Goal: Task Accomplishment & Management: Use online tool/utility

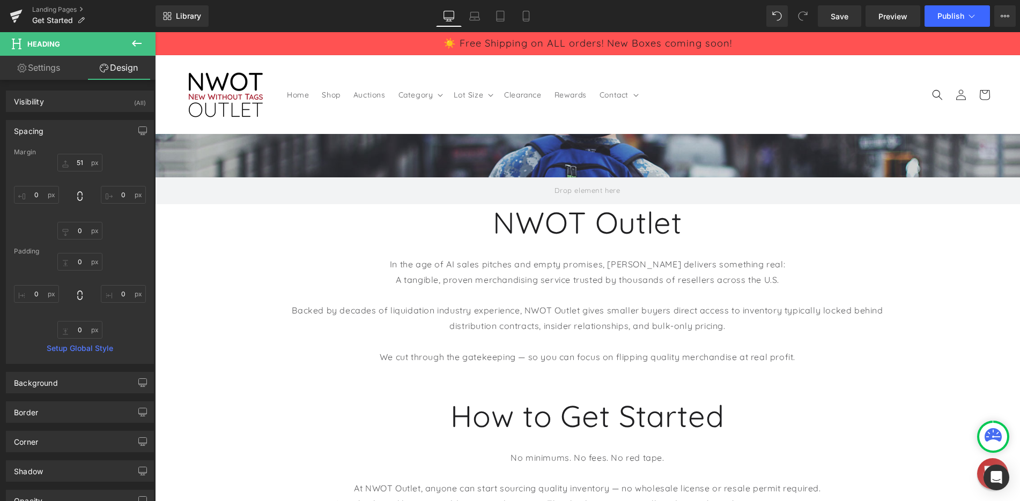
click at [600, 227] on div "NWOT Outlet Heading" at bounding box center [587, 222] width 865 height 36
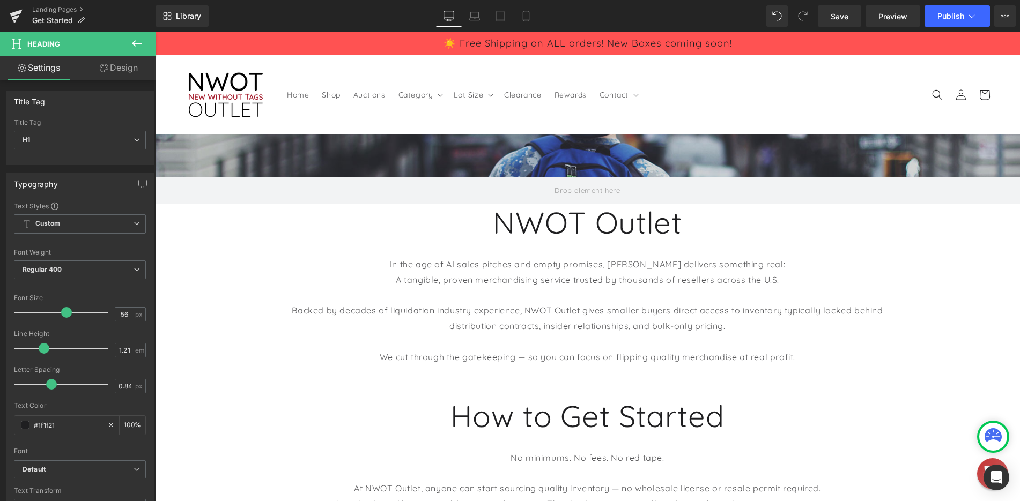
click at [122, 66] on link "Design" at bounding box center [119, 68] width 78 height 24
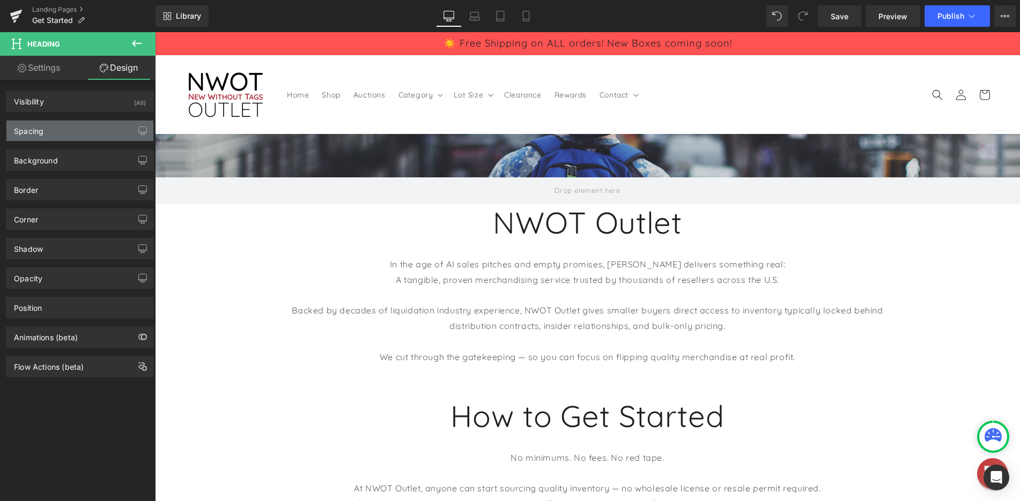
click at [94, 132] on div "Spacing" at bounding box center [79, 131] width 147 height 20
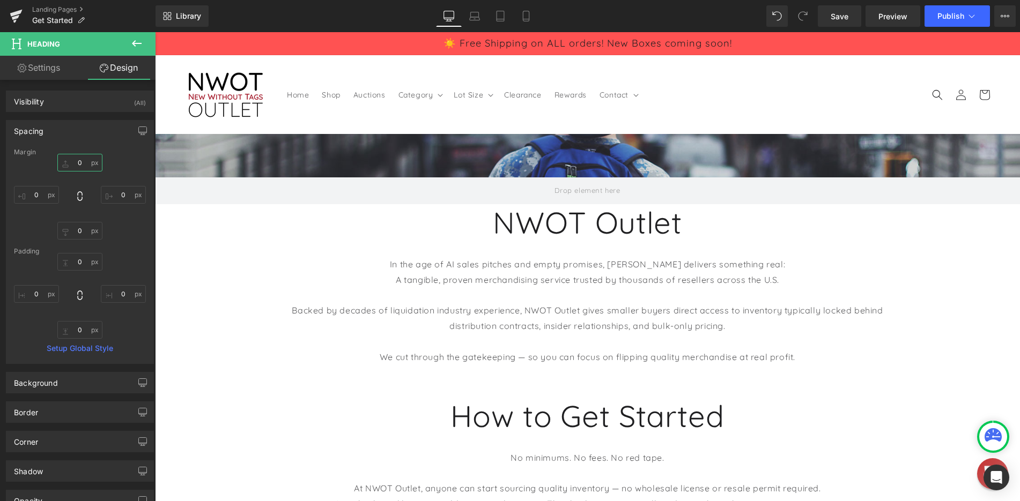
click at [85, 160] on input "0" at bounding box center [79, 163] width 45 height 18
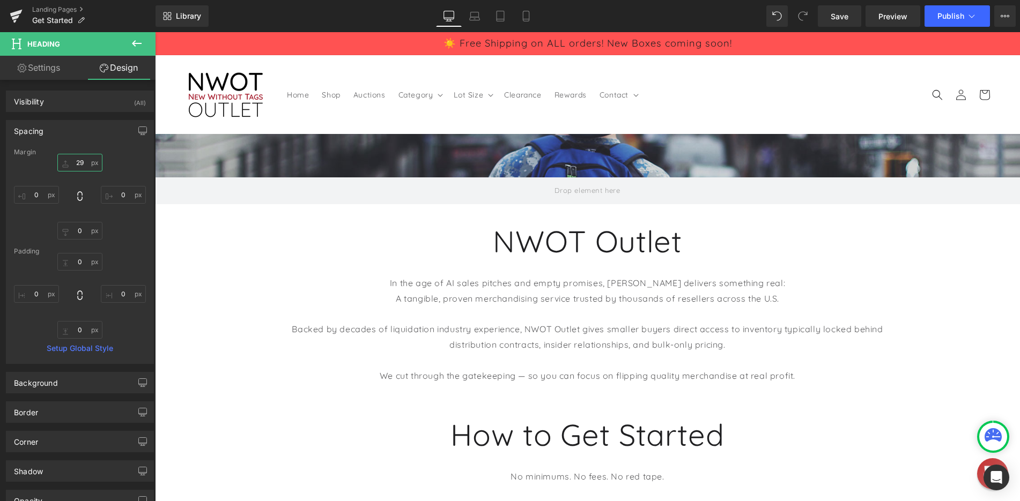
type input "25"
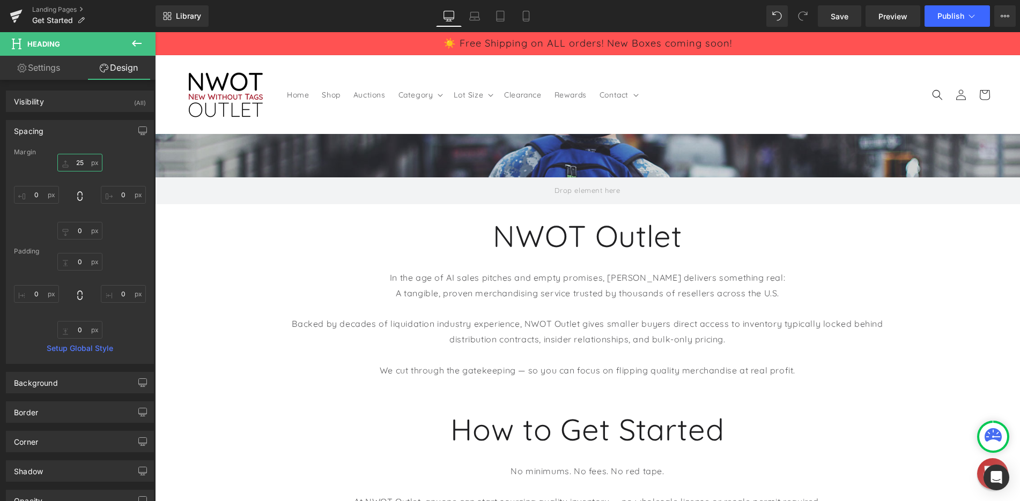
drag, startPoint x: 85, startPoint y: 146, endPoint x: 91, endPoint y: 151, distance: 7.7
click at [91, 151] on div "Margin 25px 25 0px 0 0px 0 0px 0 [GEOGRAPHIC_DATA] 0px 0 0px 0 0px 0 0px 0 Setu…" at bounding box center [79, 256] width 147 height 215
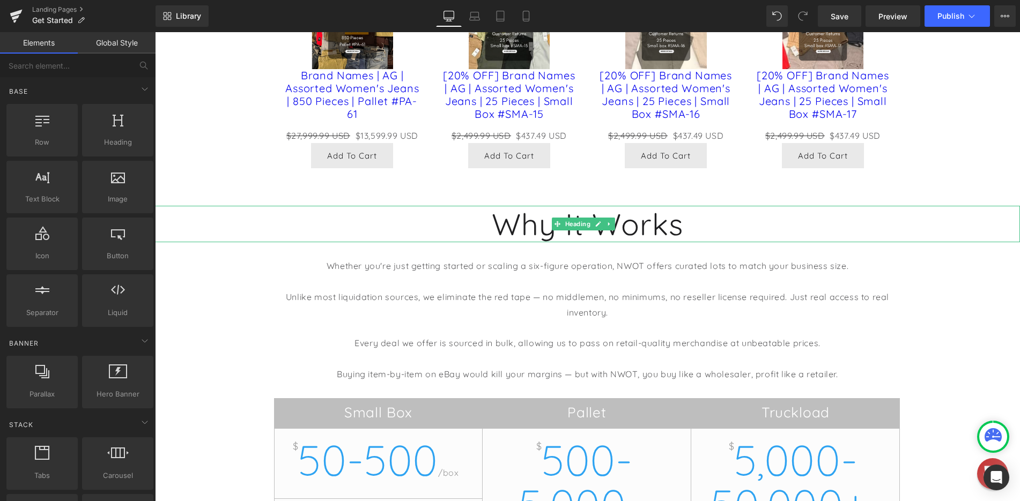
scroll to position [858, 0]
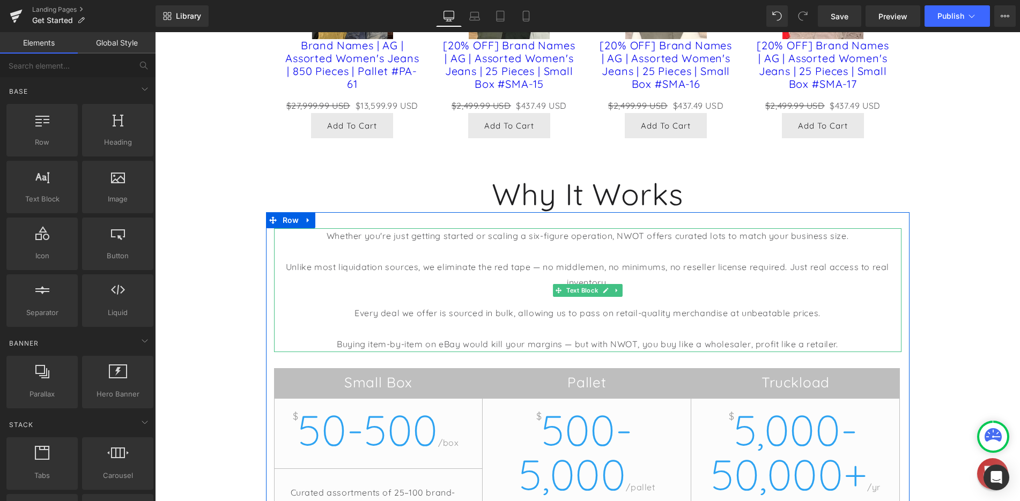
click at [615, 340] on p "Buying item-by-item on eBay would kill your margins — but with NWOT, you buy li…" at bounding box center [587, 345] width 627 height 16
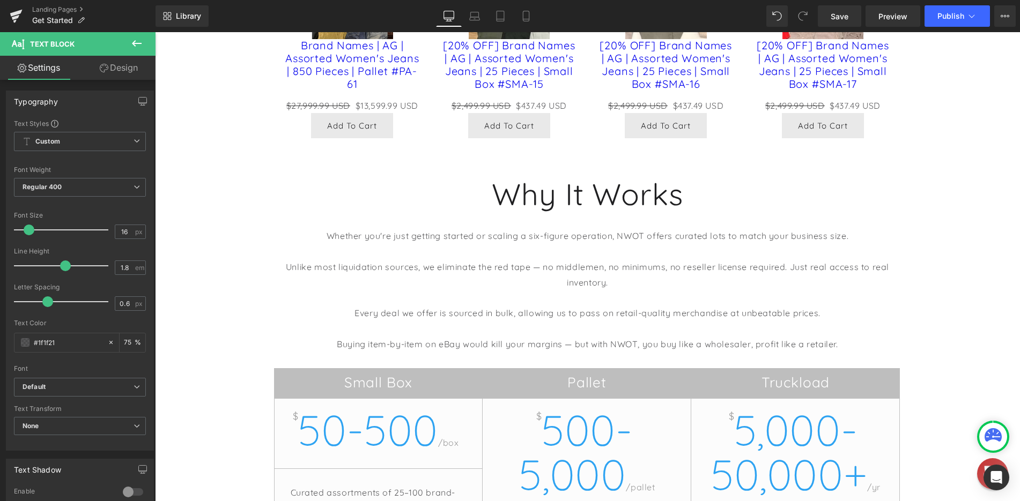
click at [115, 66] on link "Design" at bounding box center [119, 68] width 78 height 24
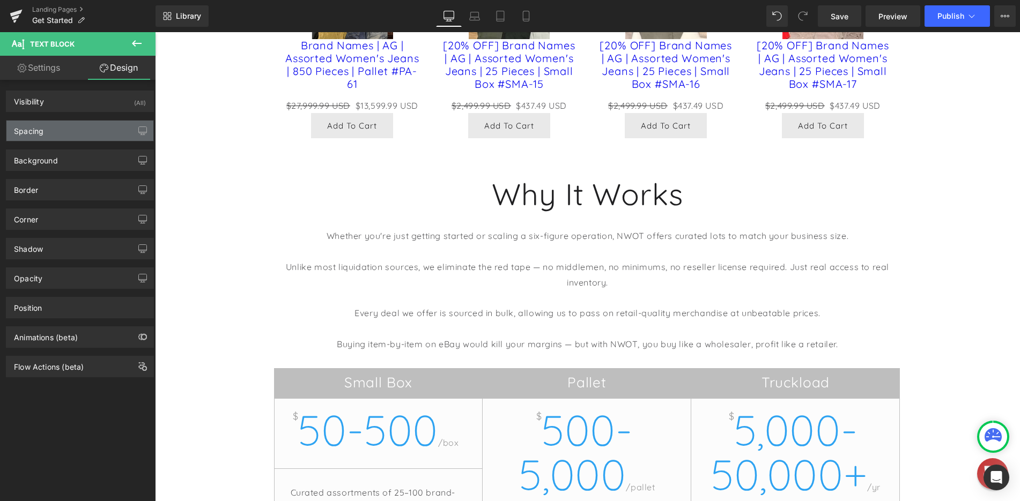
click at [69, 130] on div "Spacing" at bounding box center [79, 131] width 147 height 20
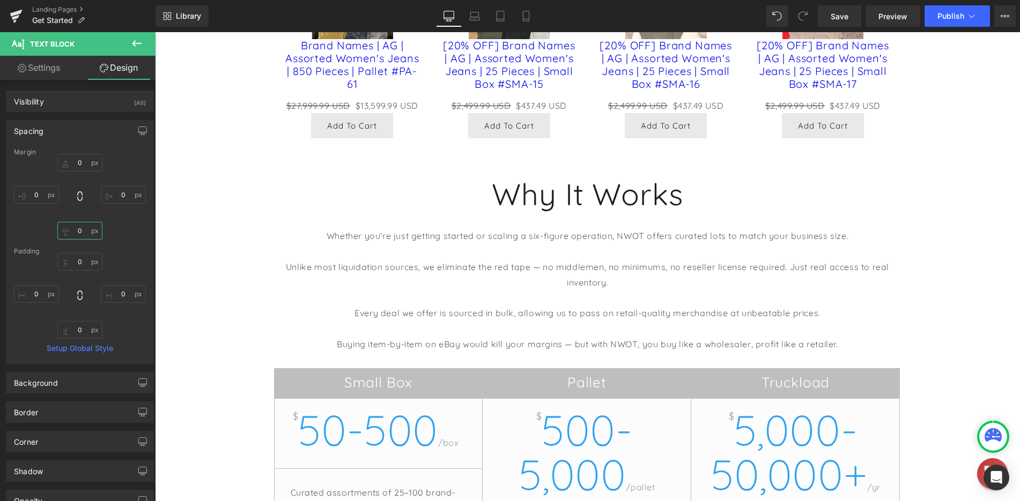
click at [82, 234] on input "0" at bounding box center [79, 231] width 45 height 18
click at [83, 232] on input "0" at bounding box center [79, 231] width 45 height 18
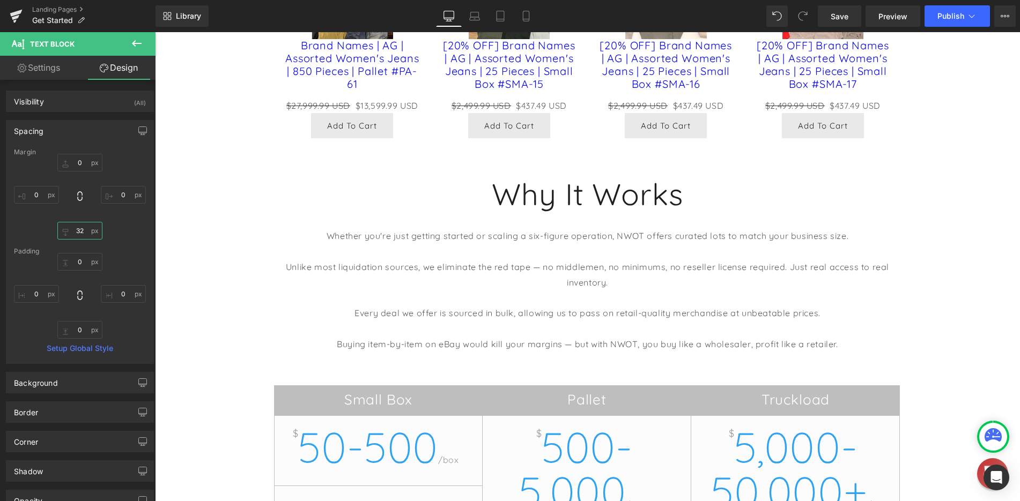
type input "31"
drag, startPoint x: 83, startPoint y: 230, endPoint x: 84, endPoint y: 213, distance: 16.7
click at [84, 213] on div "0px 0 0px 0 31px 31 0px 0" at bounding box center [80, 197] width 132 height 86
click at [195, 263] on div "Hero Banner NWOT Outlet Heading In the age of AI sales pitches and empty promis…" at bounding box center [587, 70] width 865 height 1588
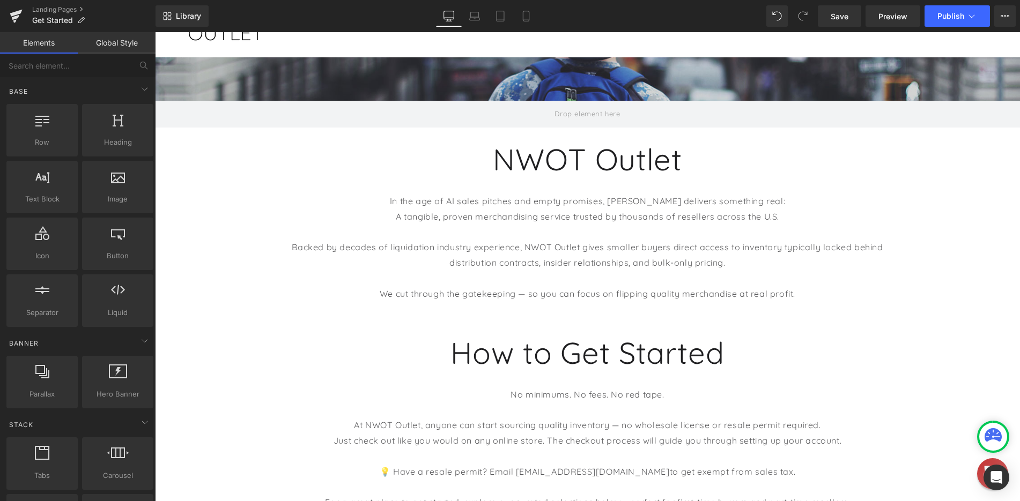
scroll to position [54, 0]
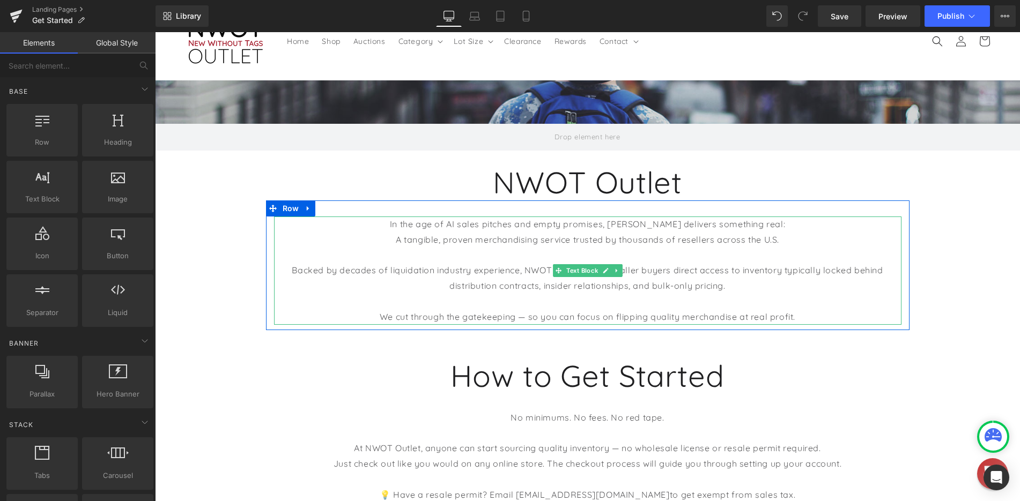
click at [649, 271] on p "Backed by decades of liquidation industry experience, NWOT Outlet gives smaller…" at bounding box center [587, 278] width 627 height 31
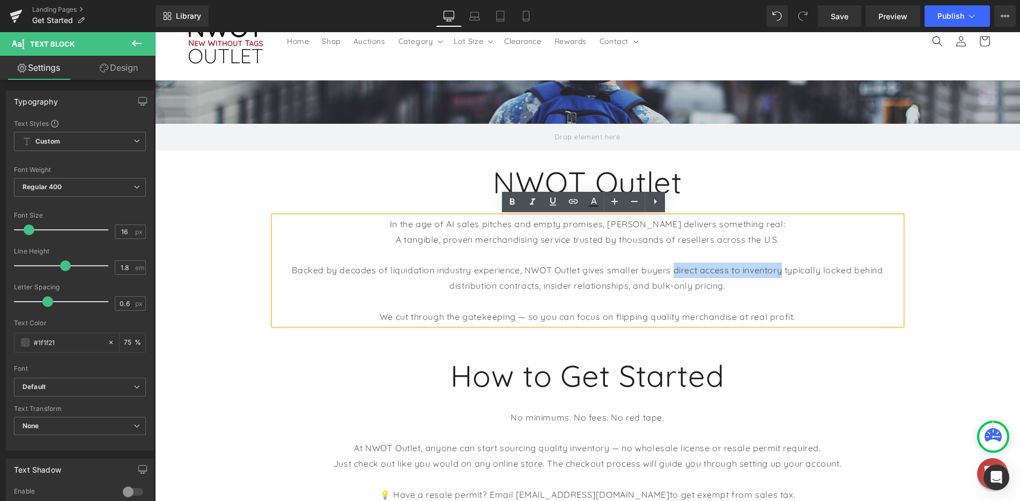
drag, startPoint x: 671, startPoint y: 272, endPoint x: 778, endPoint y: 272, distance: 107.3
click at [778, 272] on p "Backed by decades of liquidation industry experience, NWOT Outlet gives smaller…" at bounding box center [587, 278] width 627 height 31
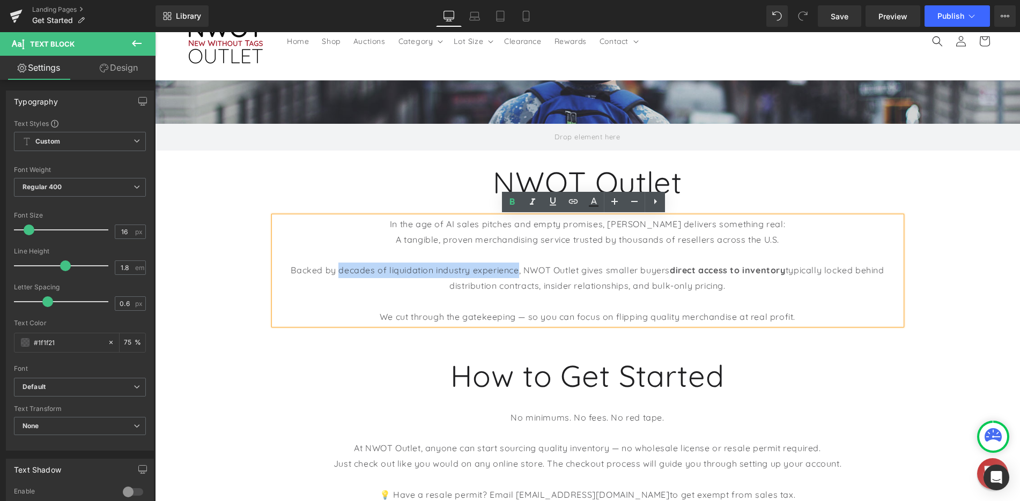
drag, startPoint x: 332, startPoint y: 271, endPoint x: 513, endPoint y: 270, distance: 180.7
click at [513, 270] on p "Backed by decades of liquidation industry experience, NWOT Outlet gives smaller…" at bounding box center [587, 278] width 627 height 31
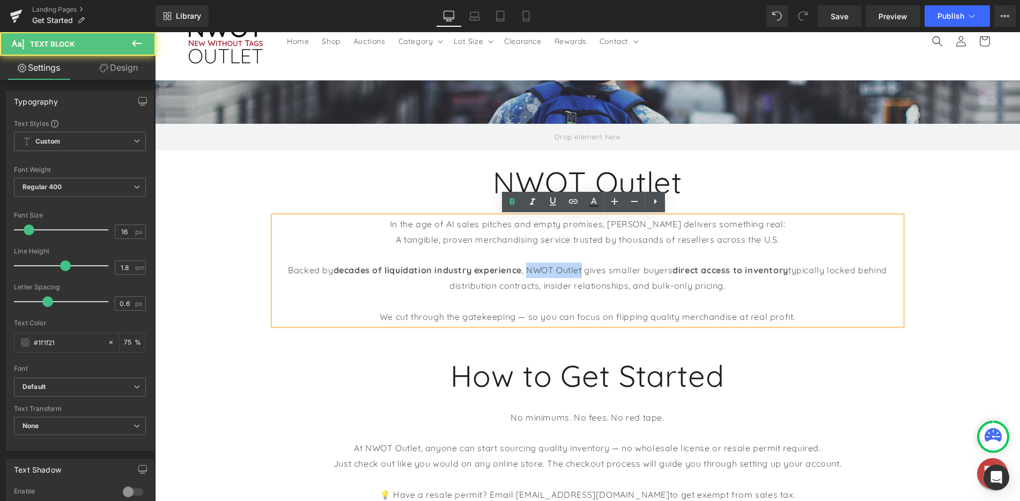
drag, startPoint x: 523, startPoint y: 272, endPoint x: 576, endPoint y: 272, distance: 53.1
click at [576, 272] on p "Backed by decades of liquidation industry experience , NWOT Outlet gives smalle…" at bounding box center [587, 278] width 627 height 31
click at [574, 273] on p "Backed by decades of liquidation industry experience , NWOT Outlet gives smalle…" at bounding box center [587, 278] width 627 height 31
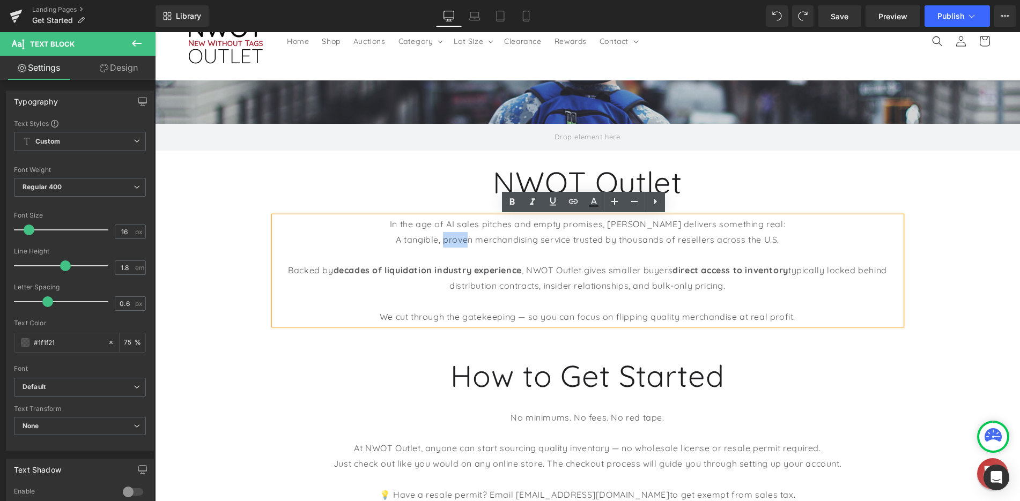
drag, startPoint x: 440, startPoint y: 239, endPoint x: 465, endPoint y: 242, distance: 25.3
click at [465, 242] on p "A tangible, proven merchandising service trusted by thousands of resellers acro…" at bounding box center [587, 240] width 627 height 16
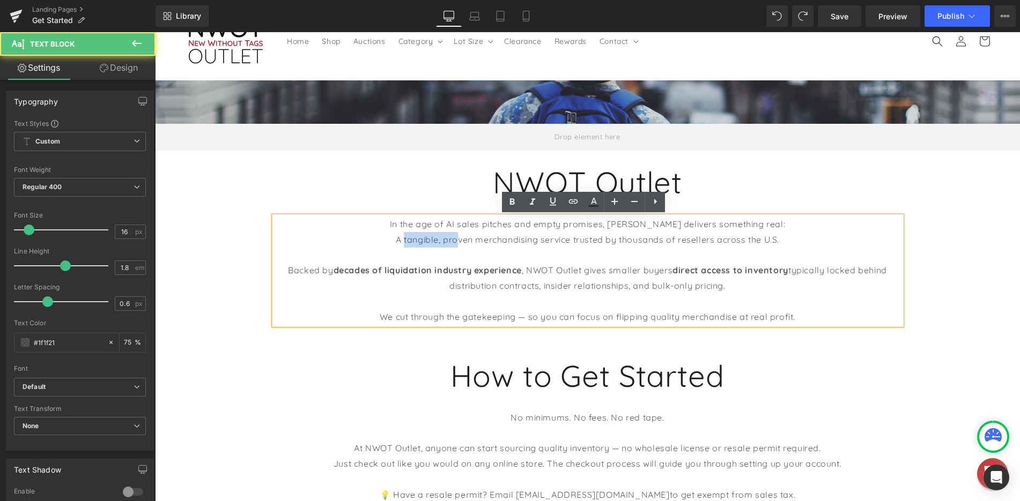
drag, startPoint x: 401, startPoint y: 240, endPoint x: 390, endPoint y: 241, distance: 10.8
click at [448, 240] on p "A tangible, proven merchandising service trusted by thousands of resellers acro…" at bounding box center [587, 240] width 627 height 16
click at [402, 240] on p "A tangible, proven merchandising service trusted by thousands of resellers acro…" at bounding box center [587, 240] width 627 height 16
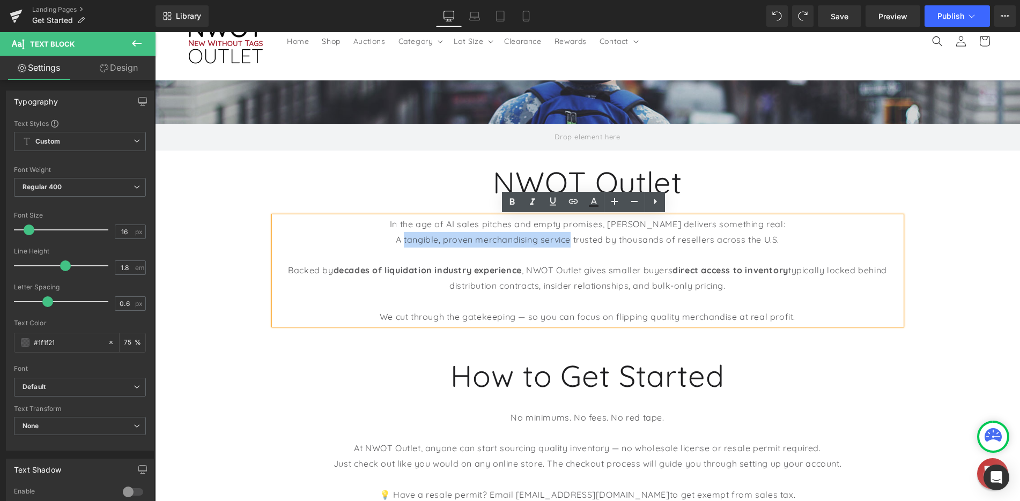
drag, startPoint x: 400, startPoint y: 240, endPoint x: 566, endPoint y: 239, distance: 166.8
click at [566, 239] on p "A tangible, proven merchandising service trusted by thousands of resellers acro…" at bounding box center [587, 240] width 627 height 16
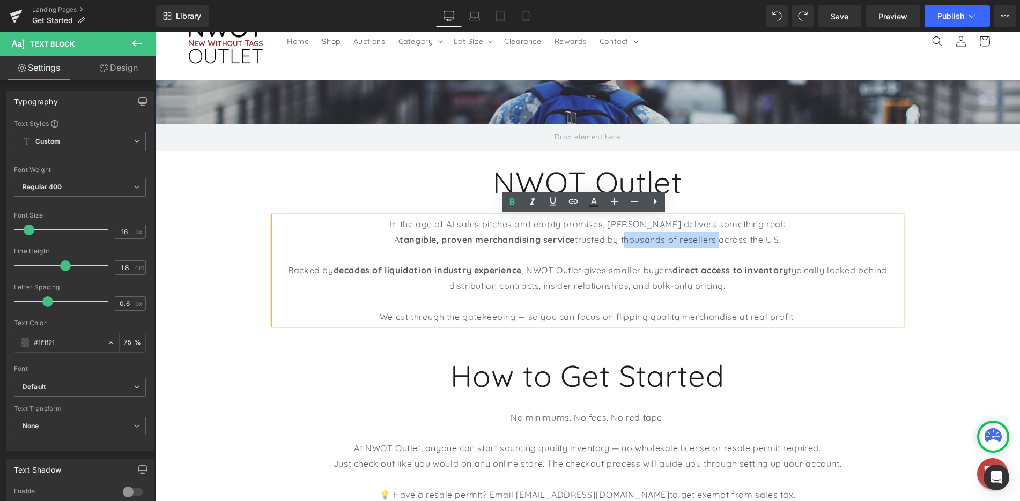
drag, startPoint x: 620, startPoint y: 240, endPoint x: 714, endPoint y: 242, distance: 93.3
click at [714, 242] on p "A tangible, proven merchandising service trusted by thousands of resellers acro…" at bounding box center [587, 240] width 627 height 16
click at [569, 247] on p "A tangible, proven merchandising service trusted by thousands of resellers acro…" at bounding box center [587, 240] width 627 height 16
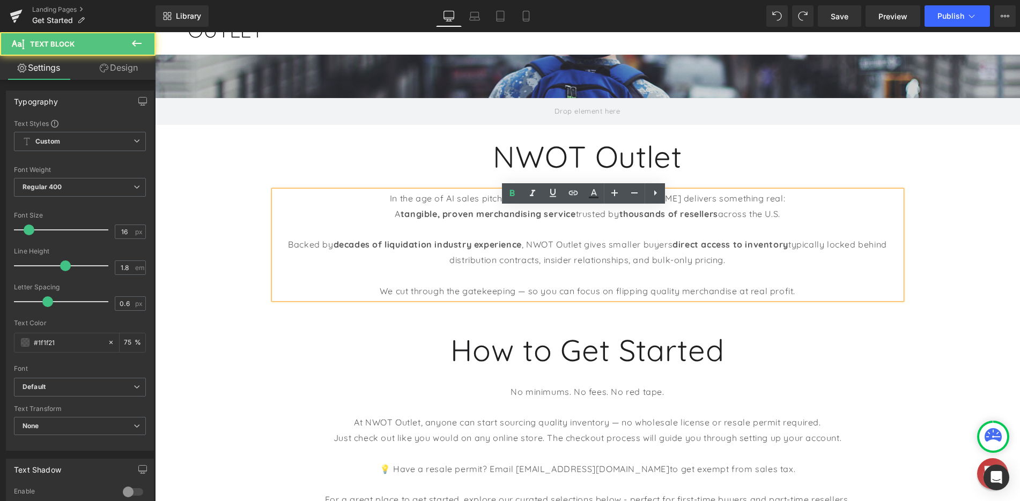
scroll to position [107, 0]
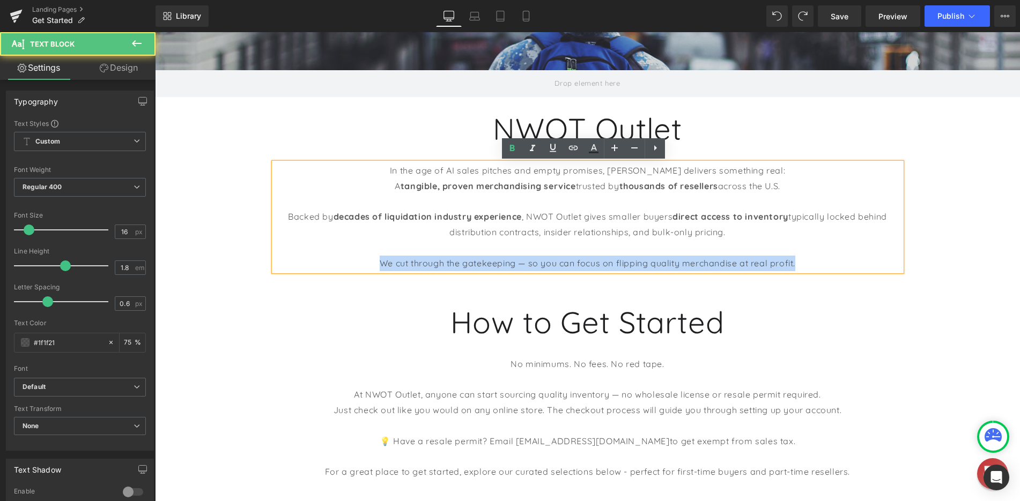
drag, startPoint x: 376, startPoint y: 264, endPoint x: 813, endPoint y: 264, distance: 437.6
click at [813, 264] on p "We cut through the gatekeeping — so you can focus on flipping quality merchandi…" at bounding box center [587, 264] width 627 height 16
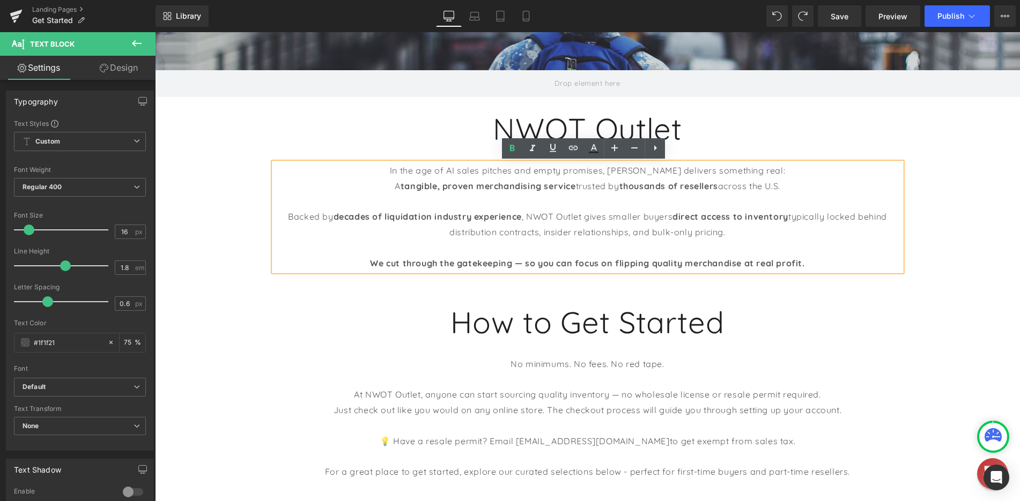
click at [717, 262] on strong "We cut through the gatekeeping — so you can focus on flipping quality merchandi…" at bounding box center [587, 263] width 434 height 11
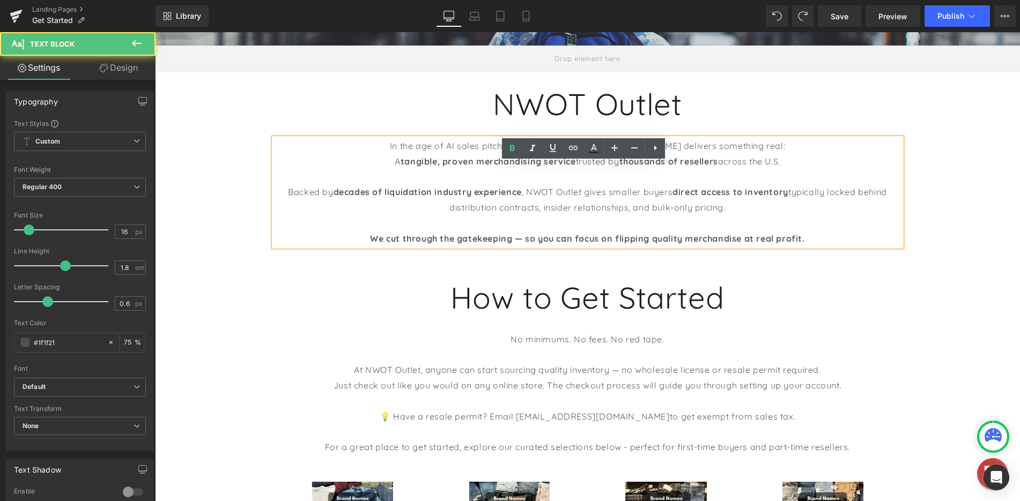
scroll to position [161, 0]
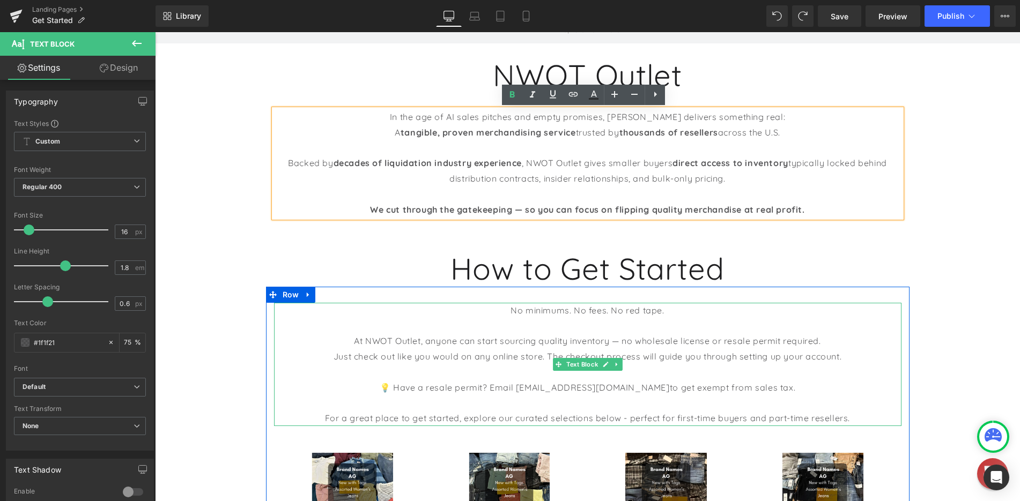
click at [571, 313] on p "No minimums. No fees. No red tape." at bounding box center [587, 311] width 627 height 16
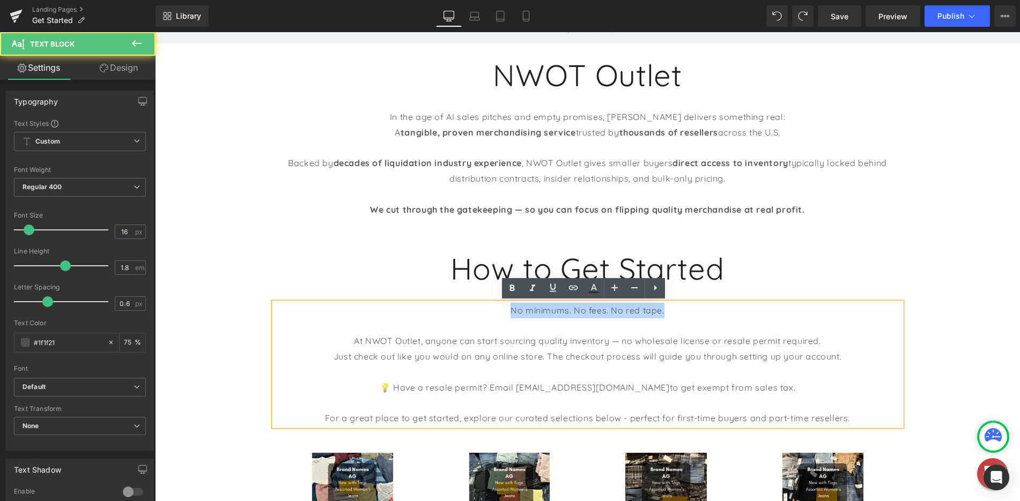
drag, startPoint x: 507, startPoint y: 310, endPoint x: 668, endPoint y: 310, distance: 160.3
click at [668, 310] on p "No minimums. No fees. No red tape." at bounding box center [587, 311] width 627 height 16
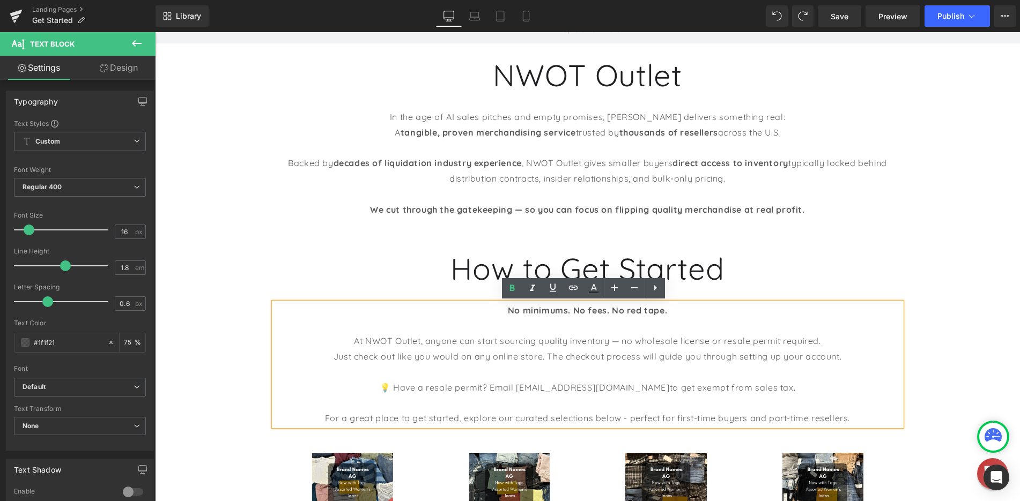
click at [544, 353] on p "Just check out like you would on any online store. The checkout process will gu…" at bounding box center [587, 357] width 627 height 16
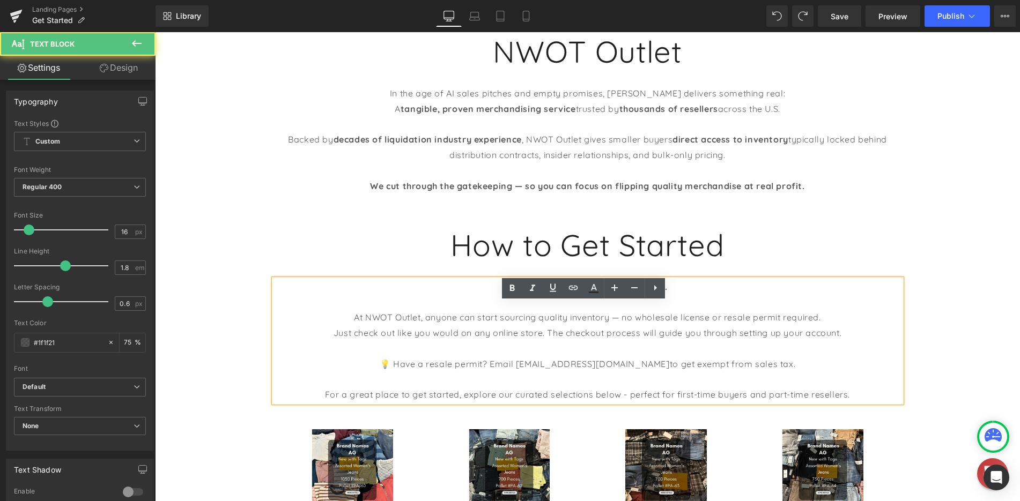
scroll to position [215, 0]
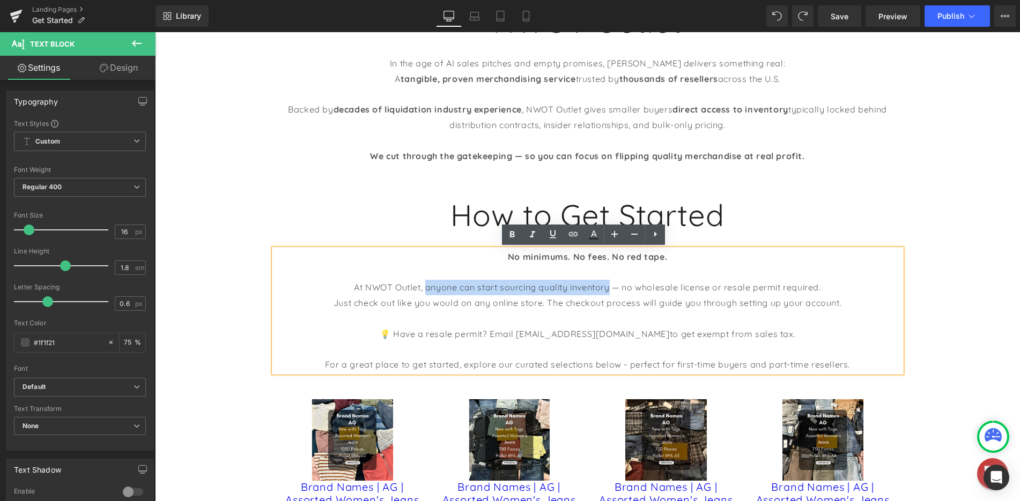
drag, startPoint x: 422, startPoint y: 286, endPoint x: 607, endPoint y: 288, distance: 185.0
click at [607, 288] on p "At NWOT Outlet, anyone can start sourcing quality inventory — no wholesale lice…" at bounding box center [587, 288] width 627 height 16
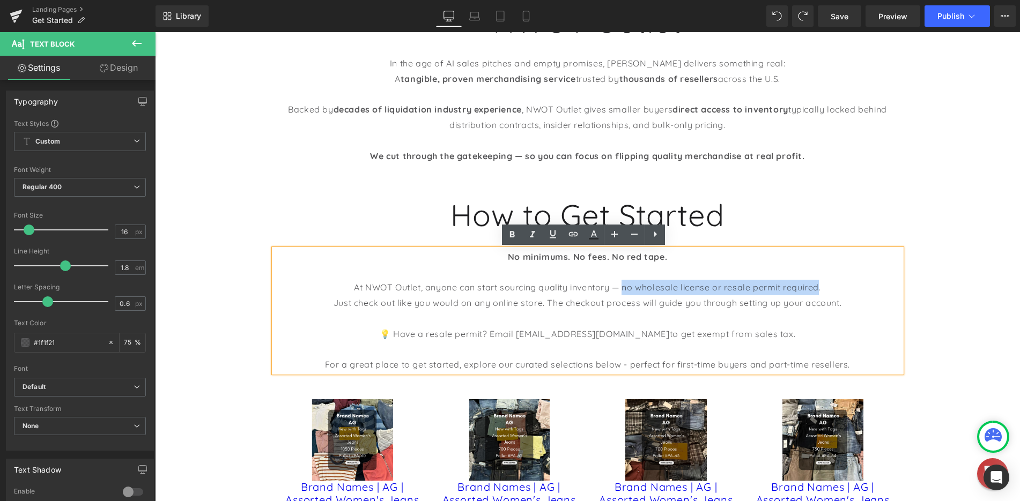
drag, startPoint x: 620, startPoint y: 288, endPoint x: 817, endPoint y: 286, distance: 196.8
click at [817, 286] on p "At NWOT Outlet, anyone can start sourcing quality inventory — no wholesale lice…" at bounding box center [587, 288] width 627 height 16
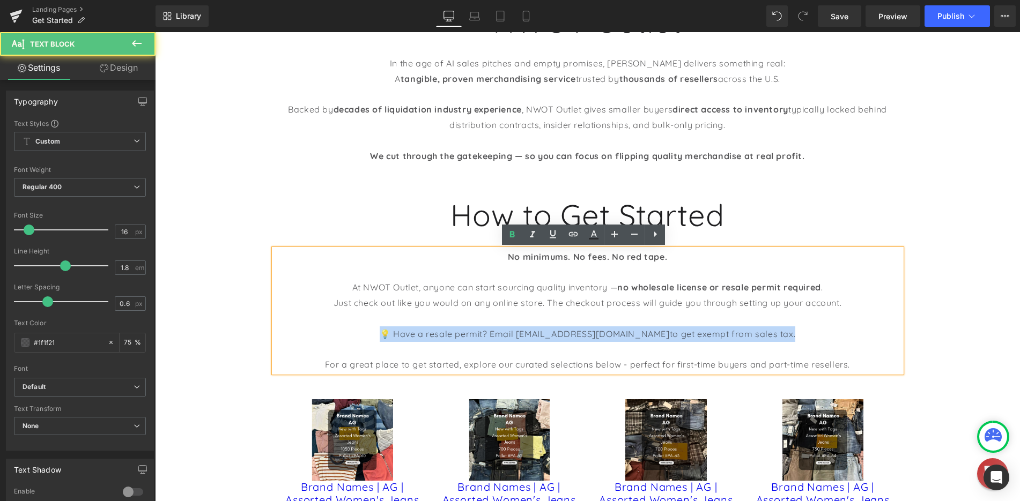
drag, startPoint x: 408, startPoint y: 335, endPoint x: 764, endPoint y: 335, distance: 356.1
click at [764, 335] on p "💡 Have a resale permit? Email [EMAIL_ADDRESS][DOMAIN_NAME] to get exempt from s…" at bounding box center [587, 335] width 627 height 16
click at [777, 335] on p "💡 Have a resale permit? Email [EMAIL_ADDRESS][DOMAIN_NAME] to get exempt from s…" at bounding box center [587, 335] width 627 height 16
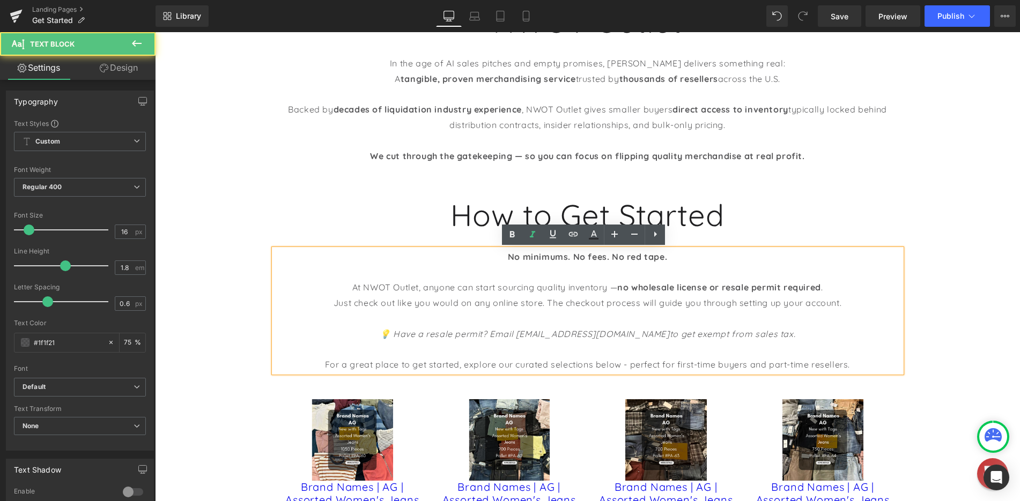
click at [700, 345] on p at bounding box center [587, 350] width 627 height 16
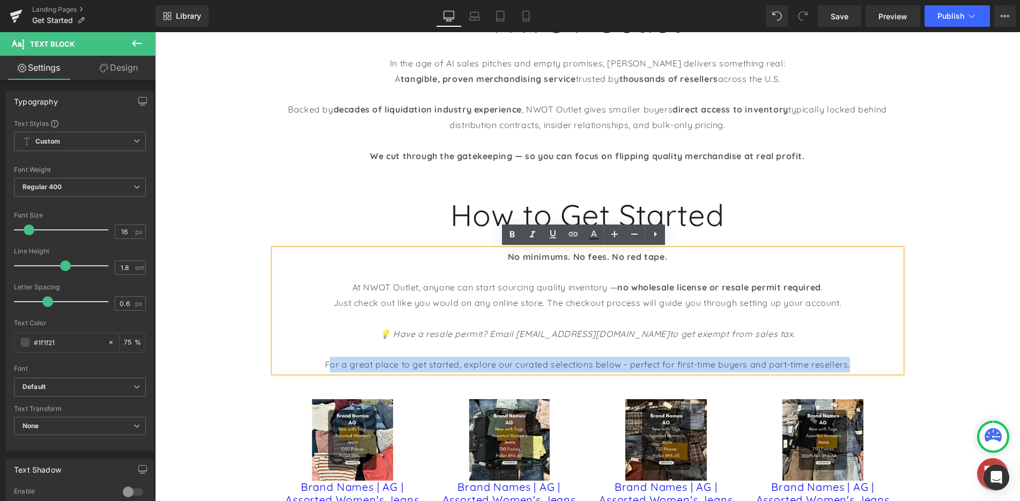
drag, startPoint x: 324, startPoint y: 366, endPoint x: 847, endPoint y: 366, distance: 522.8
click at [847, 366] on p "For a great place to get started, explore our curated selections below - perfec…" at bounding box center [587, 365] width 627 height 16
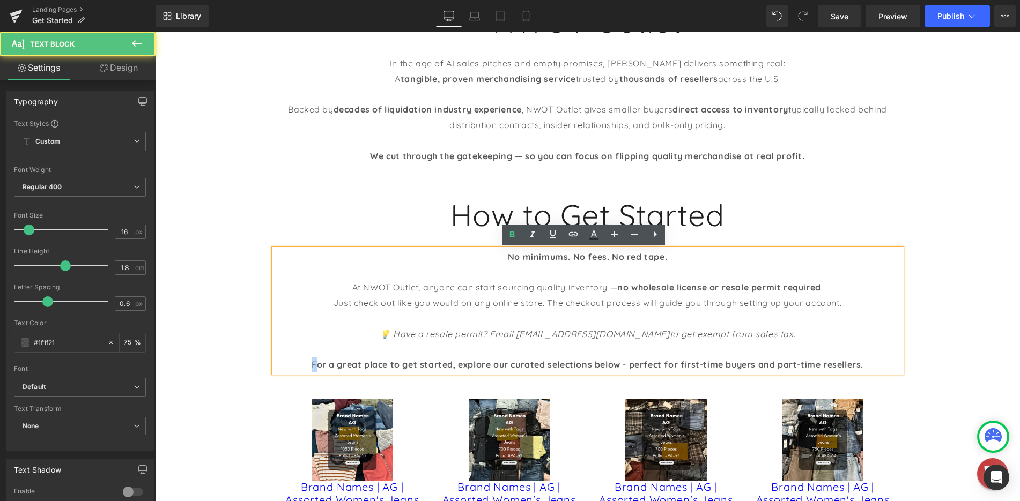
click at [305, 367] on p "F or a great place to get started, explore our curated selections below - perfe…" at bounding box center [587, 365] width 627 height 16
click at [343, 363] on strong "or a great place to get started, explore our curated selections below - perfect…" at bounding box center [590, 364] width 547 height 11
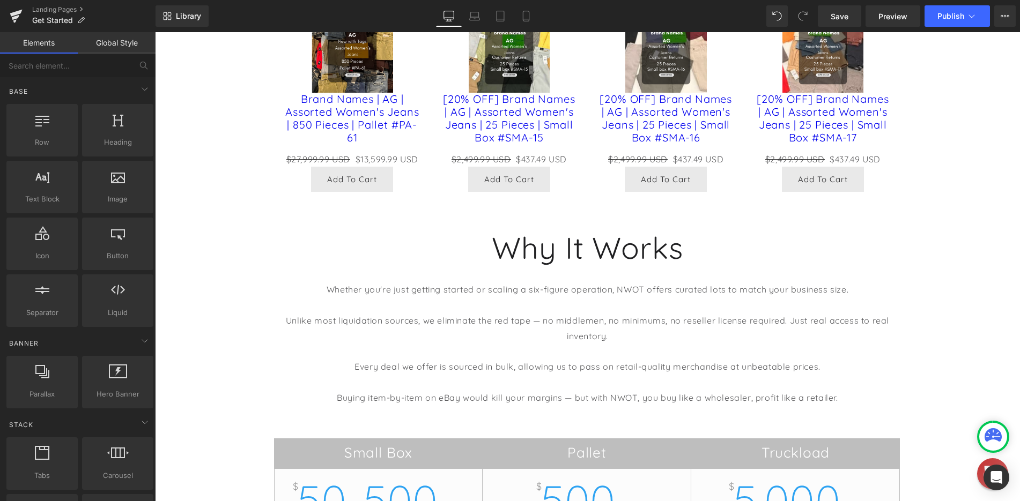
scroll to position [858, 0]
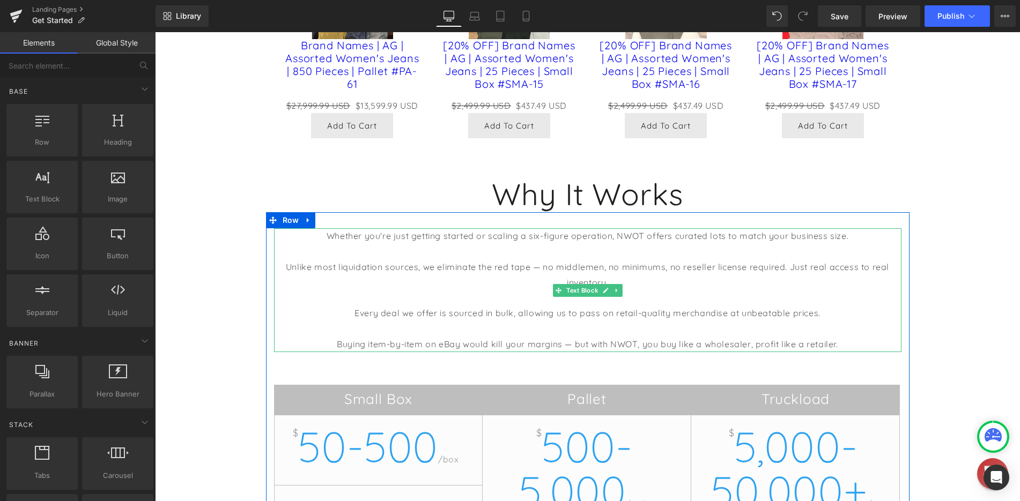
click at [306, 267] on p "Unlike most liquidation sources, we eliminate the red tape — no middlemen, no m…" at bounding box center [587, 275] width 627 height 31
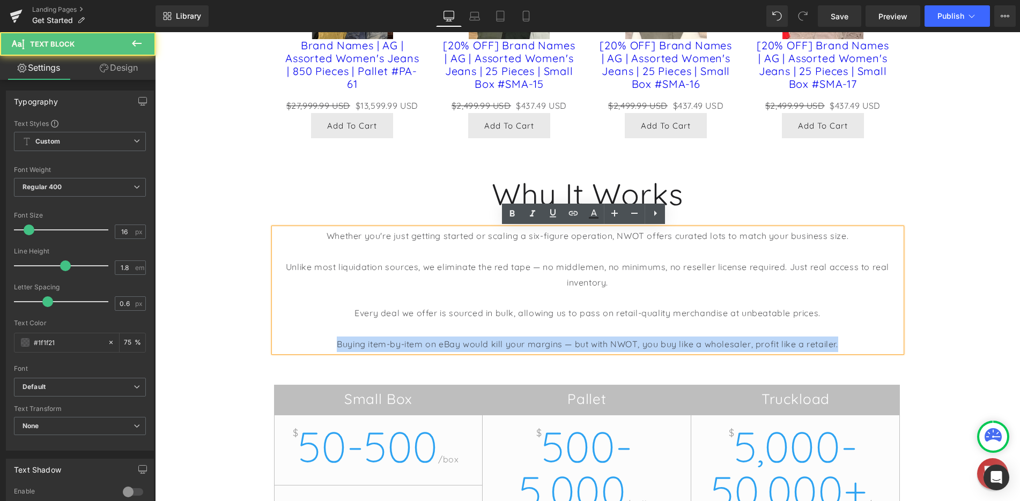
drag, startPoint x: 403, startPoint y: 346, endPoint x: 842, endPoint y: 346, distance: 439.2
click at [842, 346] on p "Buying item-by-item on eBay would kill your margins — but with NWOT, you buy li…" at bounding box center [587, 345] width 627 height 16
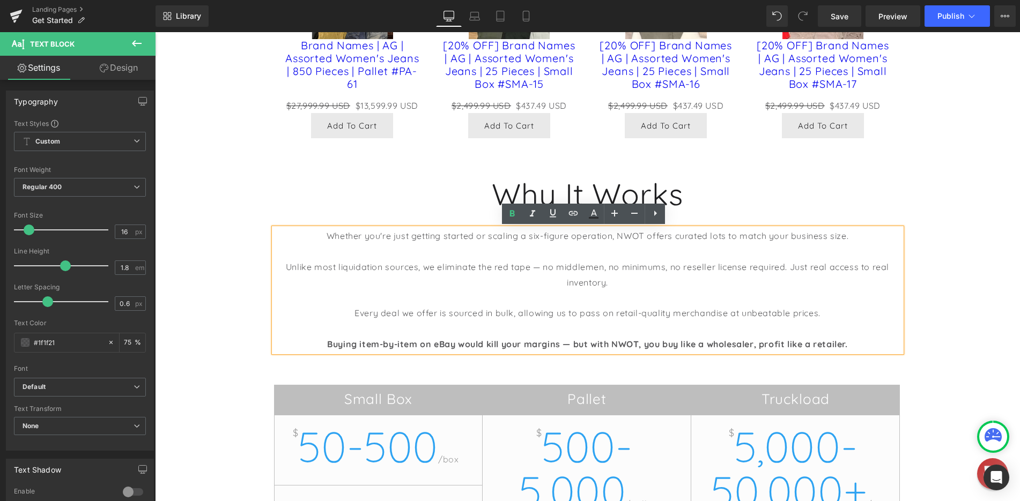
click at [322, 239] on p "Whether you're just getting started or scaling a six-figure operation, NWOT off…" at bounding box center [587, 236] width 627 height 16
drag, startPoint x: 673, startPoint y: 236, endPoint x: 842, endPoint y: 236, distance: 168.9
click at [842, 236] on p "Whether you're just getting started or scaling a six-figure operation, NWOT off…" at bounding box center [587, 236] width 627 height 16
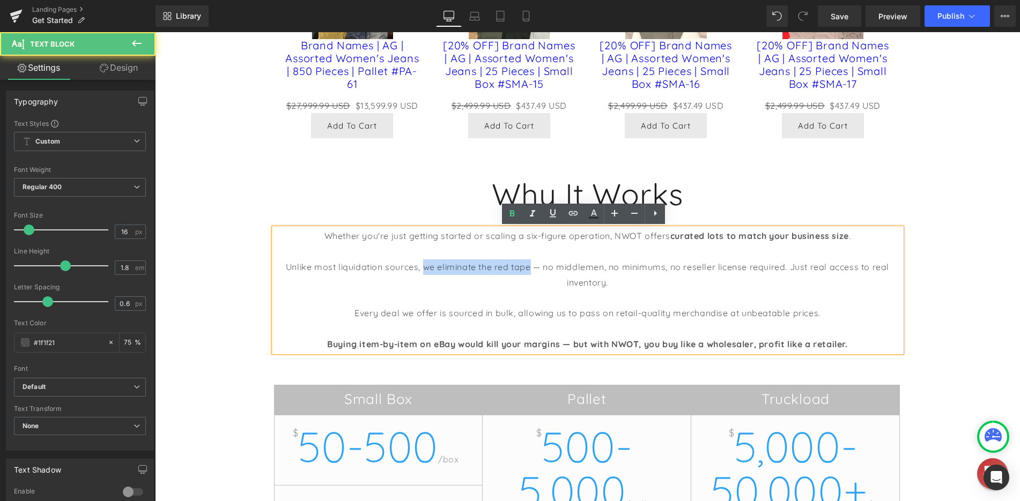
drag, startPoint x: 440, startPoint y: 268, endPoint x: 528, endPoint y: 268, distance: 87.9
click at [528, 268] on p "Unlike most liquidation sources, we eliminate the red tape — no middlemen, no m…" at bounding box center [587, 275] width 627 height 31
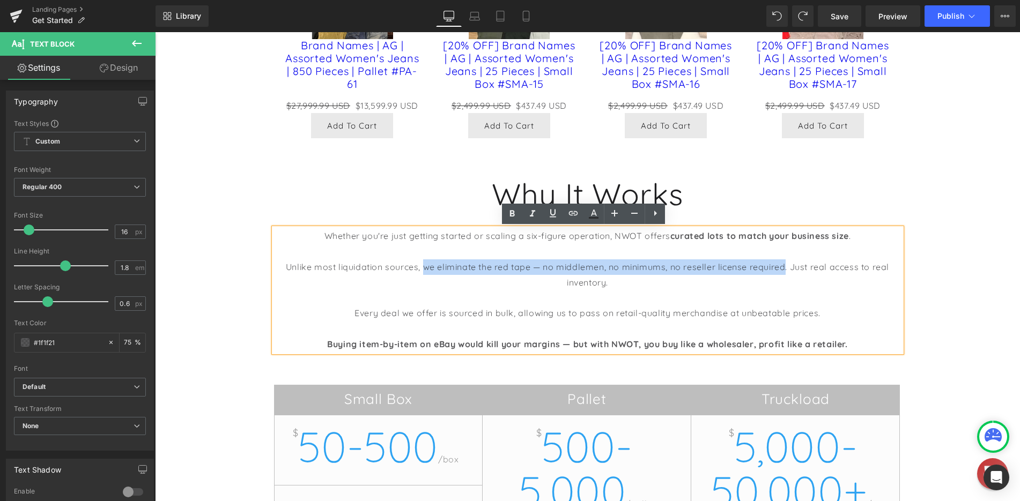
drag, startPoint x: 420, startPoint y: 266, endPoint x: 783, endPoint y: 268, distance: 363.0
click at [783, 268] on p "Unlike most liquidation sources, we eliminate the red tape — no middlemen, no m…" at bounding box center [587, 275] width 627 height 31
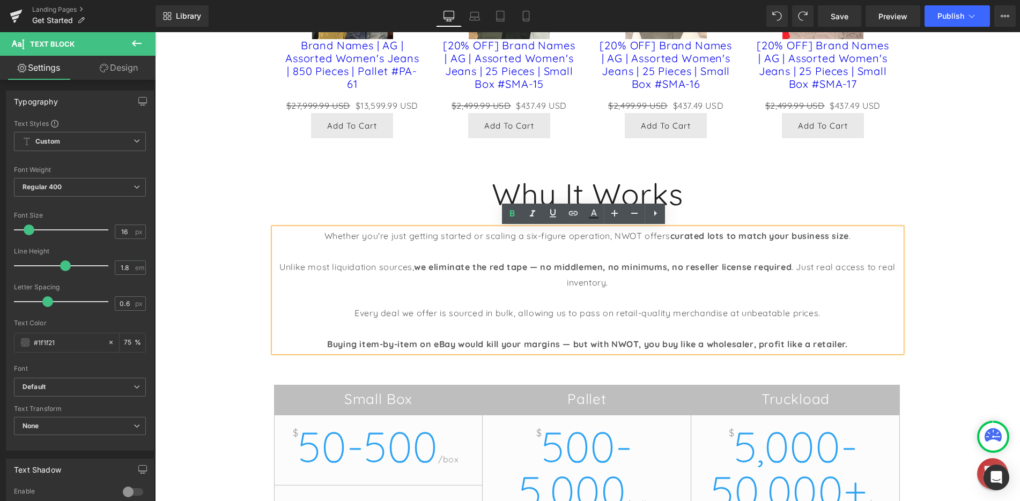
click at [649, 280] on p "Unlike most liquidation sources, we eliminate the red tape — no middlemen, no m…" at bounding box center [587, 275] width 627 height 31
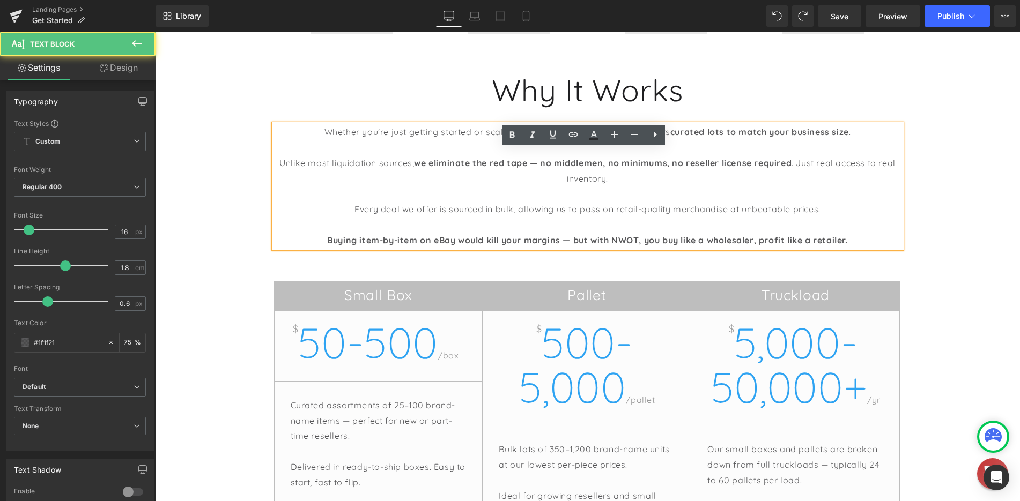
scroll to position [965, 0]
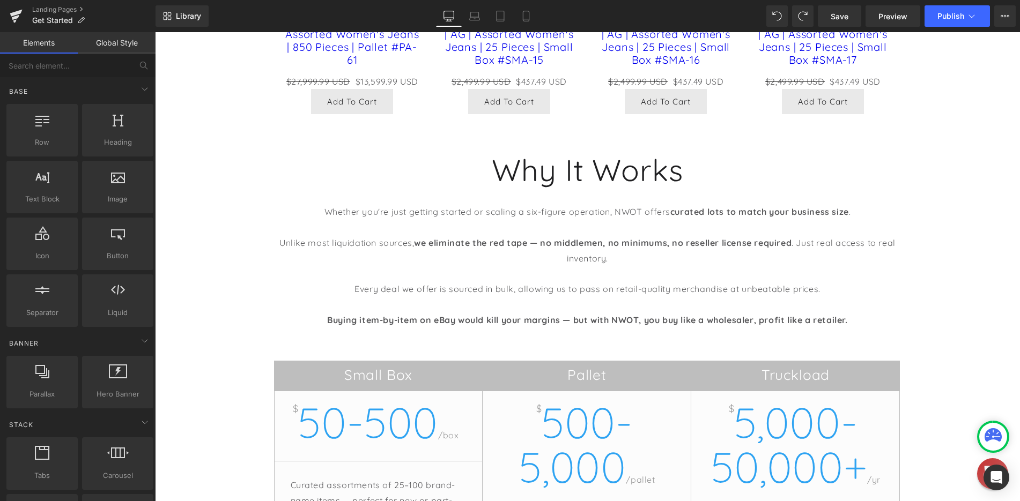
scroll to position [912, 0]
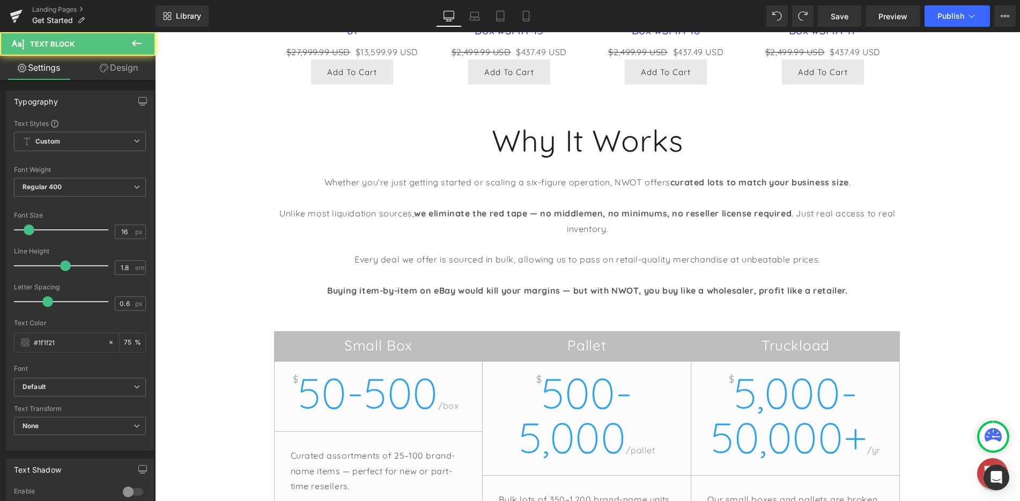
click at [516, 260] on p "Every deal we offer is sourced in bulk, allowing us to pass on retail-quality m…" at bounding box center [587, 260] width 627 height 16
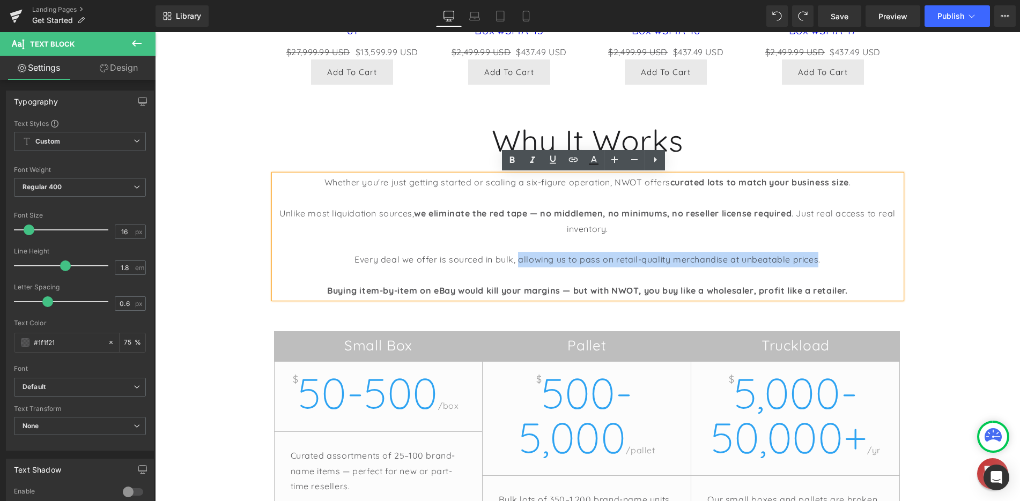
drag, startPoint x: 516, startPoint y: 260, endPoint x: 815, endPoint y: 261, distance: 298.7
click at [815, 261] on p "Every deal we offer is sourced in bulk, allowing us to pass on retail-quality m…" at bounding box center [587, 260] width 627 height 16
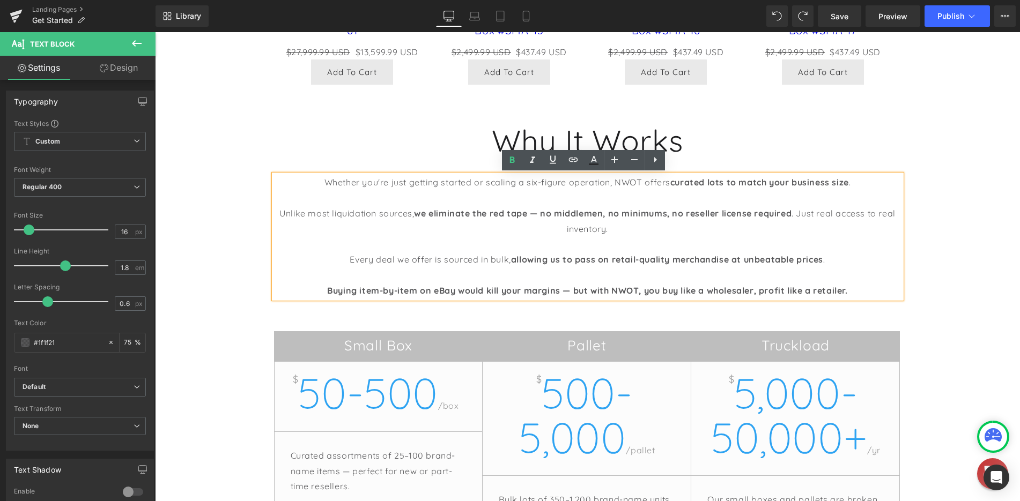
click at [930, 252] on div "Hero Banner NWOT Outlet Heading In the age of AI sales pitches and empty promis…" at bounding box center [587, 16] width 865 height 1588
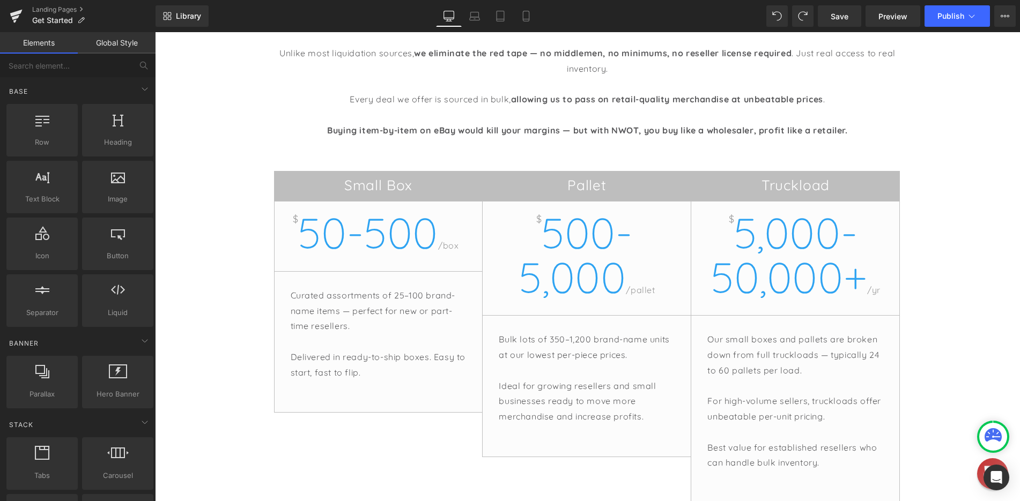
scroll to position [1073, 0]
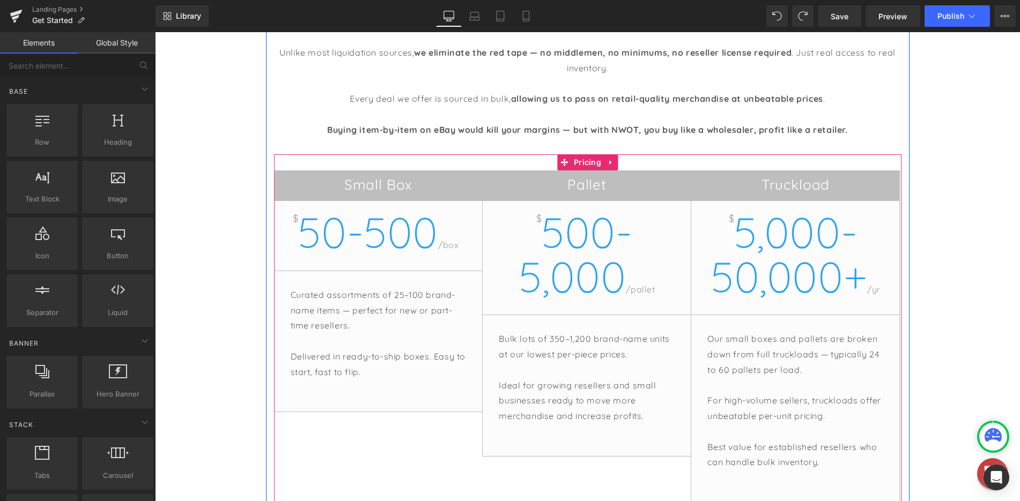
click at [513, 177] on h2 "Pallet" at bounding box center [587, 186] width 208 height 20
click at [580, 167] on div "Small Box $ 50-500 /box Curated assortments of 25–100 brand-name items — perfec…" at bounding box center [587, 328] width 627 height 349
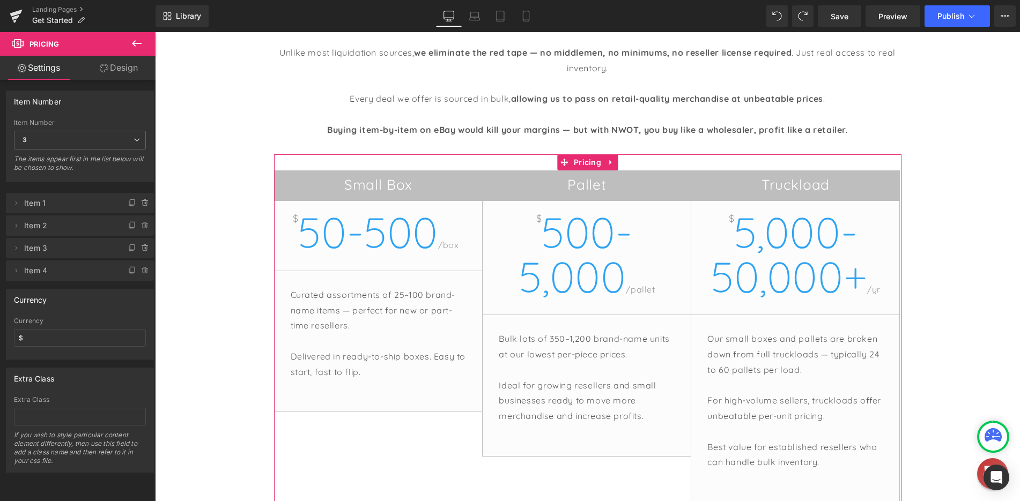
click at [108, 70] on link "Design" at bounding box center [119, 68] width 78 height 24
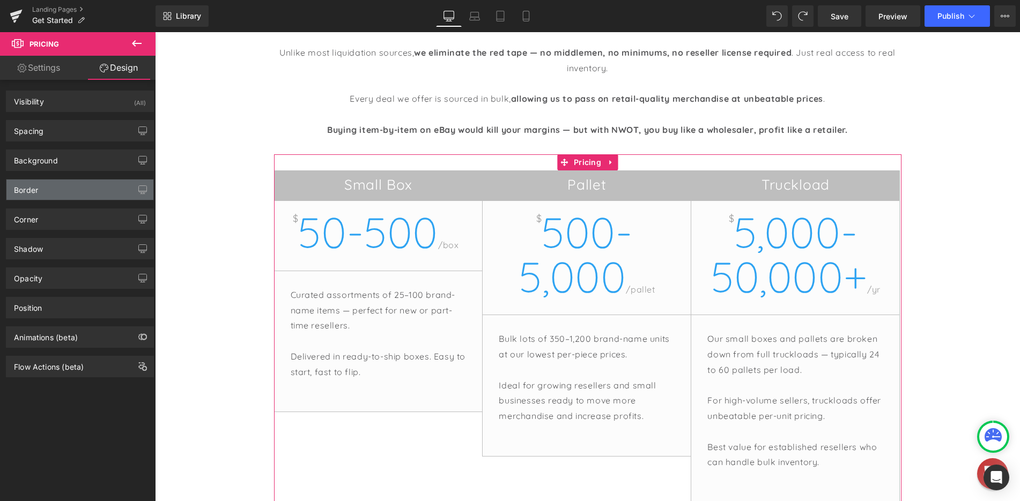
click at [78, 187] on div "Border" at bounding box center [79, 190] width 147 height 20
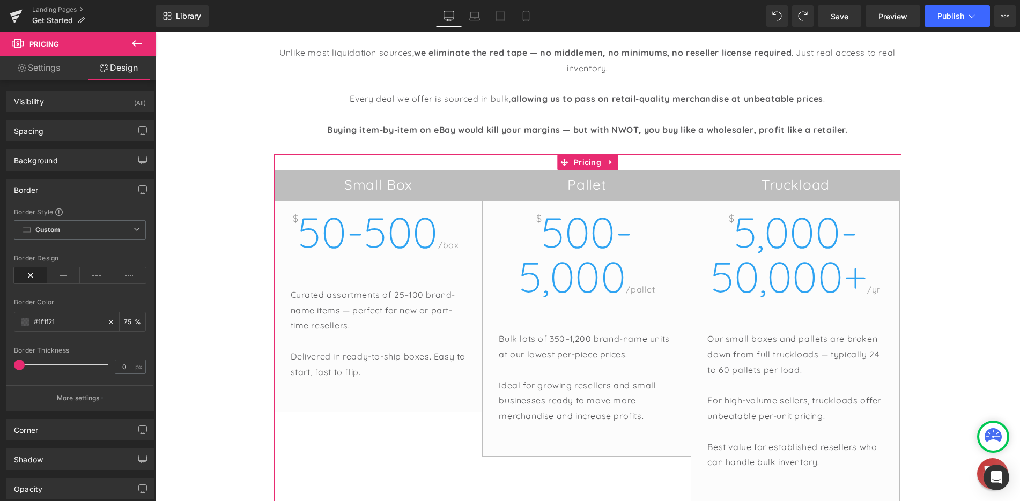
scroll to position [54, 0]
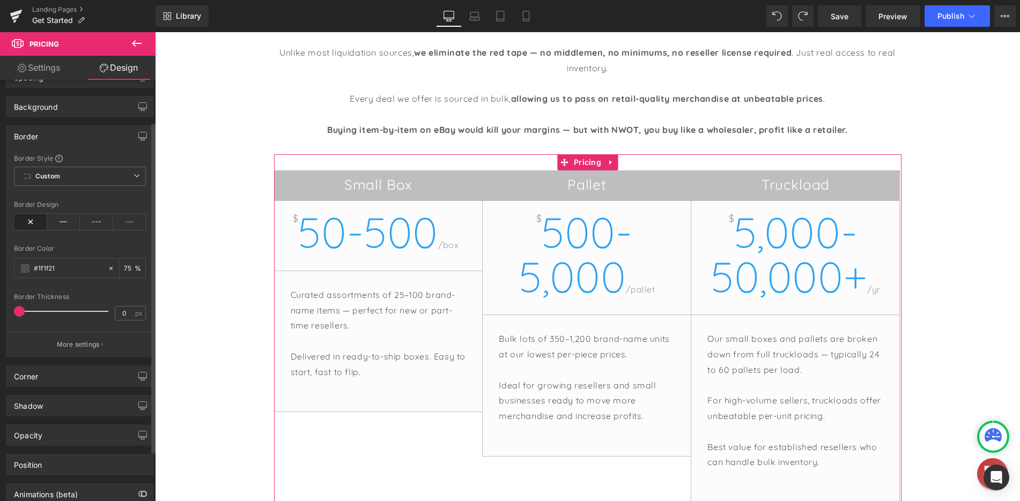
click at [75, 136] on div "Border" at bounding box center [79, 136] width 147 height 20
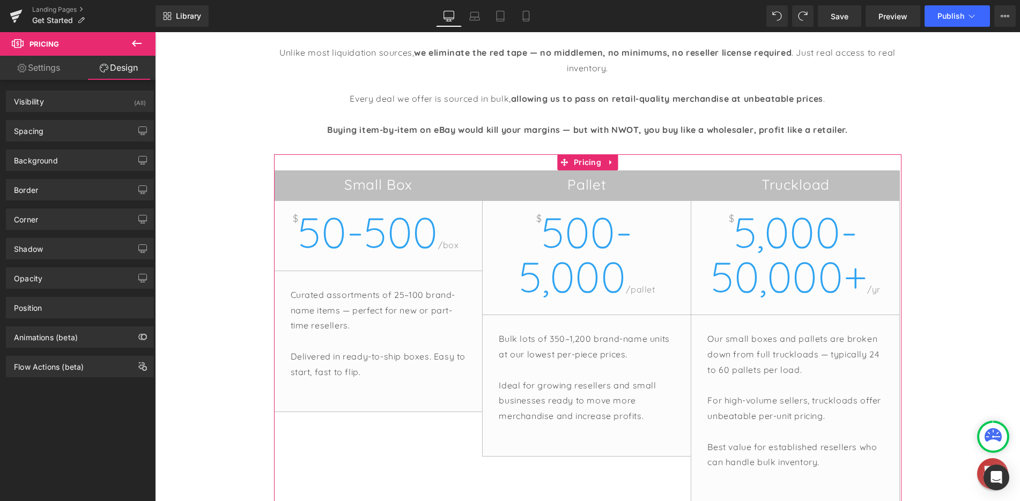
click at [47, 70] on link "Settings" at bounding box center [39, 68] width 78 height 24
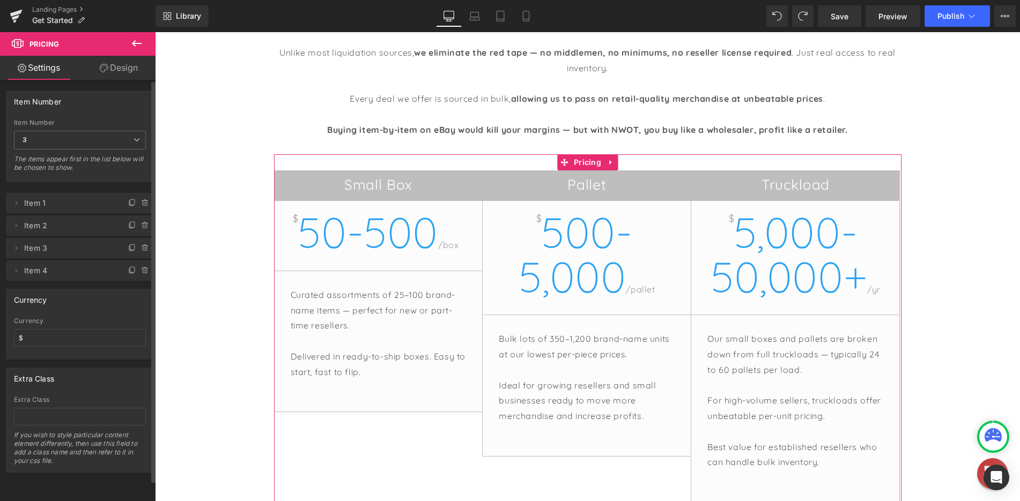
scroll to position [2, 0]
click at [121, 77] on link "Design" at bounding box center [119, 68] width 78 height 24
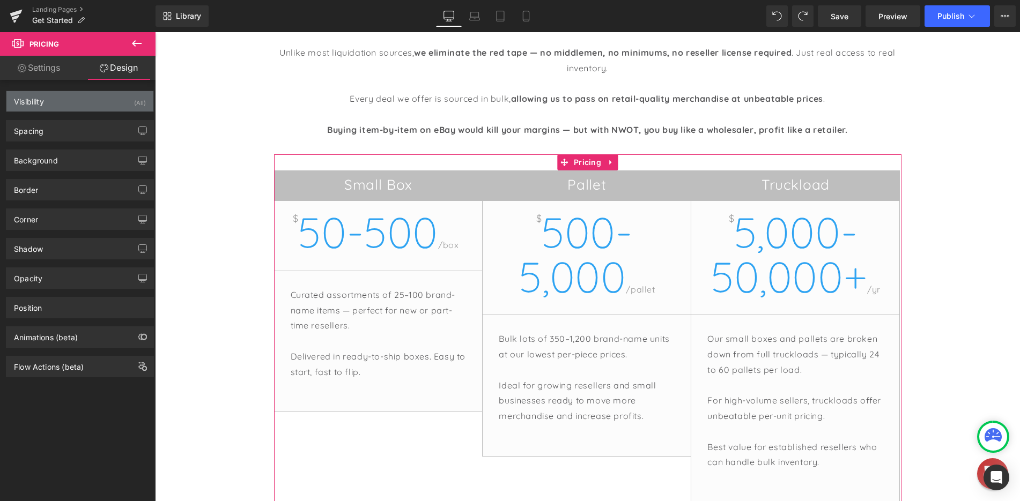
click at [83, 105] on div "Visibility (All)" at bounding box center [79, 101] width 147 height 20
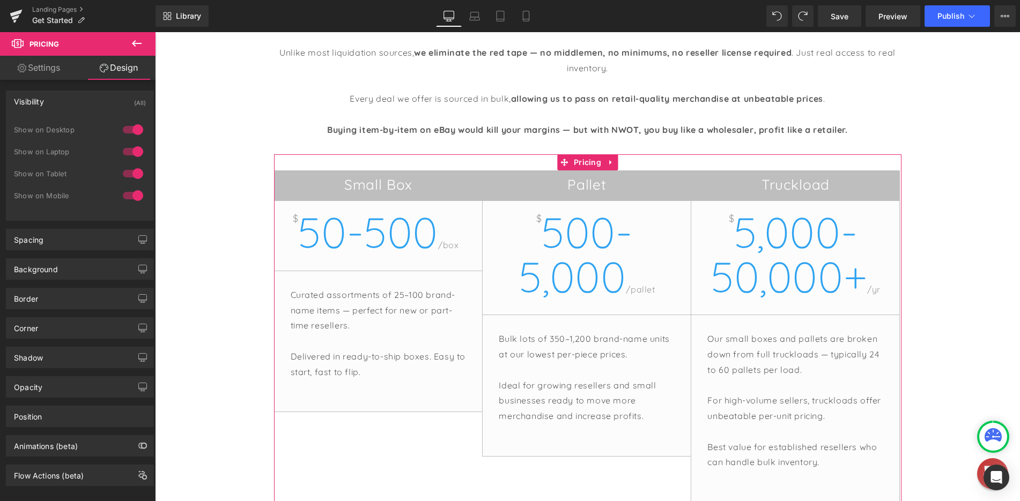
click at [80, 103] on div "Visibility (All)" at bounding box center [79, 101] width 147 height 20
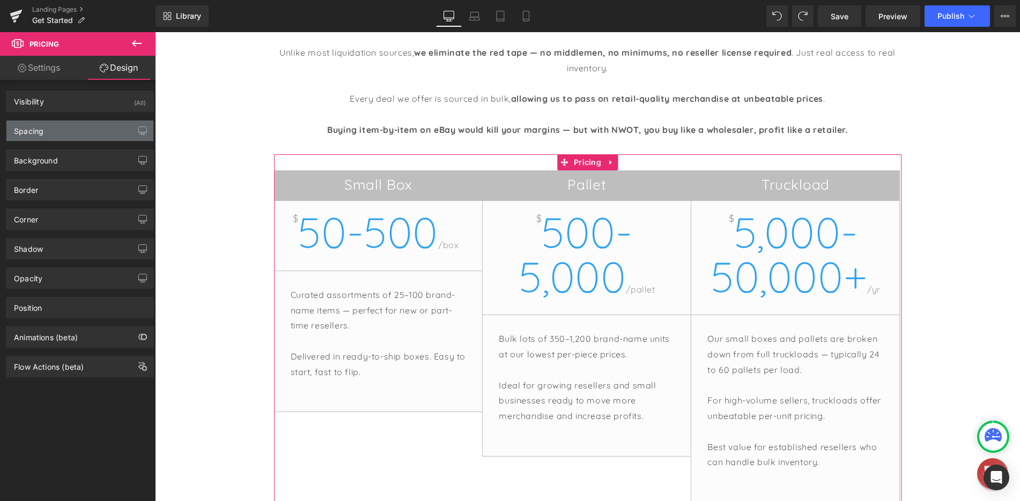
click at [62, 125] on div "Spacing" at bounding box center [79, 131] width 147 height 20
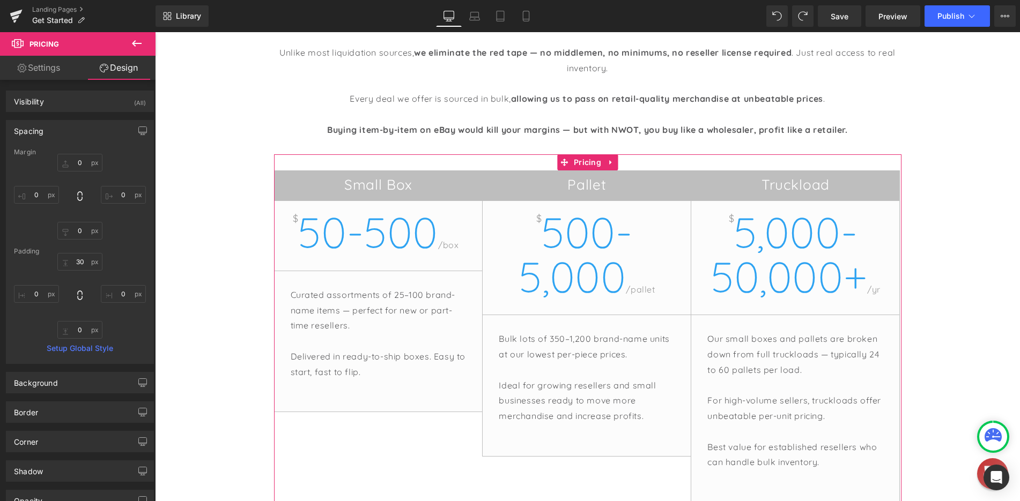
click at [64, 131] on div "Spacing" at bounding box center [79, 131] width 147 height 20
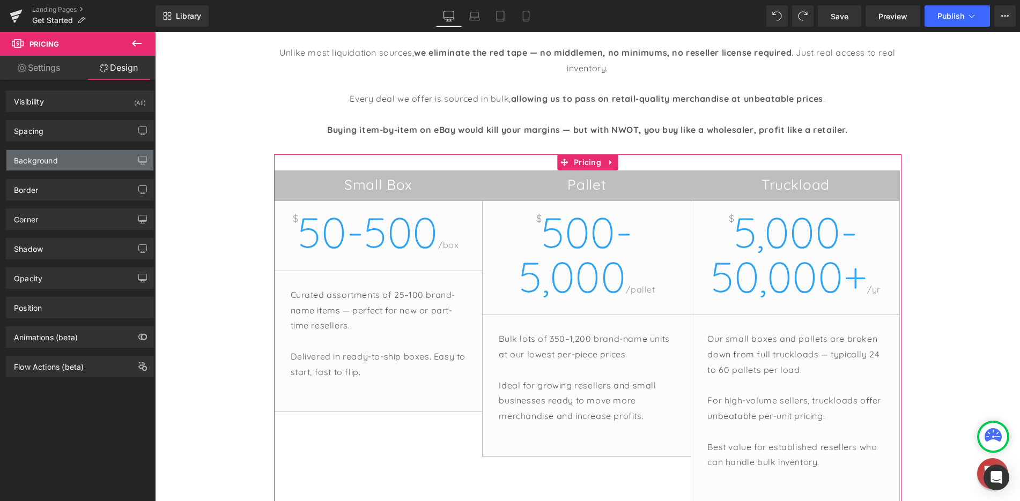
click at [65, 163] on div "Background" at bounding box center [79, 160] width 147 height 20
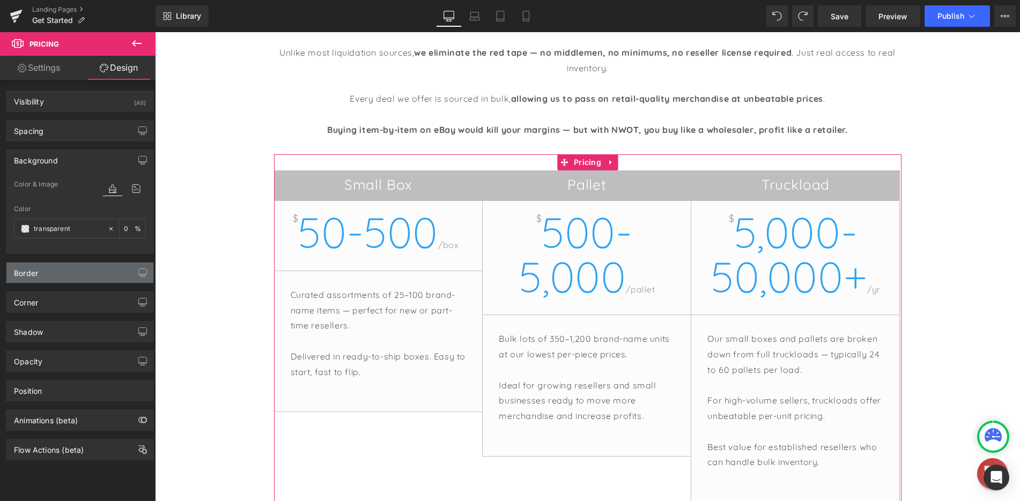
click at [76, 275] on div "Border" at bounding box center [79, 273] width 147 height 20
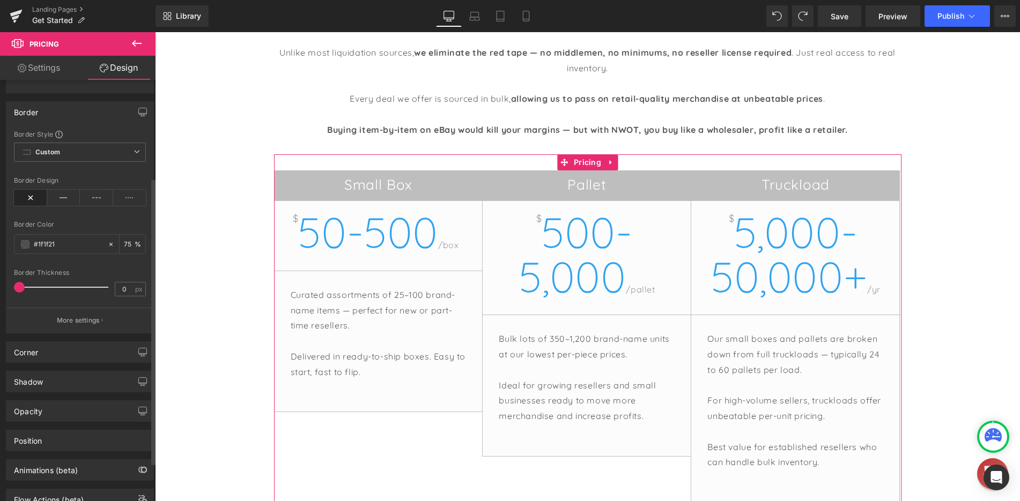
scroll to position [200, 0]
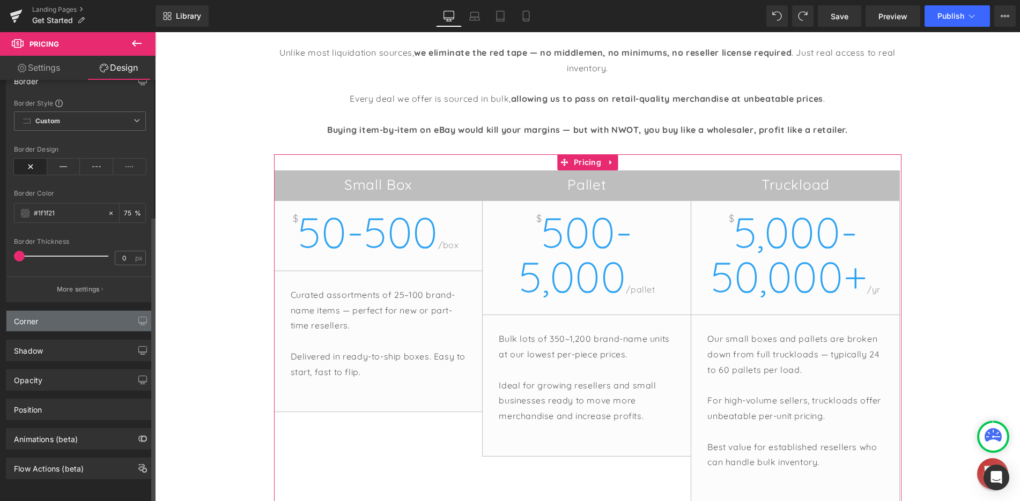
click at [76, 320] on div "Corner" at bounding box center [79, 321] width 147 height 20
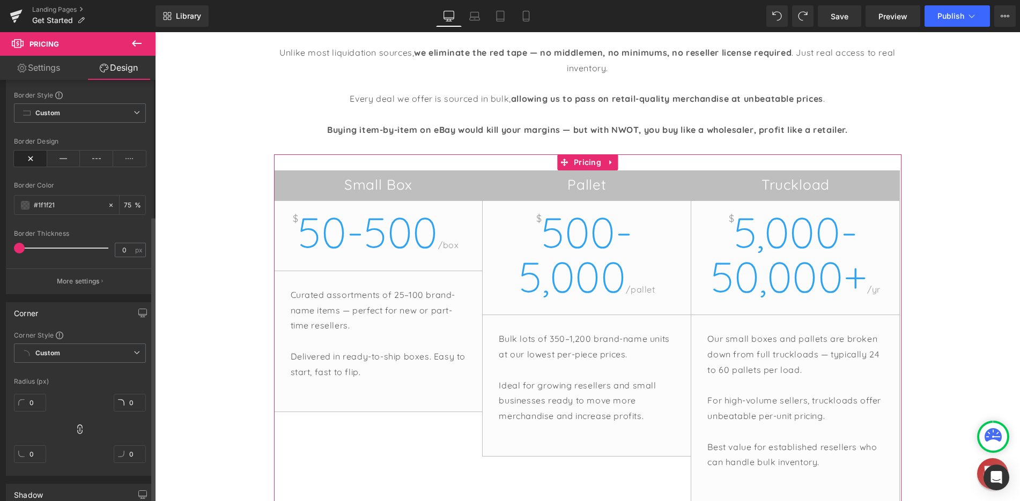
click at [68, 315] on div "Corner" at bounding box center [79, 313] width 147 height 20
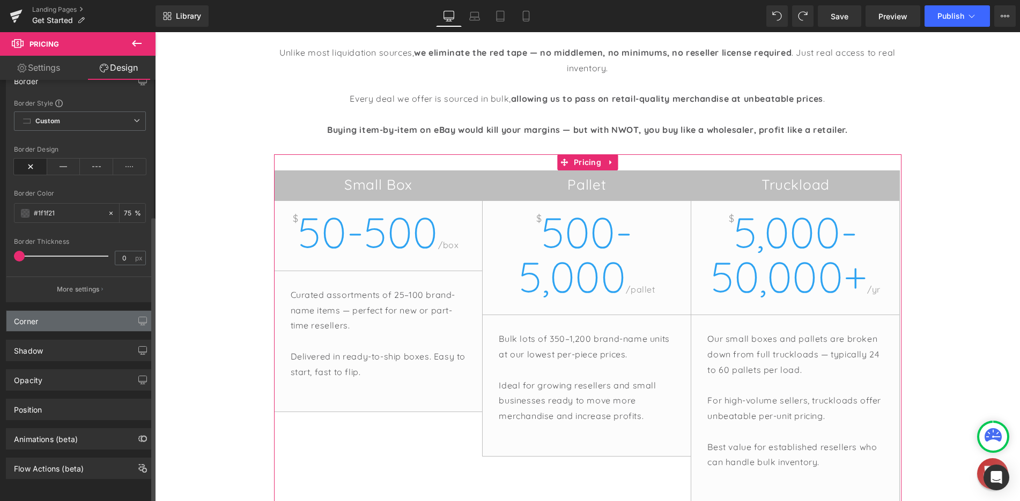
click at [71, 320] on div "Corner" at bounding box center [79, 321] width 147 height 20
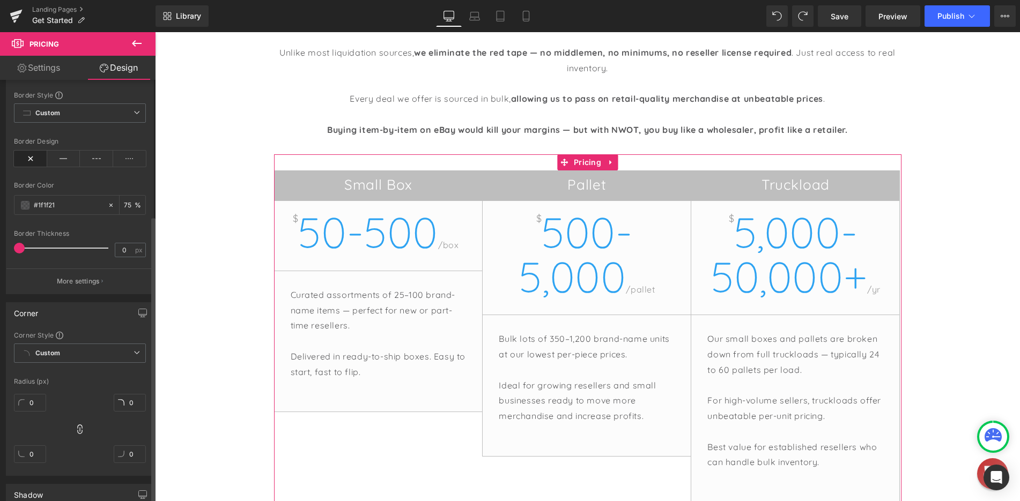
click at [70, 319] on div "Corner" at bounding box center [79, 313] width 147 height 20
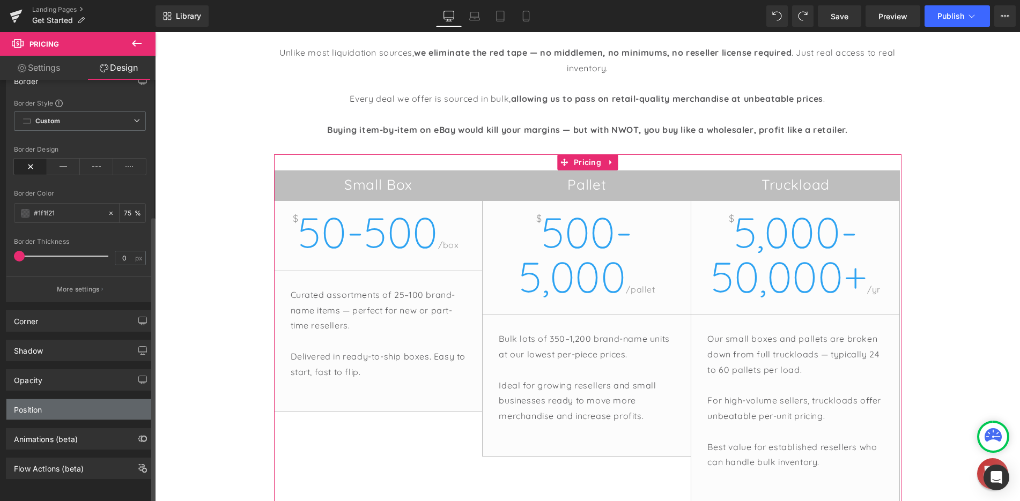
click at [68, 404] on div "Position" at bounding box center [79, 410] width 147 height 20
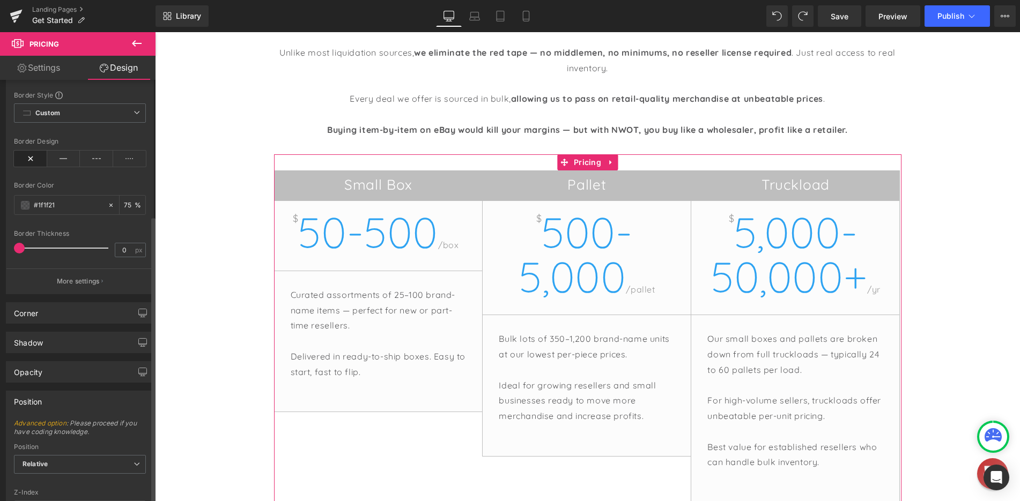
click at [64, 401] on div "Position" at bounding box center [79, 401] width 147 height 20
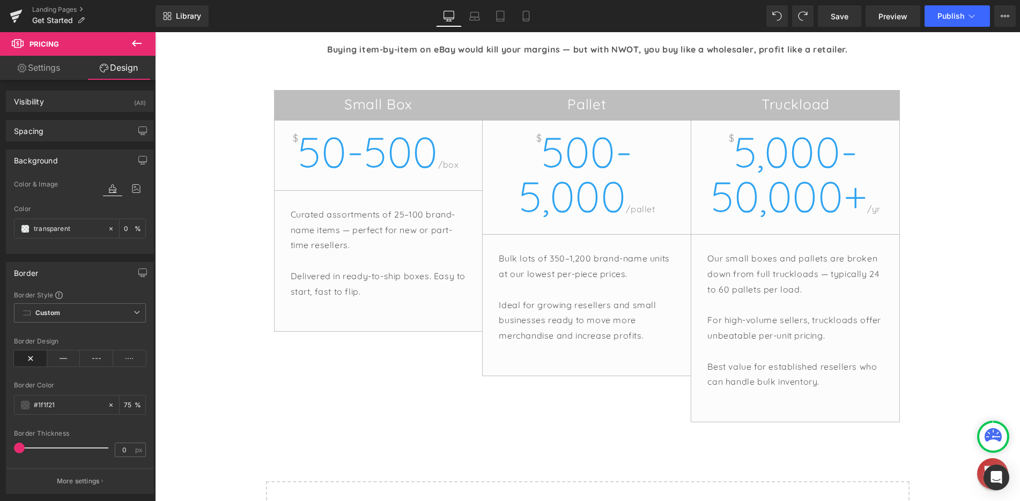
scroll to position [1180, 0]
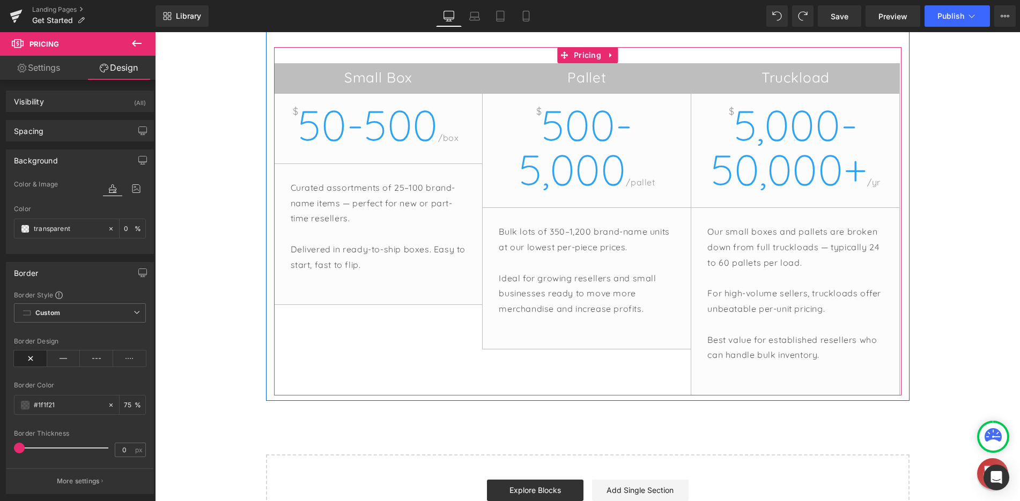
click at [328, 128] on span "50-500" at bounding box center [368, 125] width 140 height 54
click at [608, 57] on icon at bounding box center [611, 55] width 8 height 8
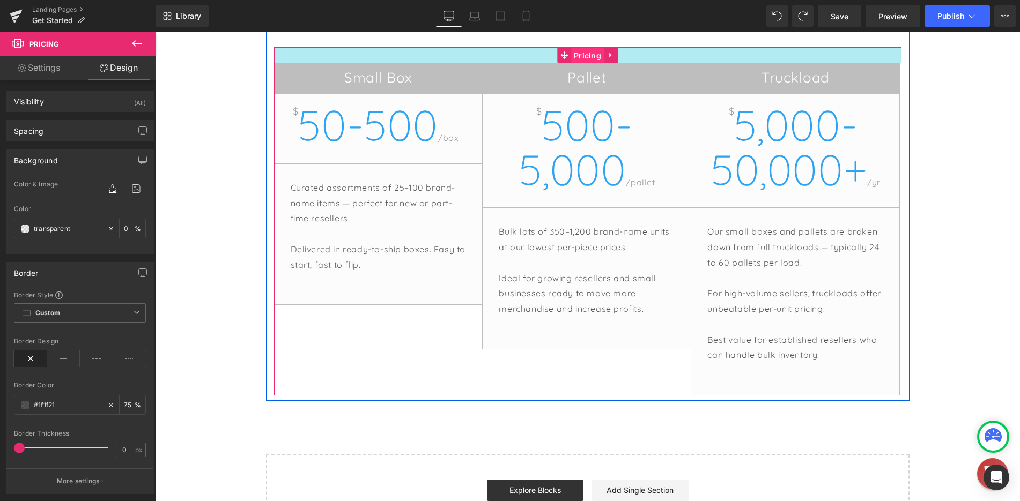
click at [555, 55] on div "Small Box $ 50-500 /box Curated assortments of 25–100 brand-name items — perfec…" at bounding box center [587, 221] width 627 height 349
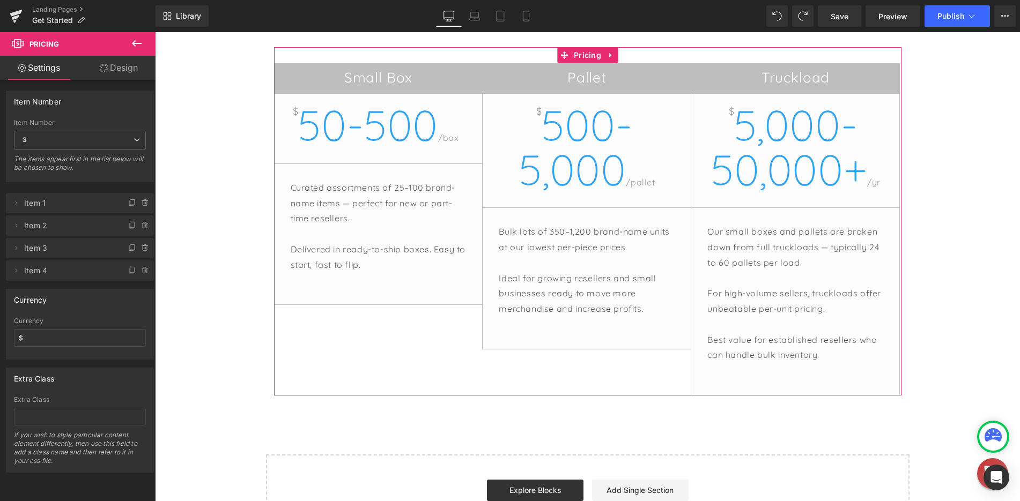
click at [113, 70] on link "Design" at bounding box center [119, 68] width 78 height 24
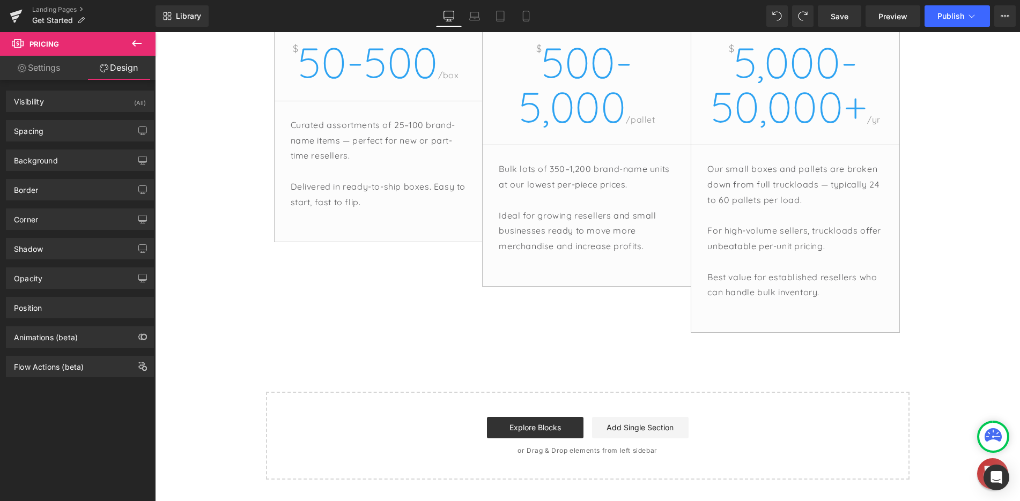
scroll to position [1448, 0]
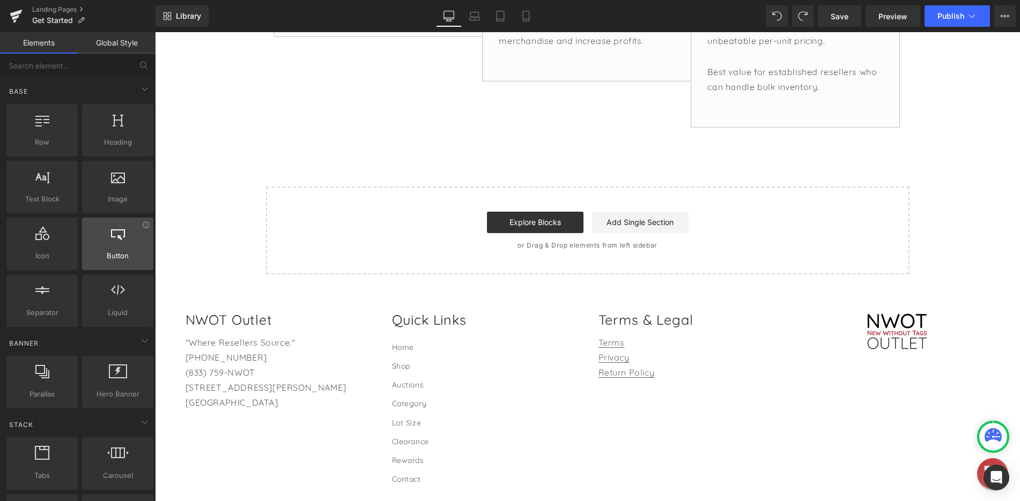
click at [100, 259] on span "Button" at bounding box center [117, 255] width 65 height 11
click at [115, 241] on div at bounding box center [117, 238] width 65 height 24
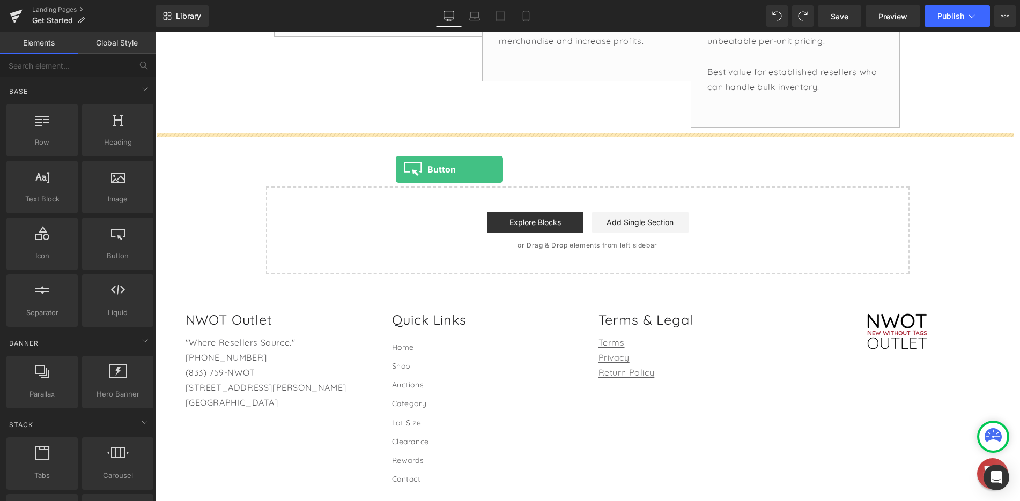
drag, startPoint x: 262, startPoint y: 278, endPoint x: 396, endPoint y: 169, distance: 171.9
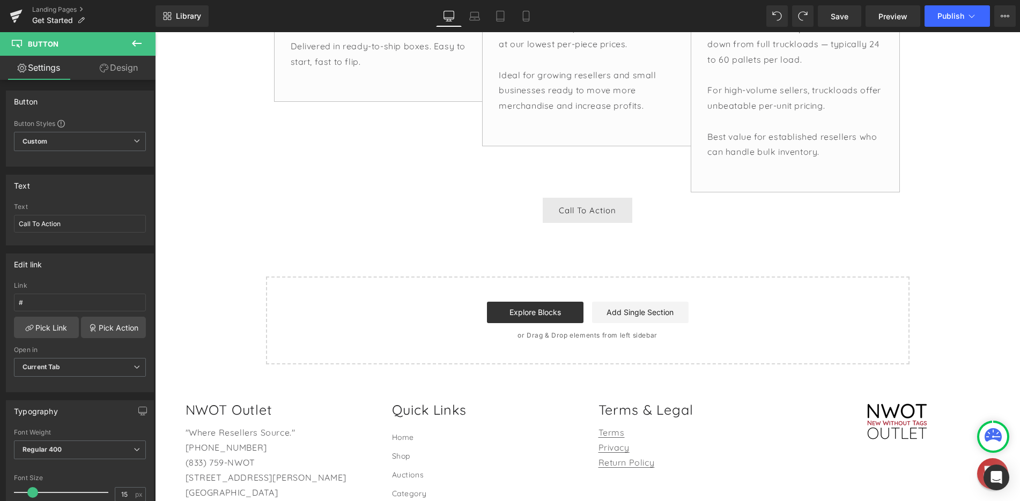
scroll to position [1394, 0]
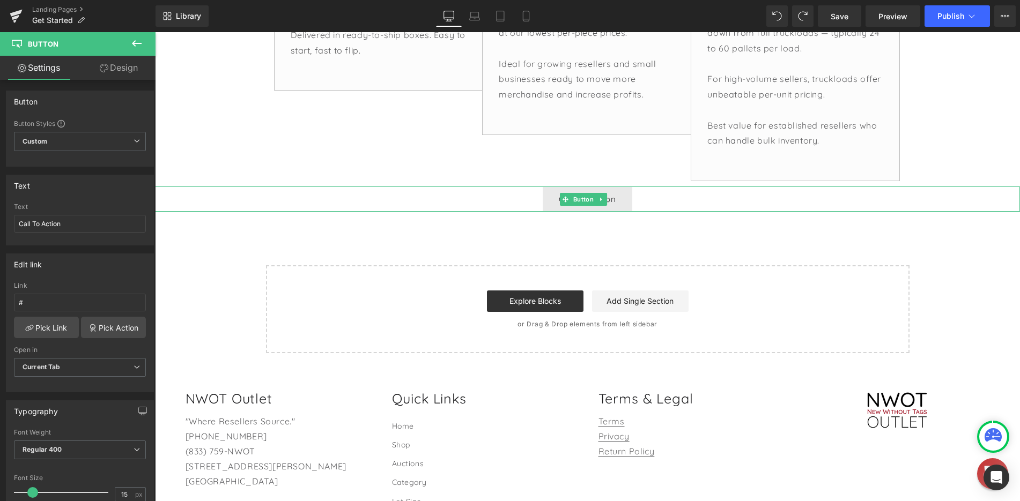
click at [655, 203] on div "Call To Action" at bounding box center [587, 199] width 865 height 25
click at [601, 202] on icon at bounding box center [601, 199] width 6 height 6
click at [604, 201] on icon at bounding box center [607, 199] width 6 height 6
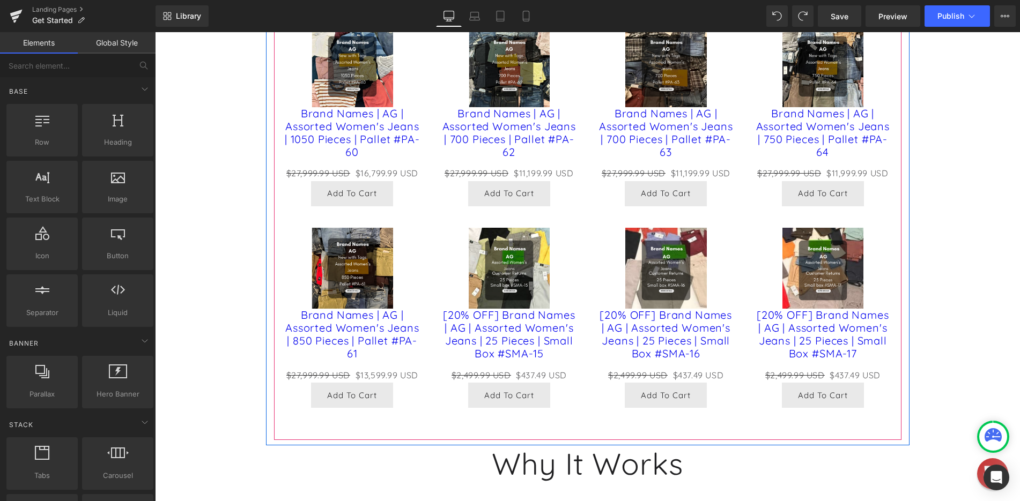
scroll to position [644, 0]
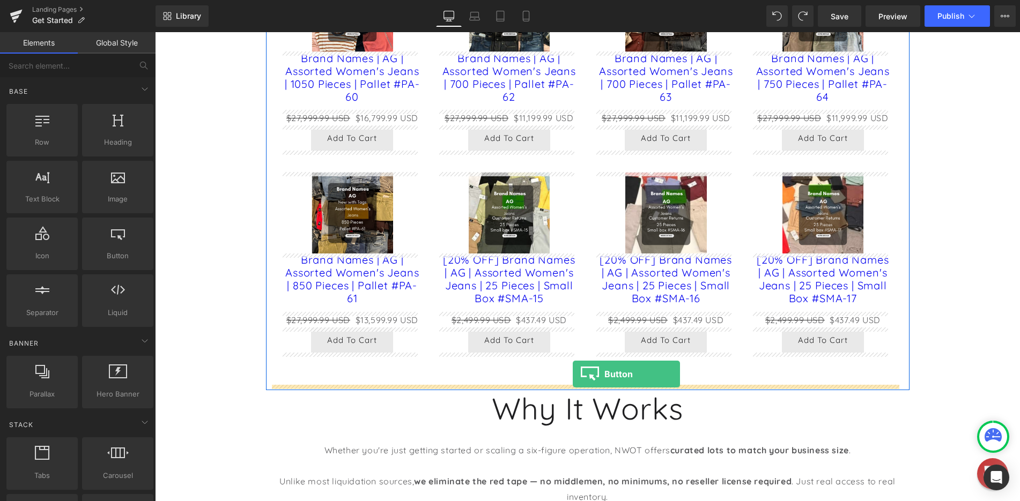
drag, startPoint x: 265, startPoint y: 286, endPoint x: 573, endPoint y: 374, distance: 320.3
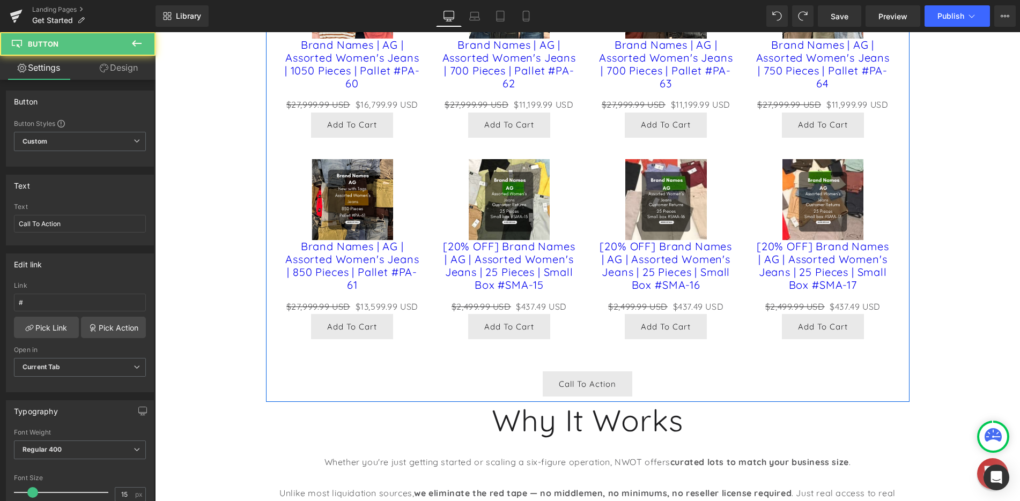
scroll to position [697, 0]
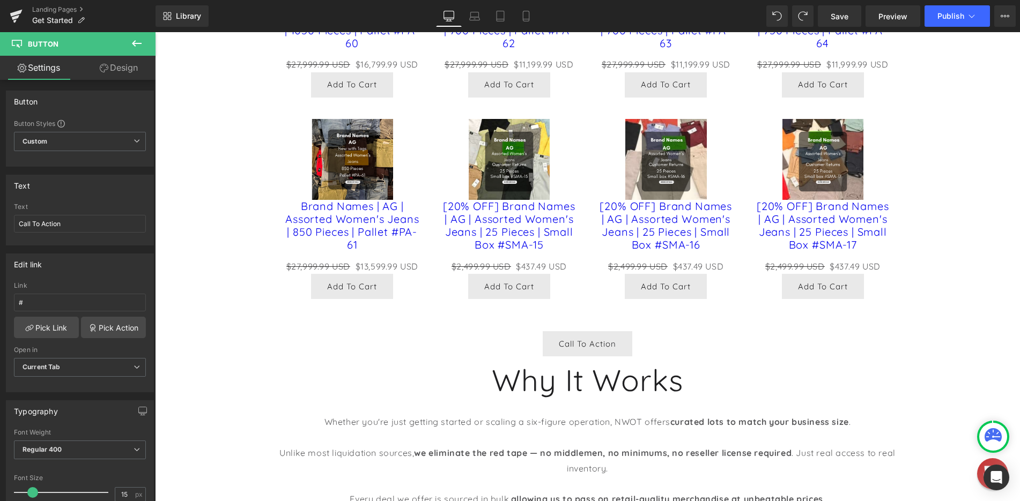
click at [596, 344] on div "Call To Action Button" at bounding box center [587, 343] width 627 height 25
drag, startPoint x: 68, startPoint y: 220, endPoint x: -20, endPoint y: 216, distance: 87.5
click at [0, 216] on html "Button You are previewing how the will restyle your page. You can not edit Elem…" at bounding box center [510, 250] width 1020 height 501
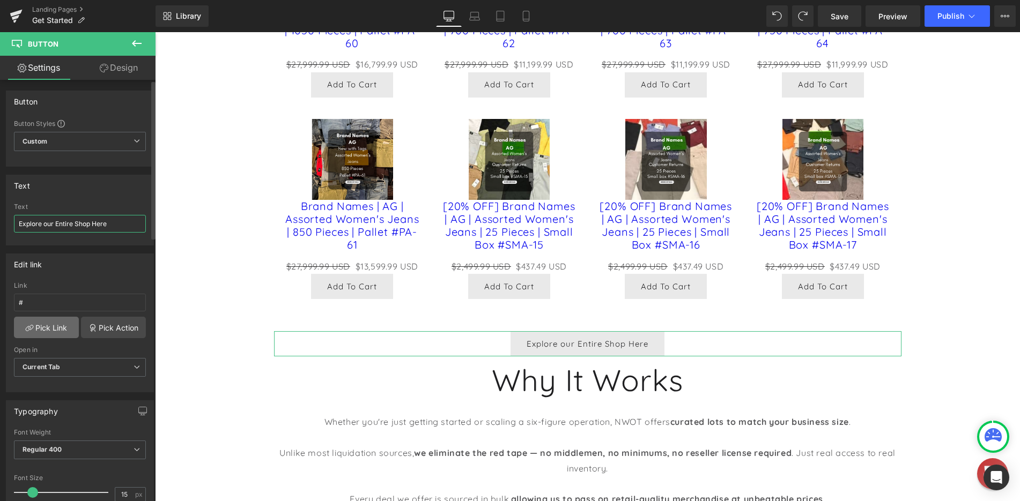
type input "Explore our Entire Shop Here"
click at [47, 326] on link "Pick Link" at bounding box center [46, 327] width 65 height 21
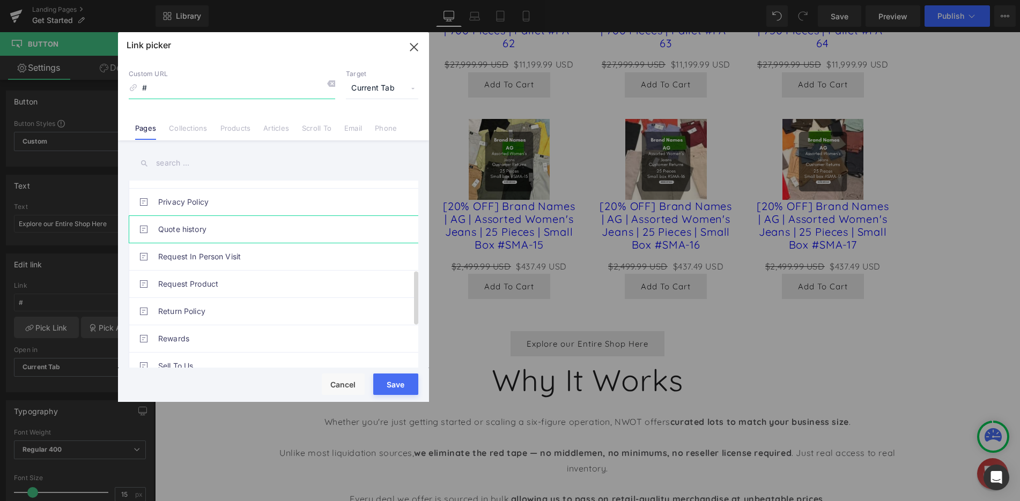
scroll to position [322, 0]
click at [183, 125] on link "Collections" at bounding box center [188, 132] width 38 height 16
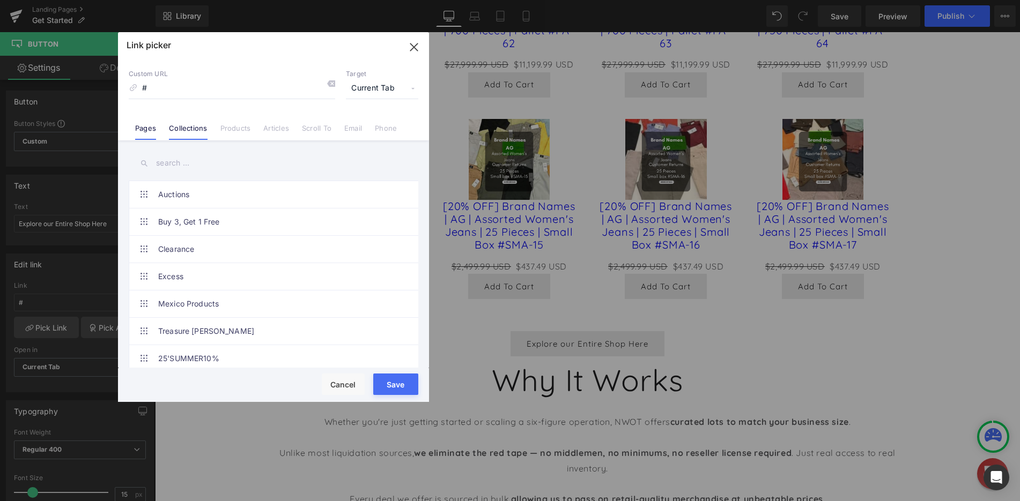
click at [154, 127] on link "Pages" at bounding box center [145, 132] width 21 height 16
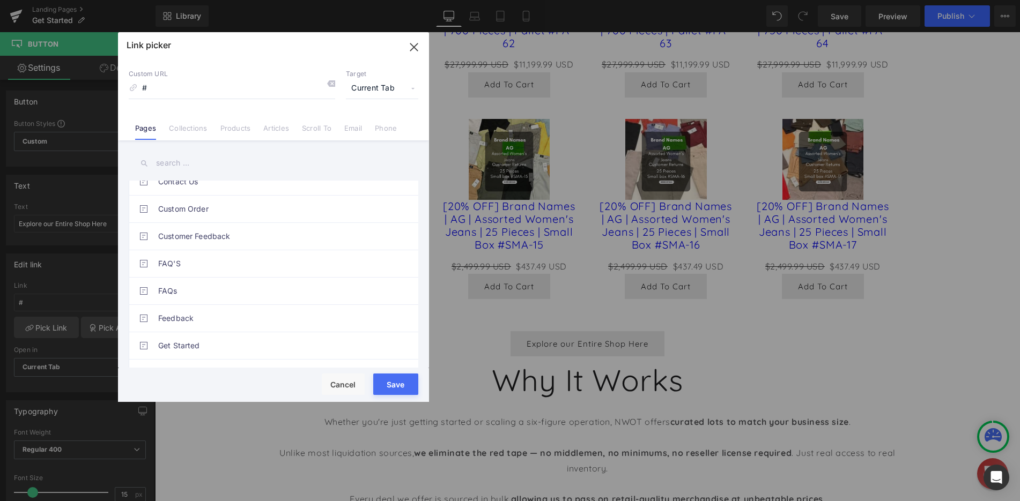
scroll to position [0, 0]
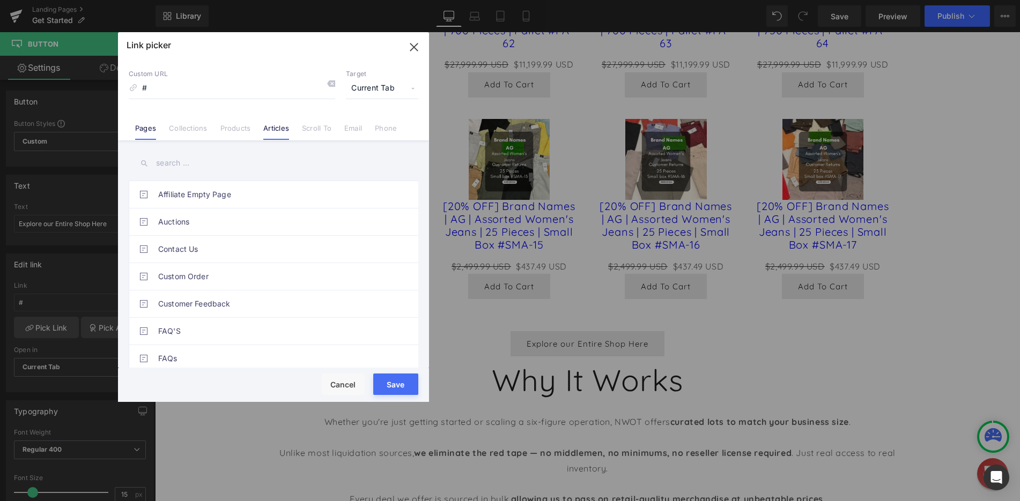
click at [277, 134] on link "Articles" at bounding box center [276, 132] width 26 height 16
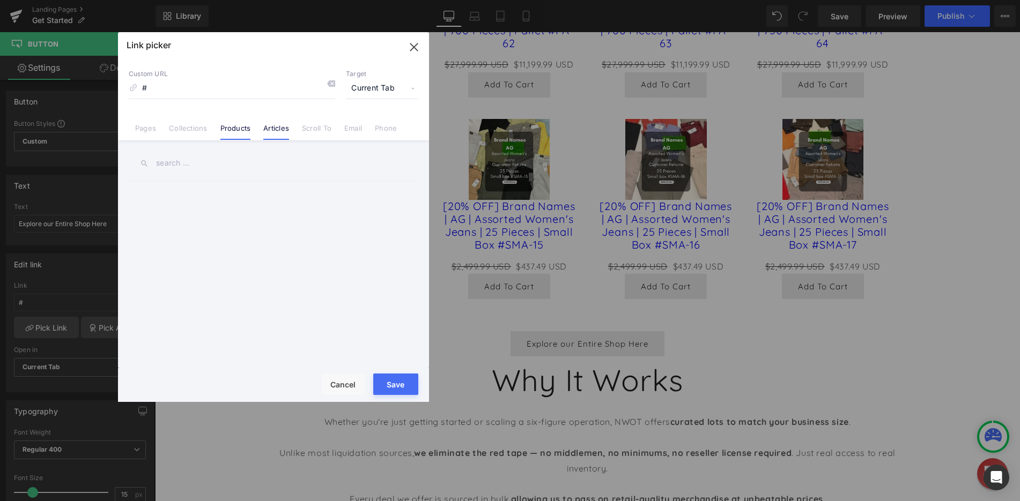
click at [228, 130] on link "Products" at bounding box center [235, 132] width 31 height 16
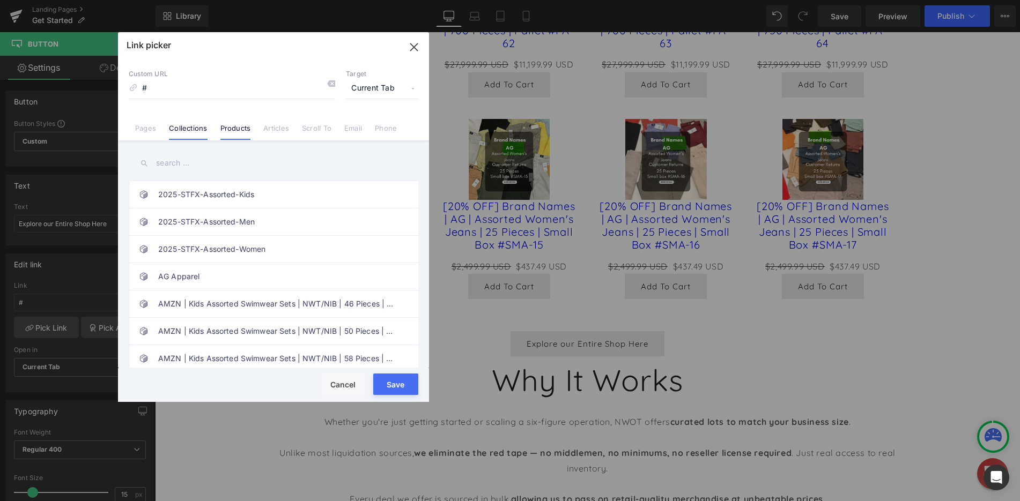
click at [191, 130] on link "Collections" at bounding box center [188, 132] width 38 height 16
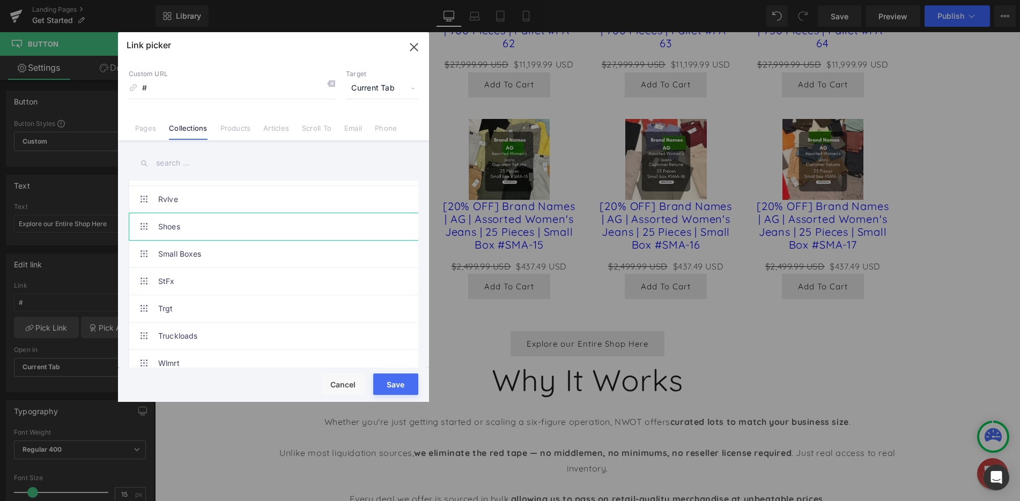
scroll to position [824, 0]
click at [147, 121] on li "Pages" at bounding box center [146, 124] width 34 height 19
click at [198, 92] on input "#" at bounding box center [232, 88] width 206 height 20
drag, startPoint x: 171, startPoint y: 90, endPoint x: 112, endPoint y: 90, distance: 59.0
click at [112, 90] on div "Link picker Back to Library Insert Custom URL # Target Current Tab Current Tab …" at bounding box center [510, 250] width 1020 height 501
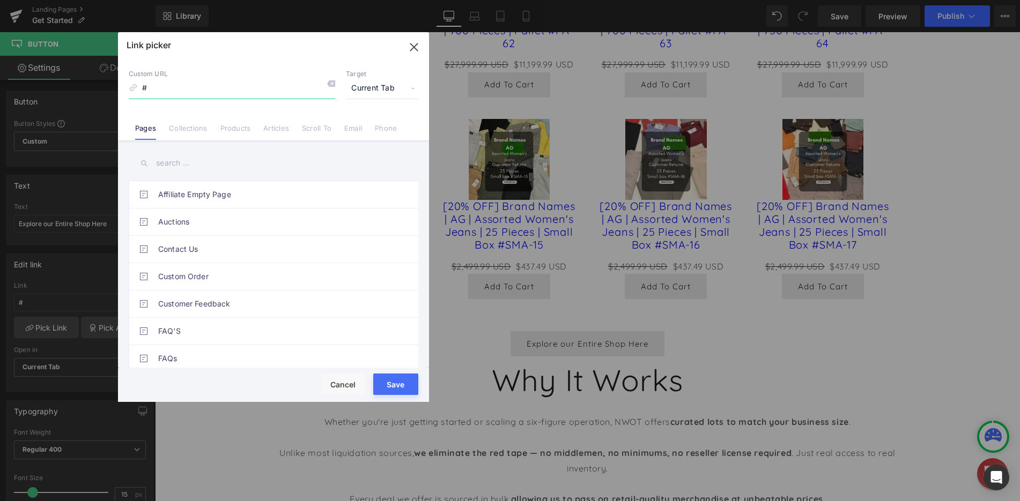
paste input "[URL][DOMAIN_NAME]"
type input "[URL][DOMAIN_NAME]"
click at [397, 387] on button "Save" at bounding box center [395, 384] width 45 height 21
type input "[URL][DOMAIN_NAME]"
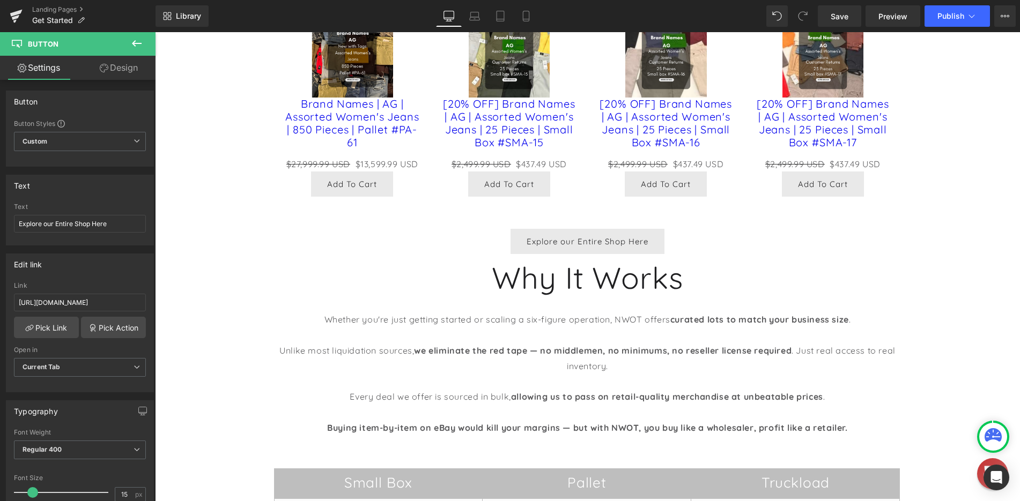
scroll to position [804, 0]
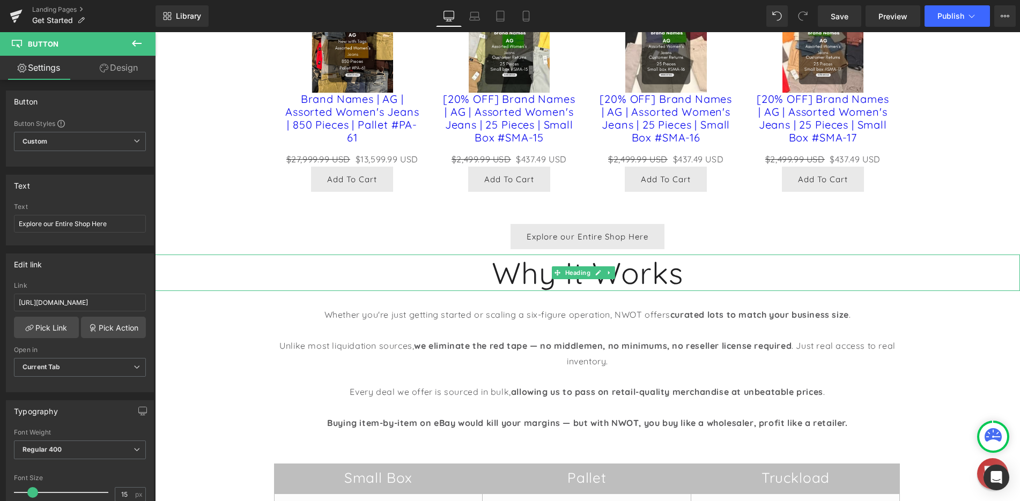
click at [649, 274] on h1 "Why It Works" at bounding box center [587, 273] width 865 height 36
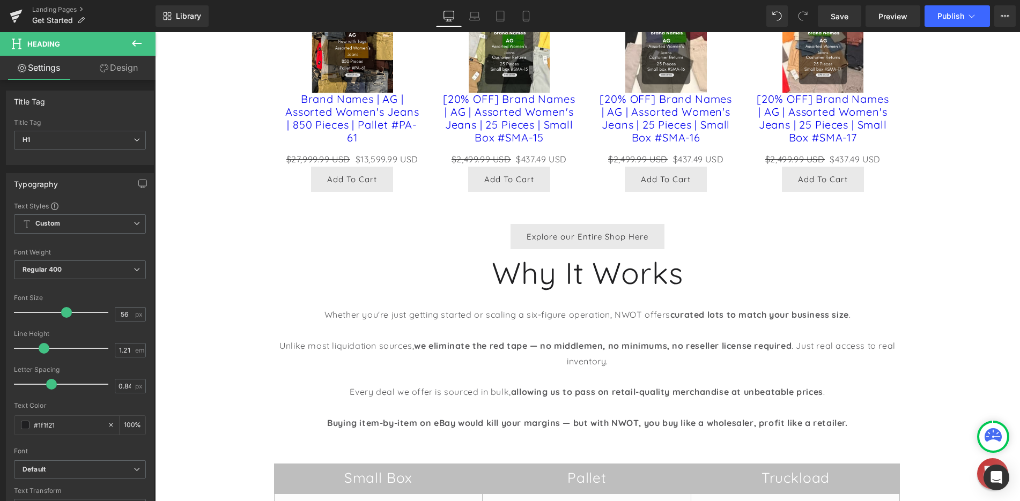
click at [116, 72] on link "Design" at bounding box center [119, 68] width 78 height 24
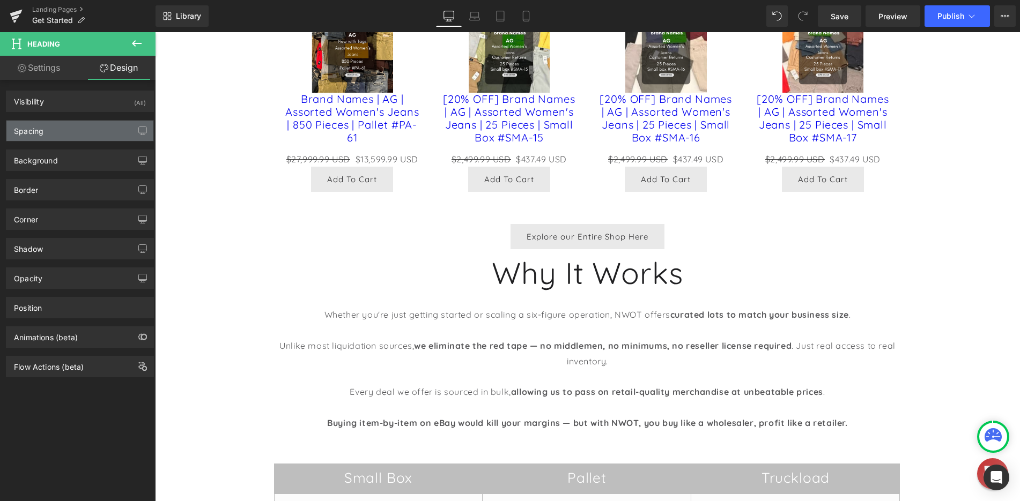
click at [74, 131] on div "Spacing" at bounding box center [79, 131] width 147 height 20
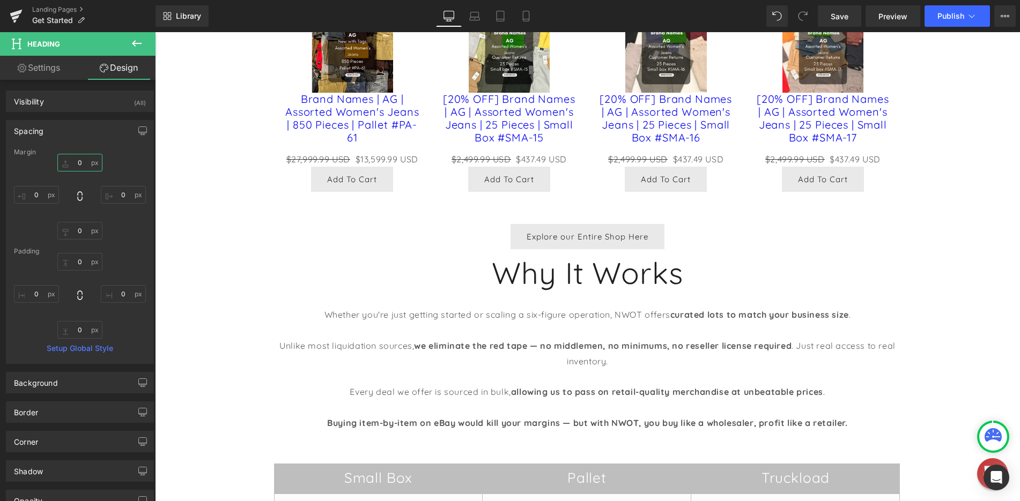
click at [80, 167] on input "0" at bounding box center [79, 163] width 45 height 18
click at [79, 162] on input "0" at bounding box center [79, 163] width 45 height 18
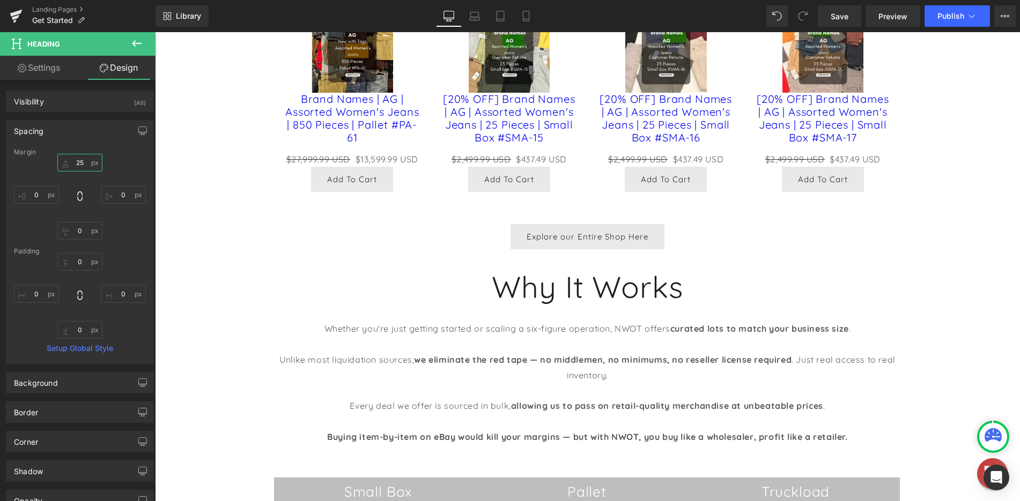
type input "25"
drag, startPoint x: 82, startPoint y: 166, endPoint x: 86, endPoint y: 152, distance: 14.1
click at [86, 152] on div "Margin 25px 25 0px 0 0px 0 0px 0 [GEOGRAPHIC_DATA] 0px 0 0px 0 0px 0 0px 0 Setu…" at bounding box center [79, 256] width 147 height 215
click at [946, 229] on div "Hero Banner NWOT Outlet Heading In the age of AI sales pitches and empty promis…" at bounding box center [587, 143] width 865 height 1627
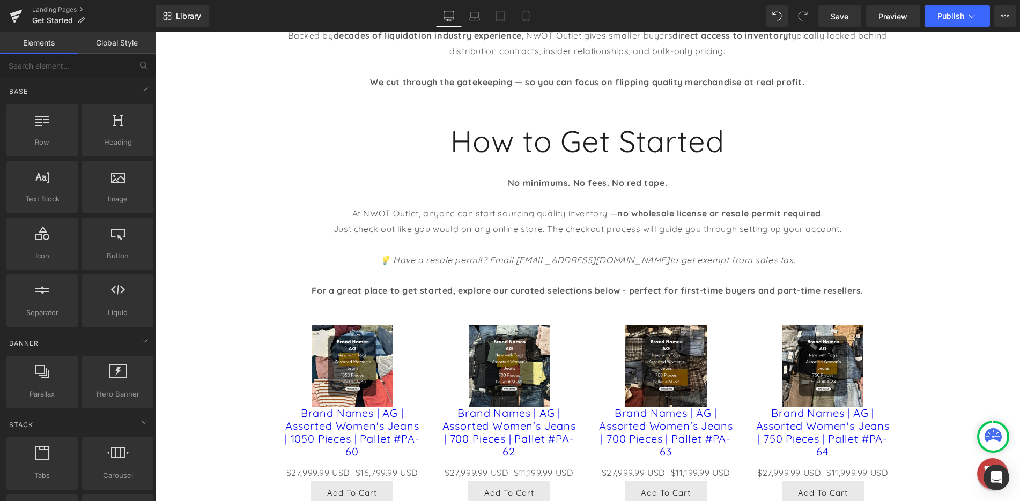
scroll to position [54, 0]
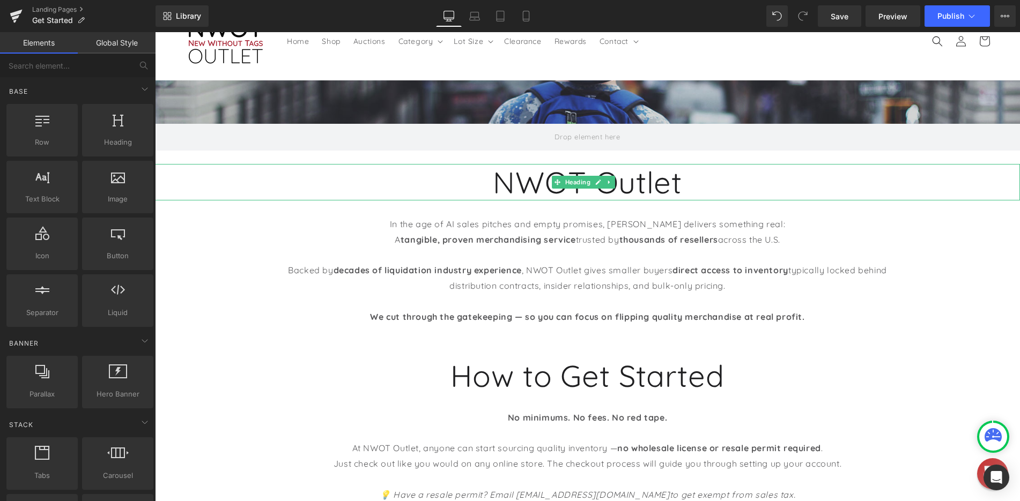
click at [490, 180] on h1 "NWOT Outlet" at bounding box center [587, 182] width 865 height 36
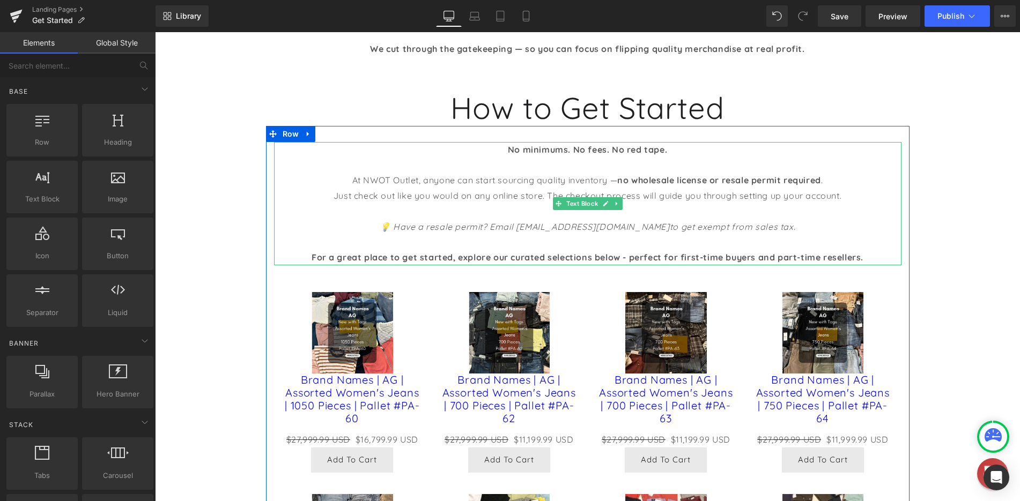
scroll to position [161, 0]
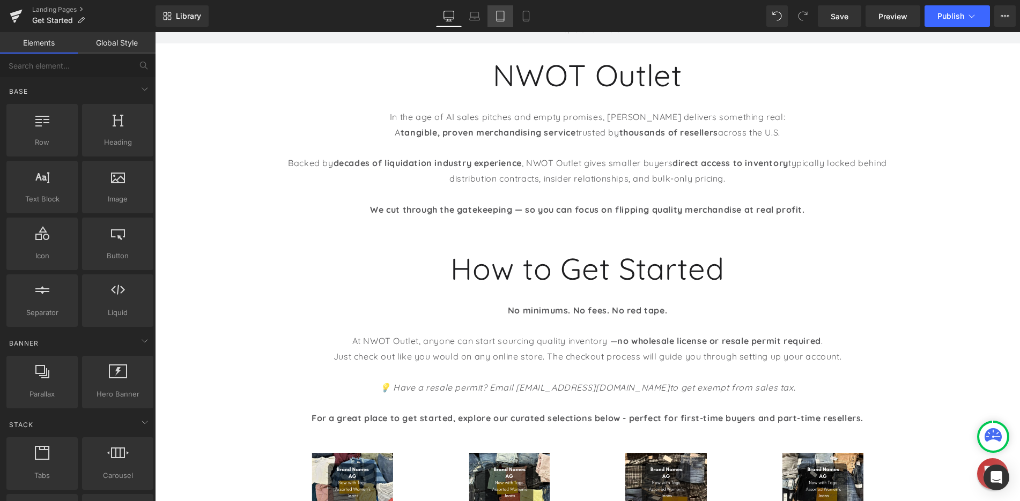
click at [501, 16] on icon at bounding box center [500, 16] width 11 height 11
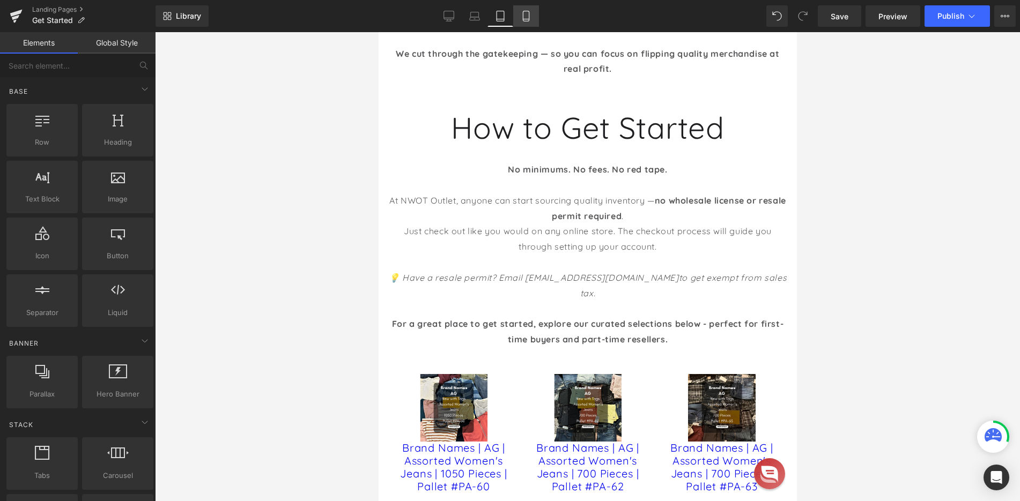
click at [528, 8] on link "Mobile" at bounding box center [526, 15] width 26 height 21
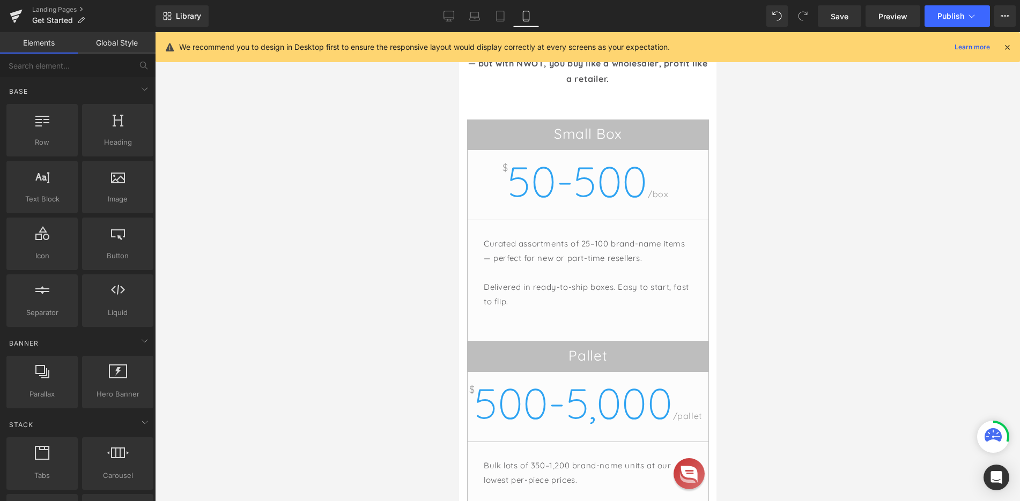
scroll to position [1870, 0]
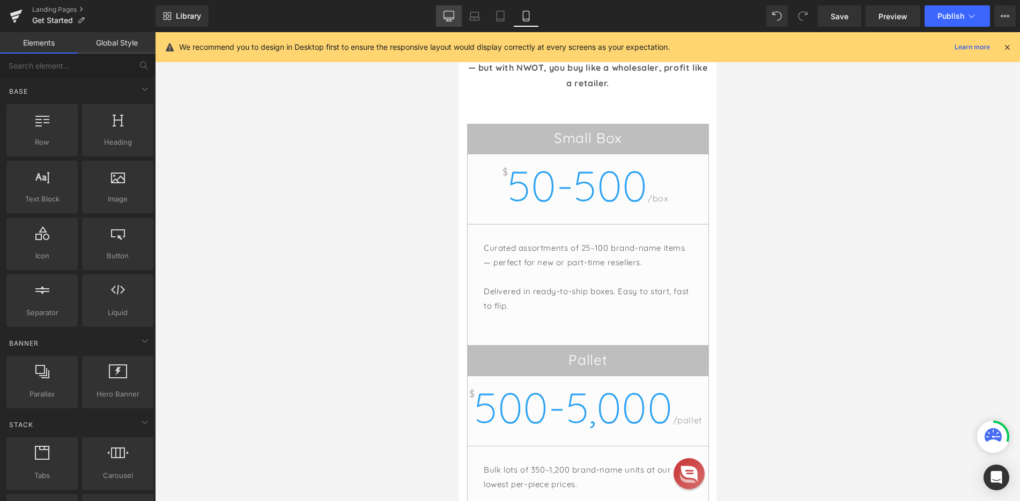
click at [443, 13] on link "Desktop" at bounding box center [449, 15] width 26 height 21
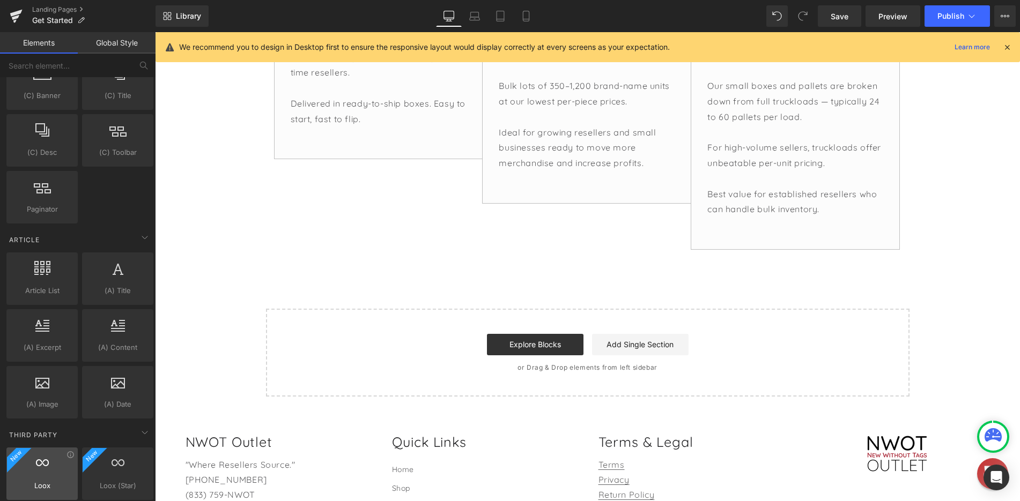
scroll to position [1941, 0]
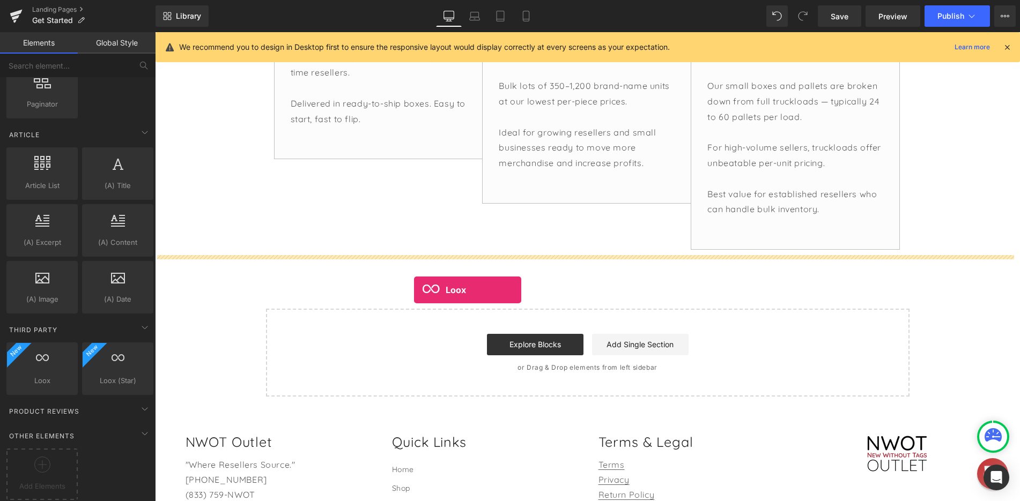
drag, startPoint x: 194, startPoint y: 394, endPoint x: 414, endPoint y: 290, distance: 243.9
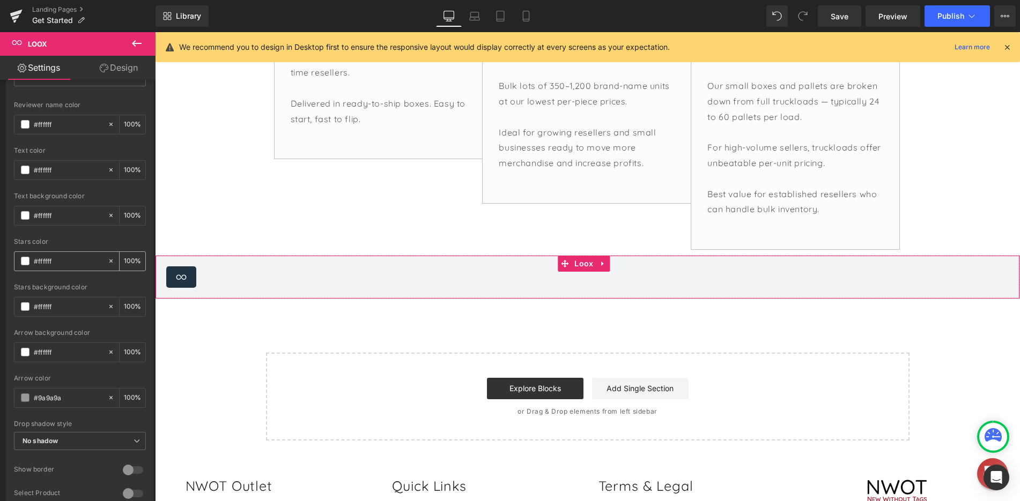
scroll to position [535, 0]
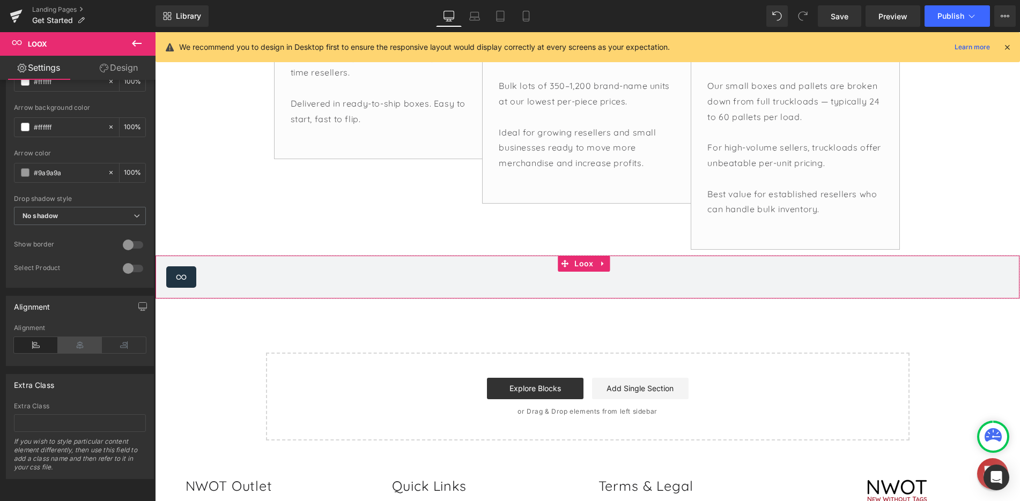
click at [76, 339] on icon at bounding box center [80, 345] width 44 height 16
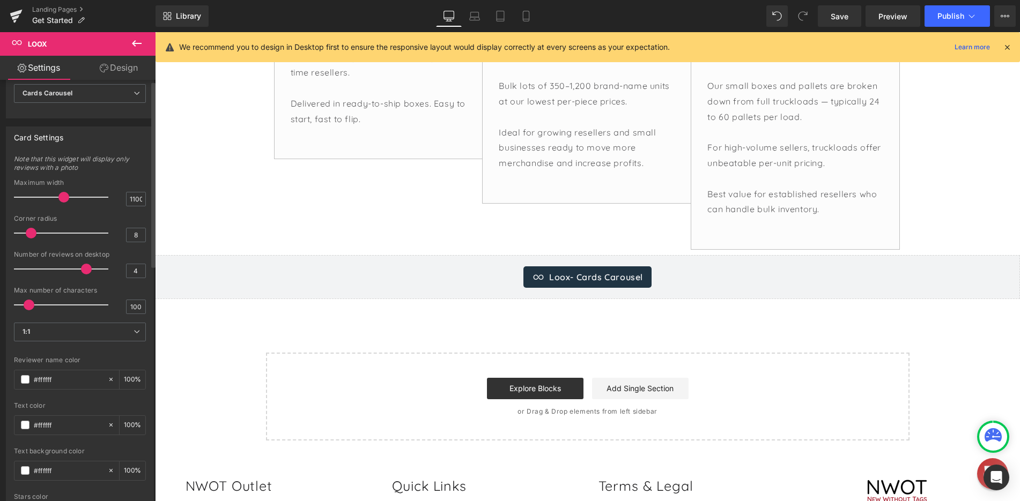
scroll to position [0, 0]
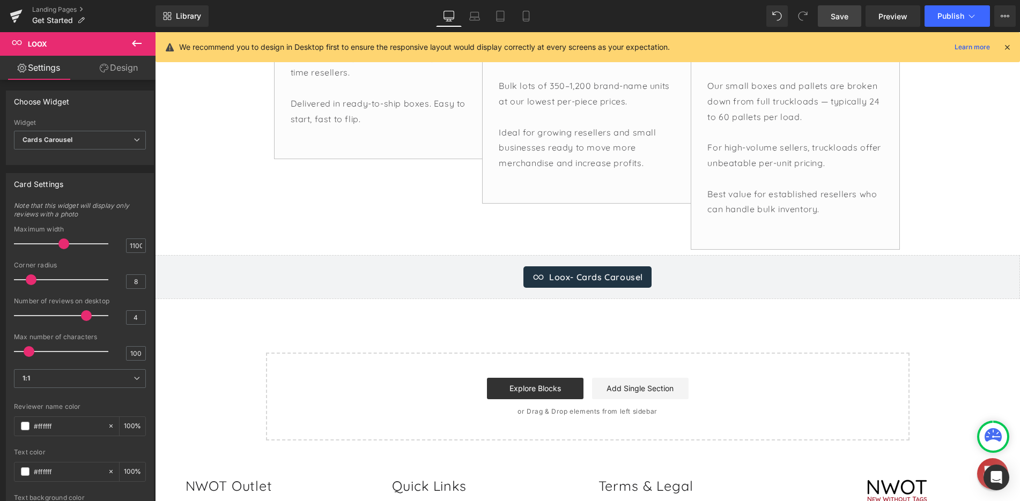
click at [839, 14] on span "Save" at bounding box center [840, 16] width 18 height 11
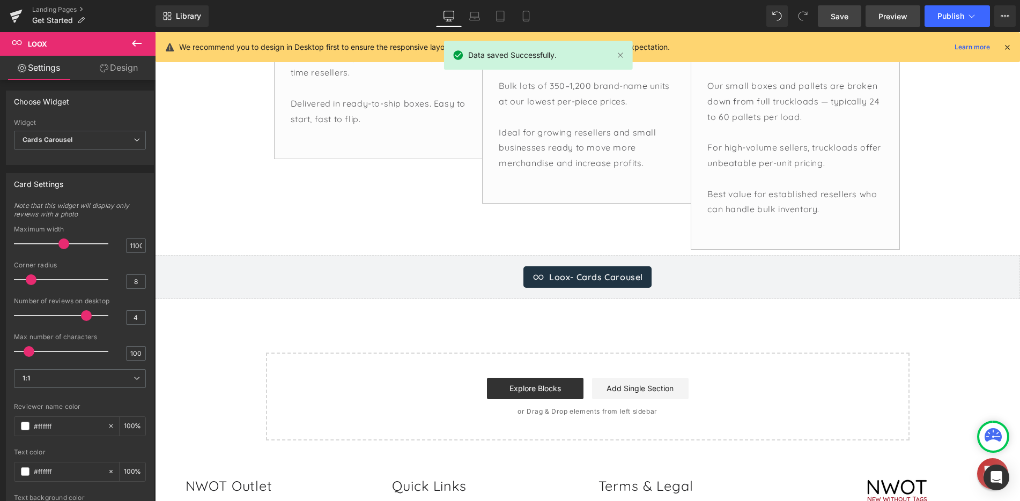
click at [889, 16] on span "Preview" at bounding box center [892, 16] width 29 height 11
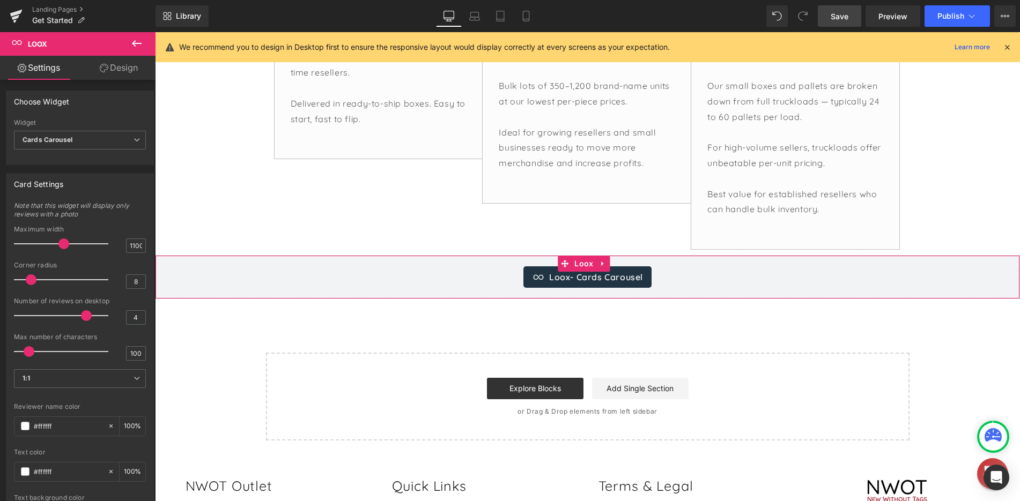
click at [442, 283] on div "Loox - Cards Carousel" at bounding box center [587, 277] width 842 height 21
click at [604, 265] on icon at bounding box center [604, 264] width 8 height 8
click at [610, 265] on icon at bounding box center [611, 264] width 8 height 8
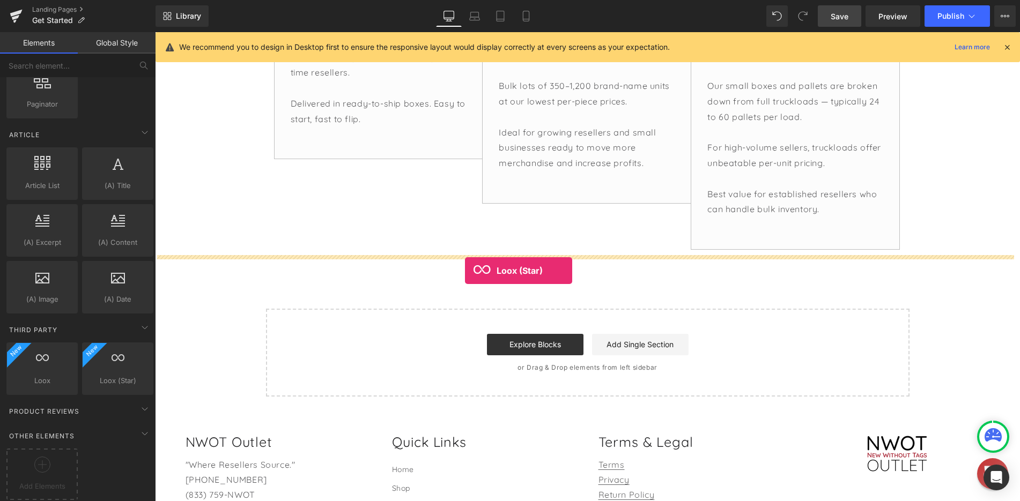
drag, startPoint x: 274, startPoint y: 401, endPoint x: 465, endPoint y: 271, distance: 230.8
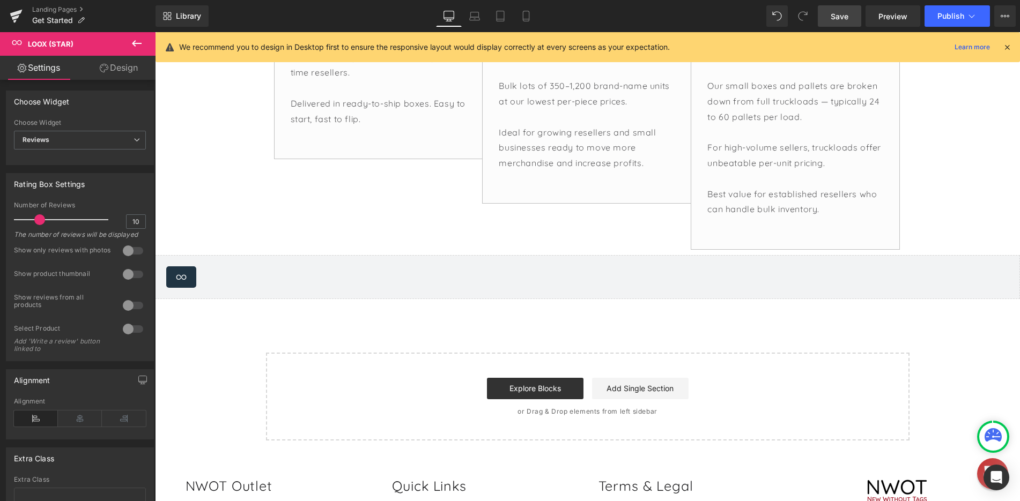
click at [837, 17] on span "Save" at bounding box center [840, 16] width 18 height 11
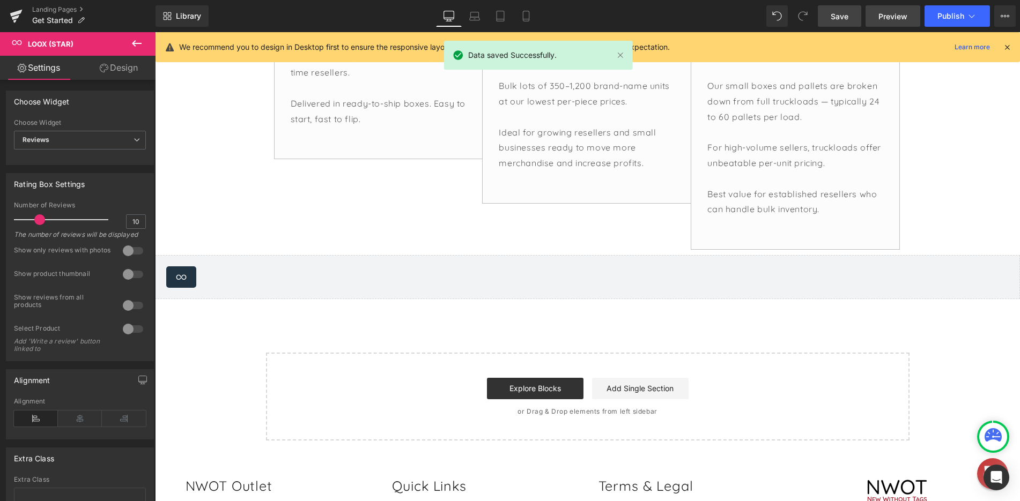
click at [883, 18] on span "Preview" at bounding box center [892, 16] width 29 height 11
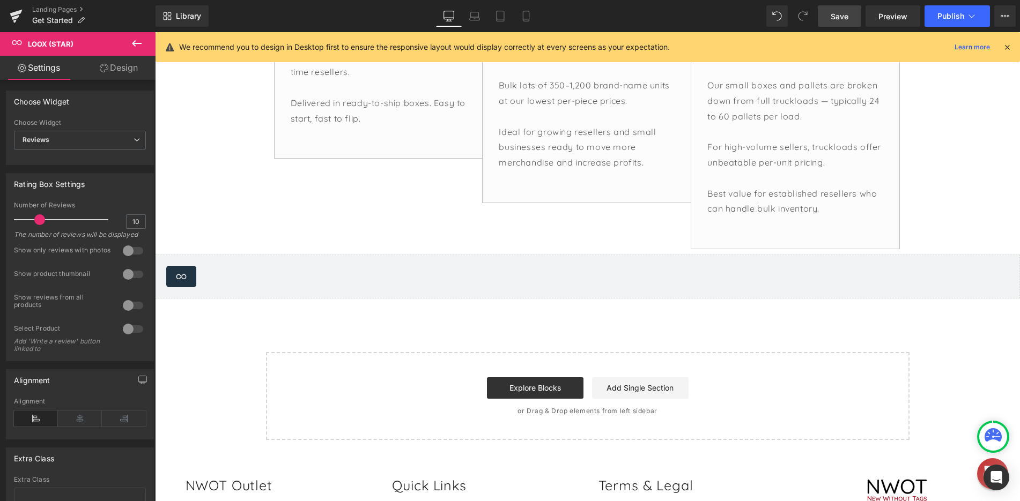
scroll to position [1364, 0]
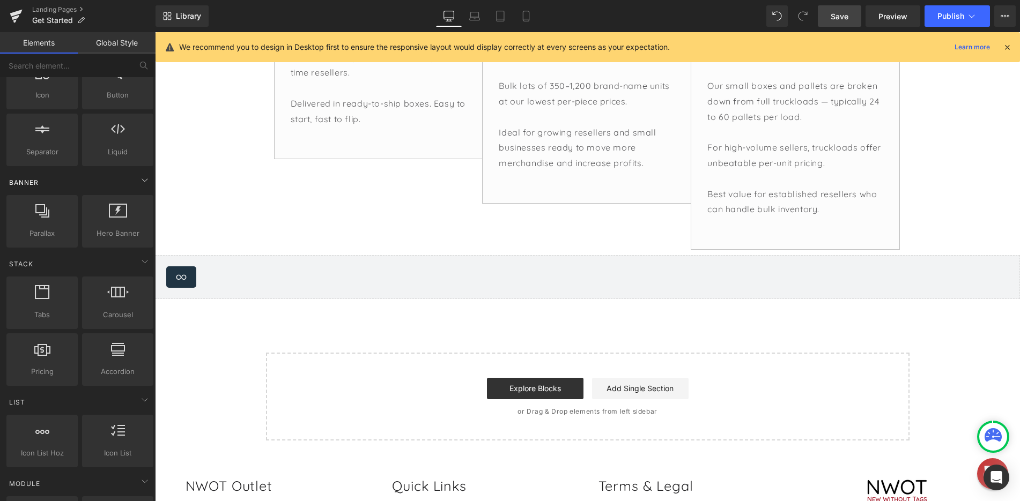
scroll to position [0, 0]
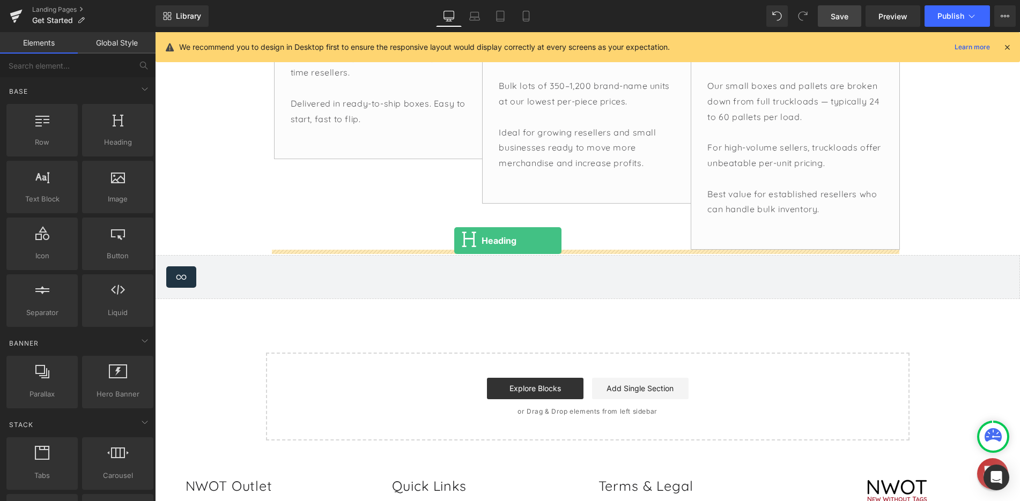
drag, startPoint x: 257, startPoint y: 175, endPoint x: 454, endPoint y: 241, distance: 207.9
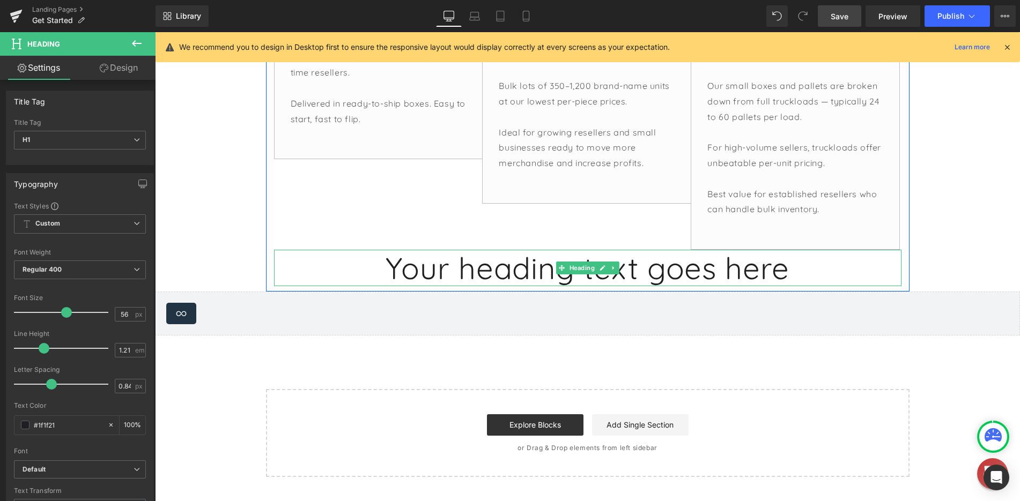
click at [764, 272] on h1 "Your heading text goes here" at bounding box center [587, 268] width 627 height 36
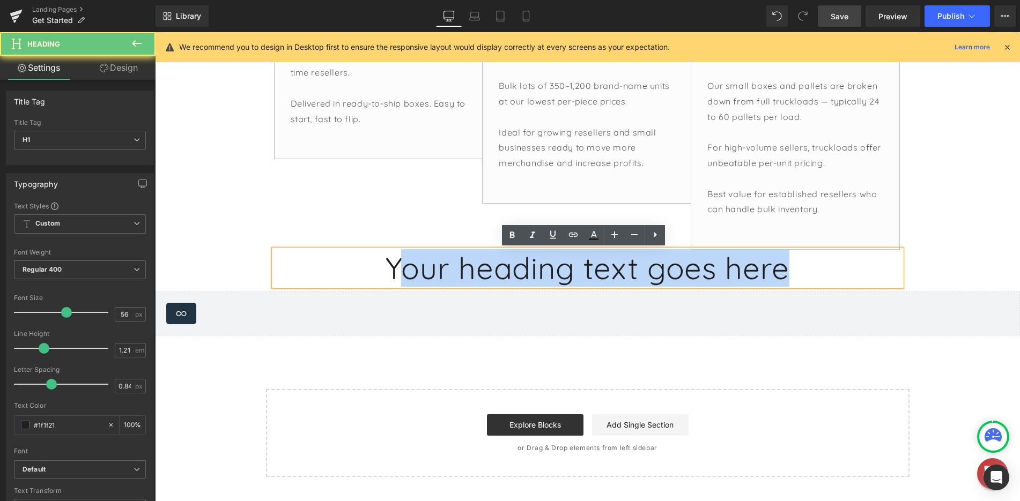
drag, startPoint x: 761, startPoint y: 269, endPoint x: 391, endPoint y: 269, distance: 370.5
click at [391, 269] on h1 "Your heading text goes here" at bounding box center [587, 268] width 627 height 36
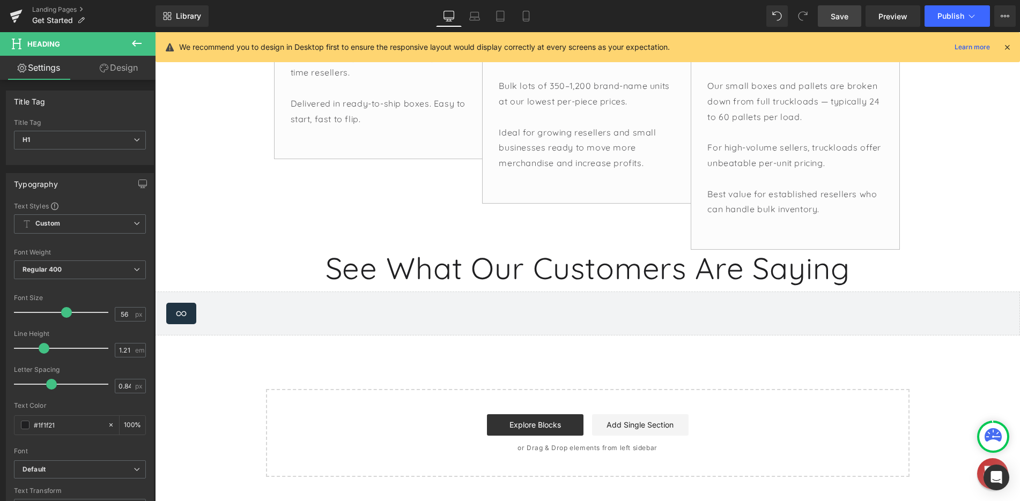
click at [124, 70] on link "Design" at bounding box center [119, 68] width 78 height 24
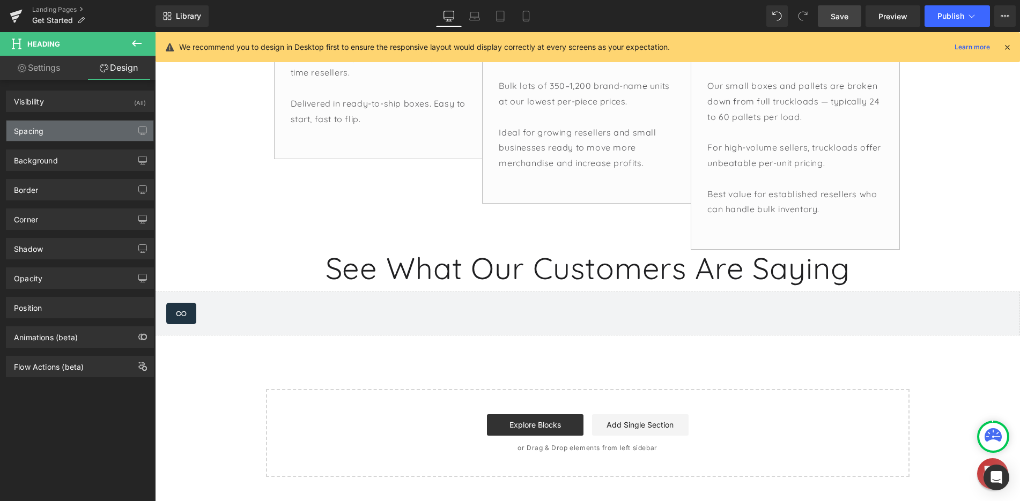
click at [54, 138] on div "Spacing" at bounding box center [79, 131] width 147 height 20
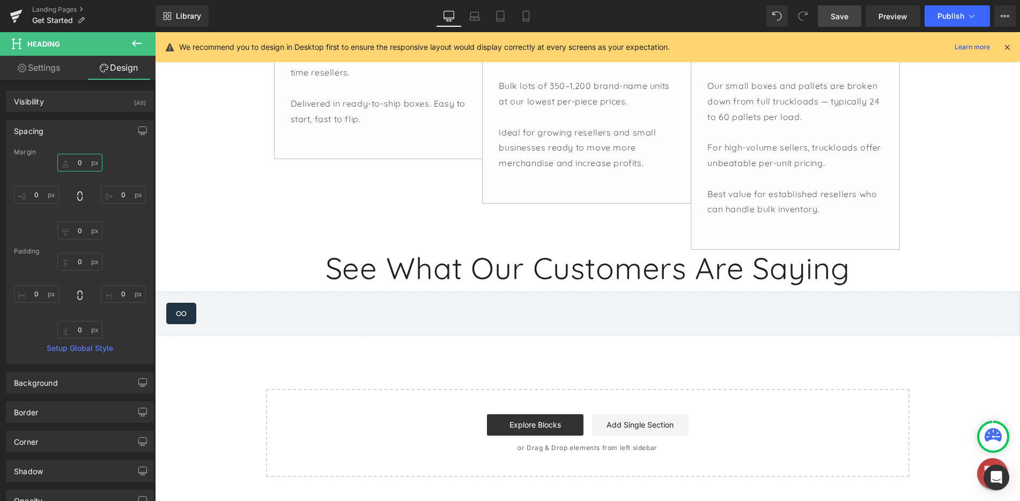
click at [81, 164] on input "0" at bounding box center [79, 163] width 45 height 18
click at [81, 161] on input "0" at bounding box center [79, 163] width 45 height 18
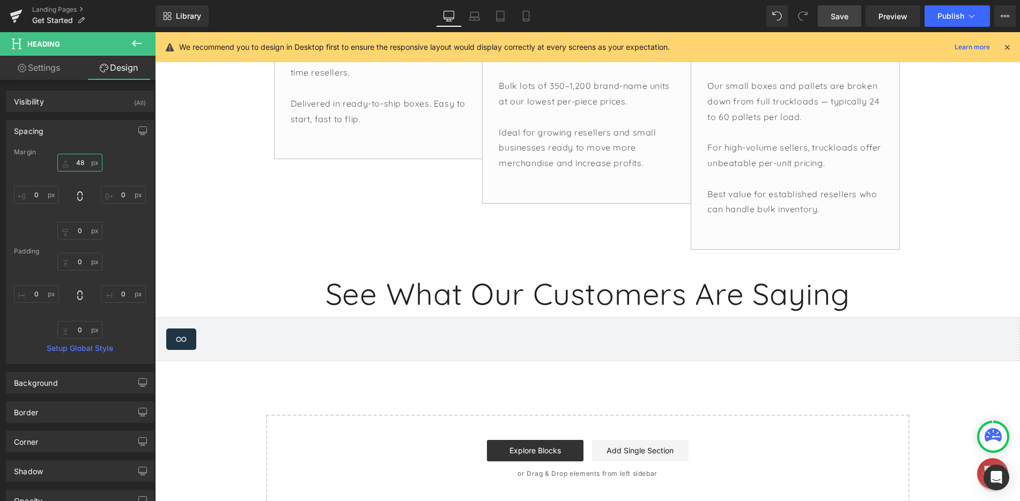
type input "50"
drag, startPoint x: 83, startPoint y: 162, endPoint x: 86, endPoint y: 136, distance: 27.0
click at [86, 136] on div "Spacing [GEOGRAPHIC_DATA] 50px 50 0px 0 0px 0 0px 0 [GEOGRAPHIC_DATA] 0px 0 0px…" at bounding box center [80, 242] width 148 height 244
click at [81, 228] on input "0" at bounding box center [79, 231] width 45 height 18
click at [83, 231] on input "0" at bounding box center [79, 231] width 45 height 18
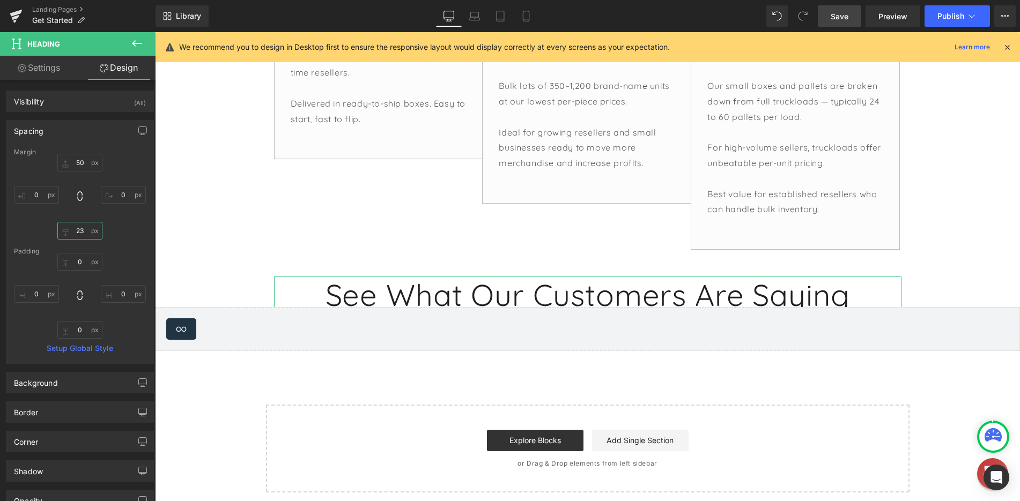
drag, startPoint x: 82, startPoint y: 231, endPoint x: 86, endPoint y: 224, distance: 8.2
click at [86, 219] on div "50px 50 0px 0 23px 23 0px 0" at bounding box center [80, 197] width 132 height 86
type input "22"
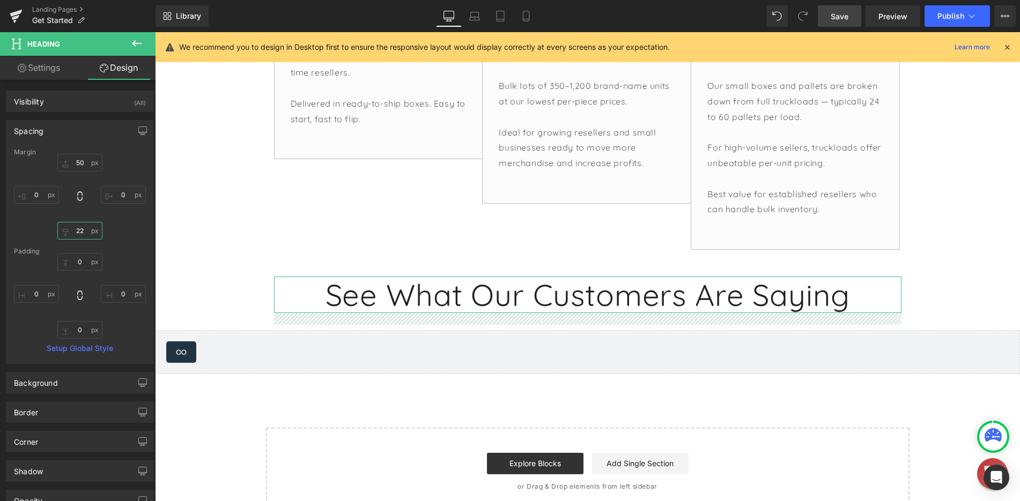
click at [85, 231] on input "22" at bounding box center [79, 231] width 45 height 18
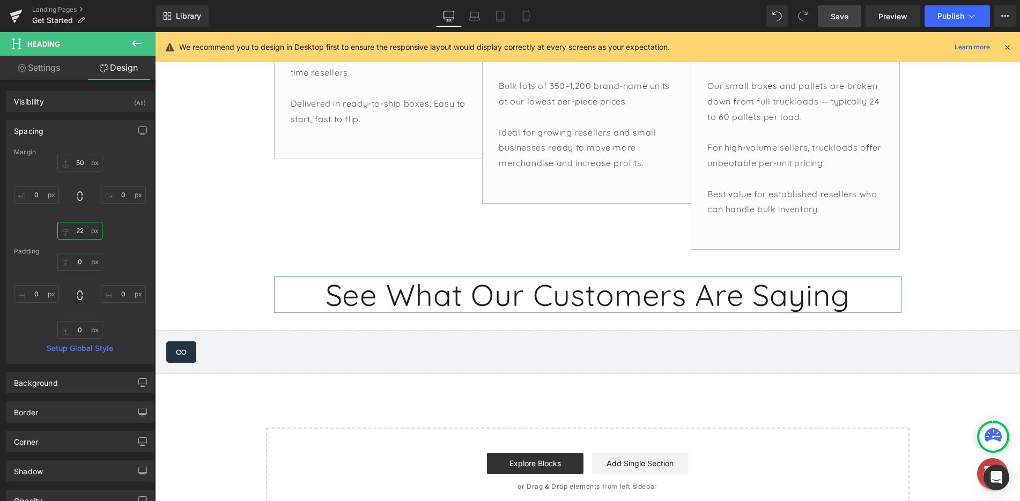
click at [79, 233] on input "22" at bounding box center [79, 231] width 45 height 18
click at [841, 20] on span "Save" at bounding box center [840, 16] width 18 height 11
click at [894, 11] on span "Preview" at bounding box center [892, 16] width 29 height 11
click at [893, 14] on span "Preview" at bounding box center [892, 16] width 29 height 11
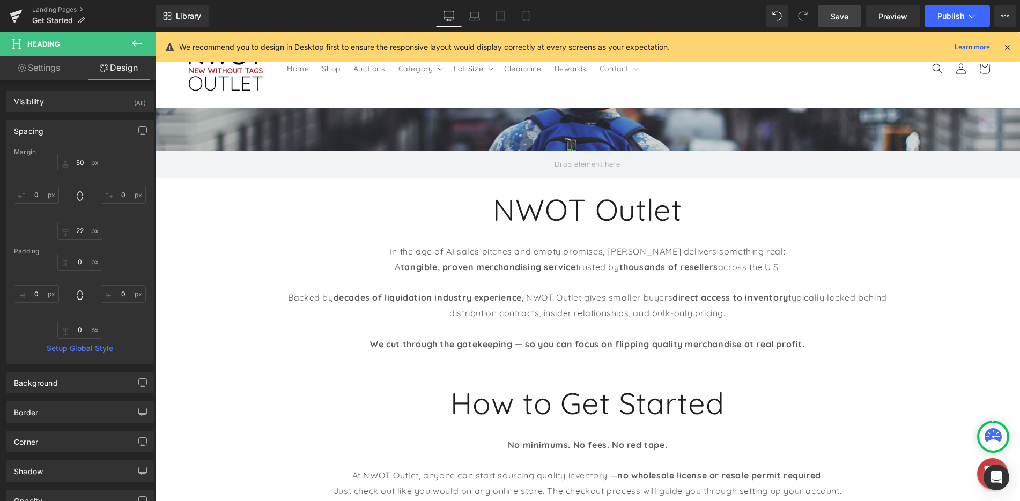
scroll to position [24, 0]
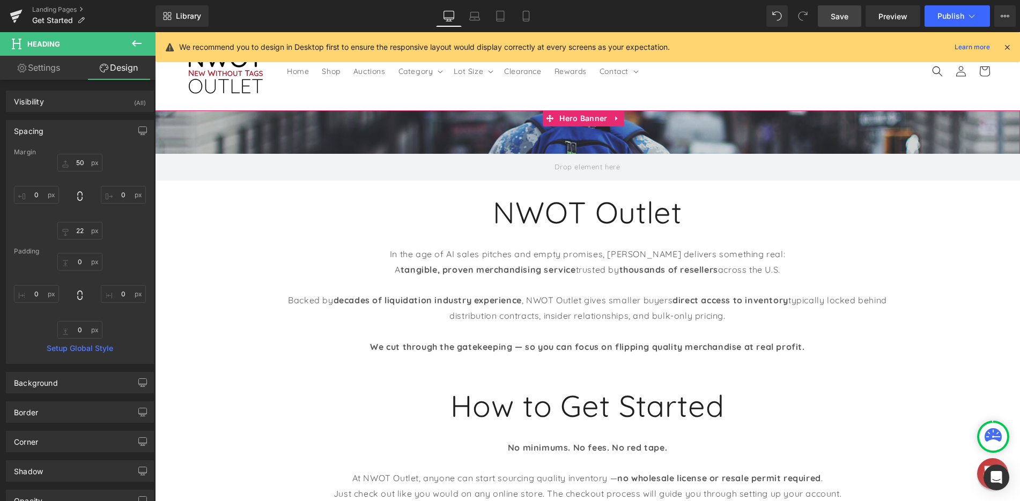
click at [569, 137] on div at bounding box center [587, 145] width 865 height 70
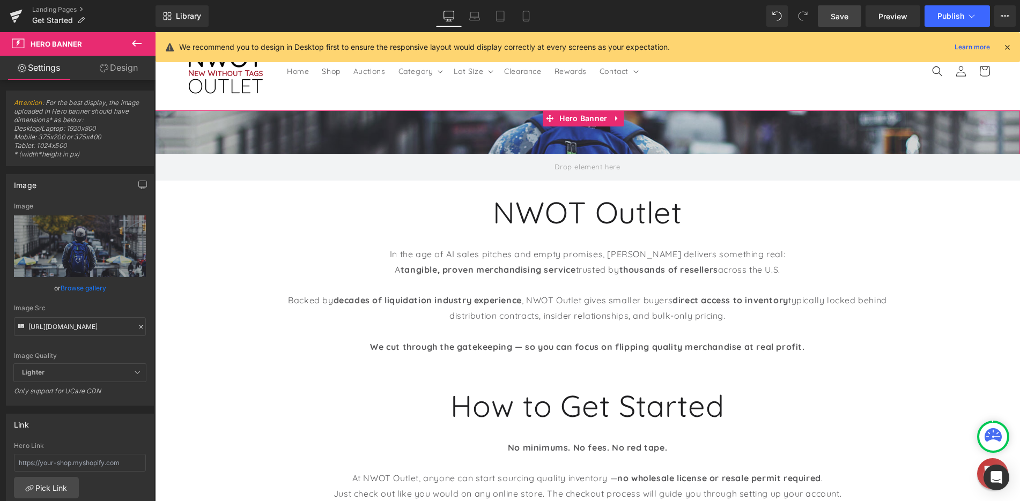
click at [84, 289] on link "Browse gallery" at bounding box center [84, 288] width 46 height 19
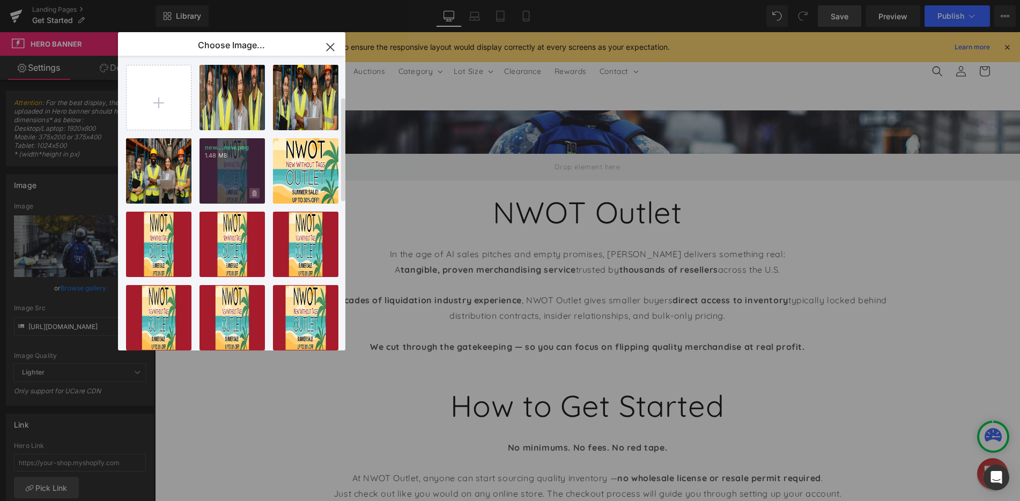
scroll to position [0, 0]
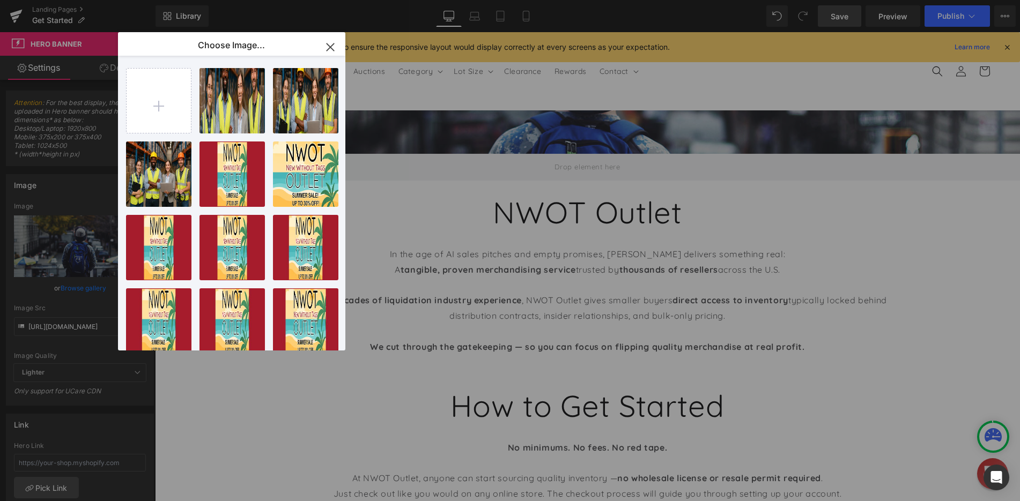
click at [327, 45] on icon "button" at bounding box center [330, 47] width 17 height 17
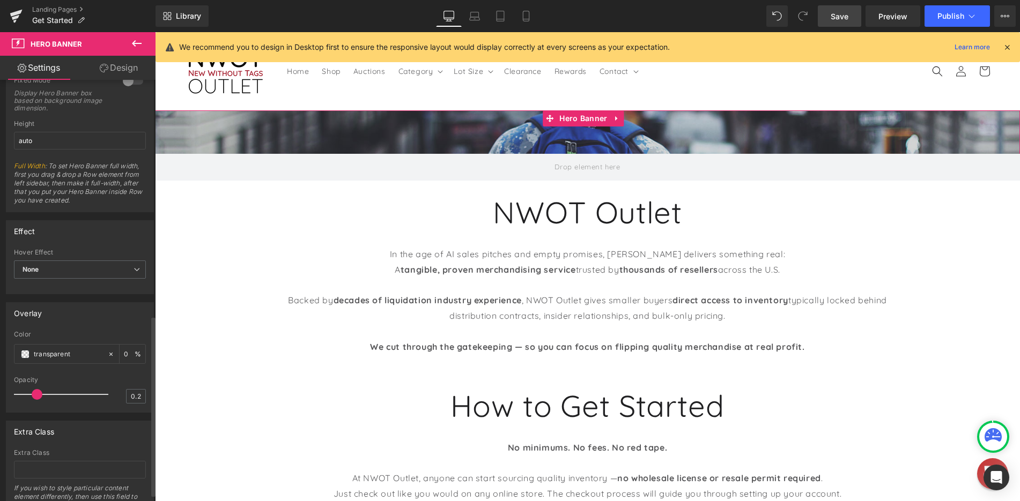
scroll to position [568, 0]
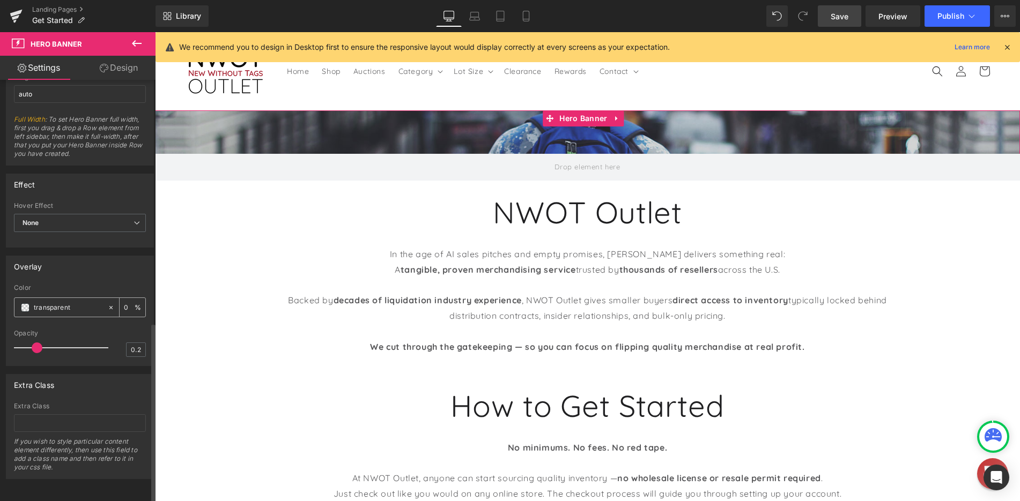
click at [87, 302] on input "transparent" at bounding box center [68, 308] width 69 height 12
drag, startPoint x: 123, startPoint y: 298, endPoint x: 132, endPoint y: 269, distance: 30.4
click at [134, 248] on div "Overlay transparent Color transparent 0 % 0.2 Opacity 0.2" at bounding box center [80, 307] width 160 height 119
click at [124, 301] on input "0" at bounding box center [129, 307] width 11 height 12
click at [120, 266] on div "Overlay transparent Color transparent 0 % 0.2 Opacity 0.2" at bounding box center [80, 311] width 148 height 110
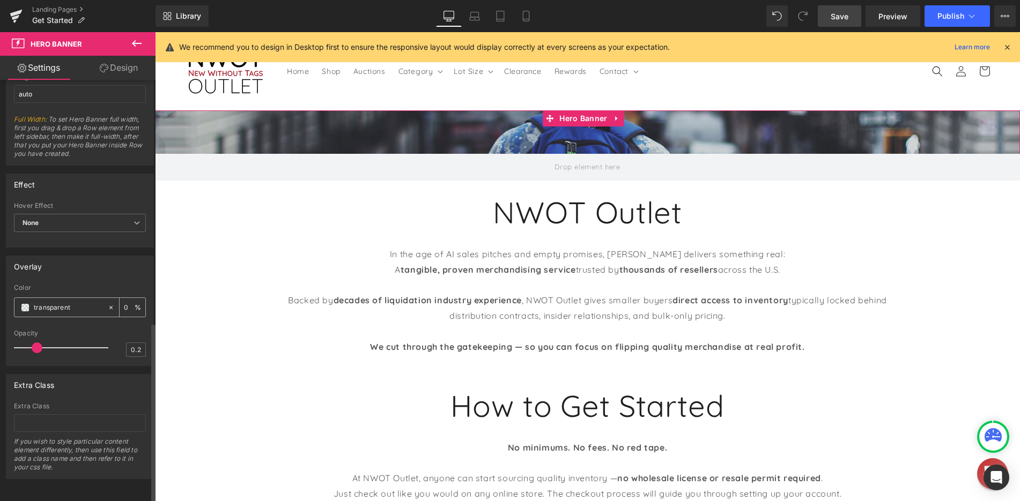
click at [123, 306] on div "0 %" at bounding box center [133, 307] width 26 height 19
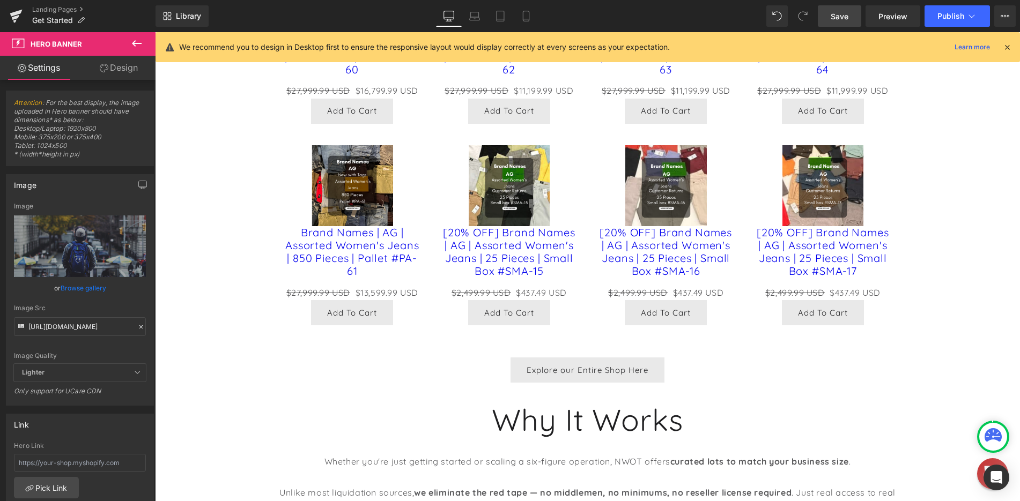
scroll to position [644, 0]
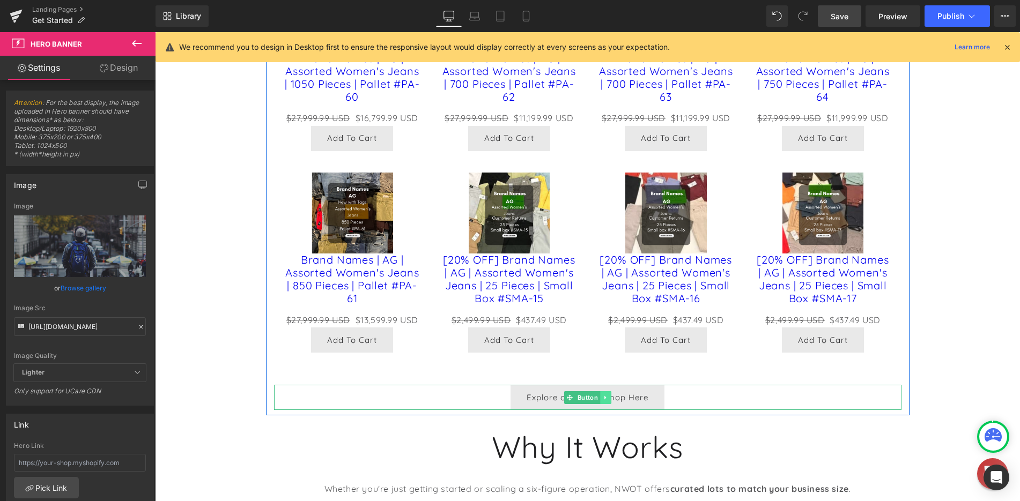
click at [602, 397] on icon at bounding box center [605, 398] width 6 height 6
click at [553, 398] on div "Explore our Entire Shop Here Button" at bounding box center [587, 397] width 627 height 25
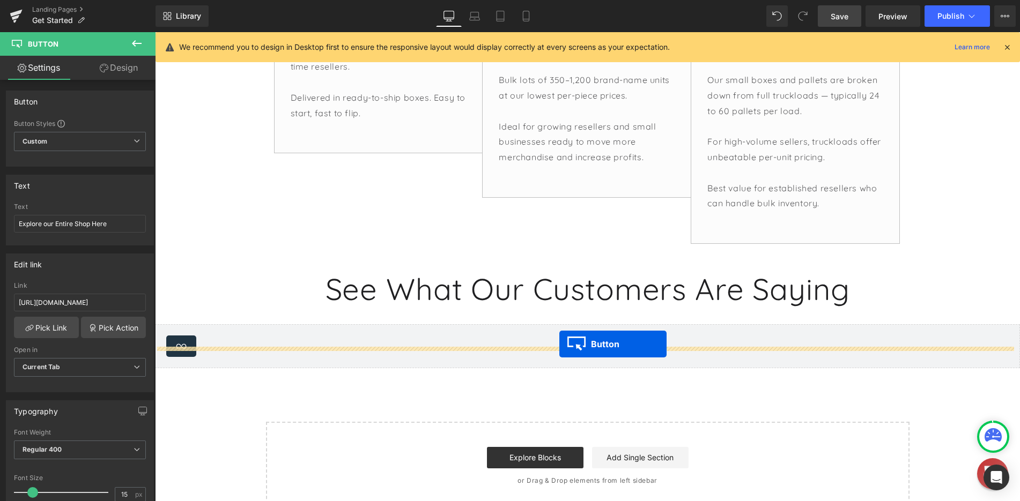
scroll to position [1394, 0]
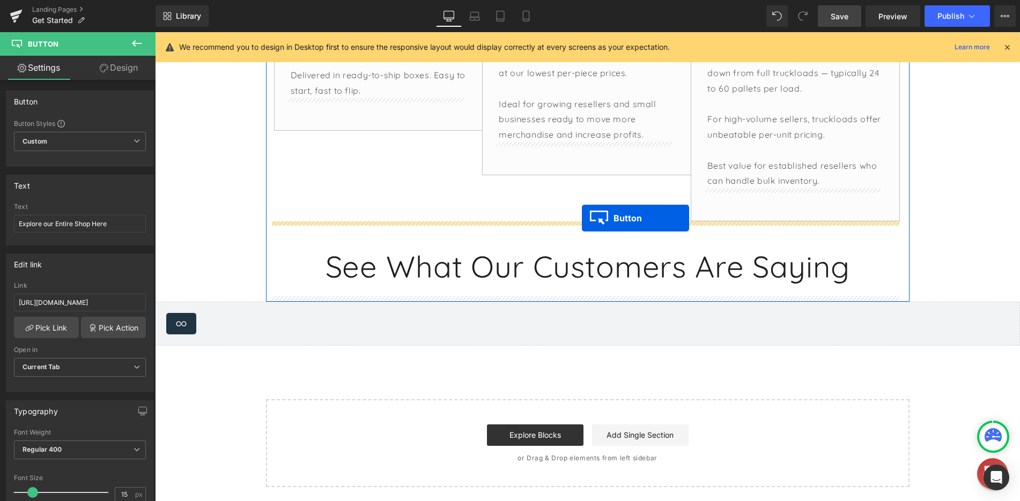
drag, startPoint x: 565, startPoint y: 236, endPoint x: 581, endPoint y: 220, distance: 22.4
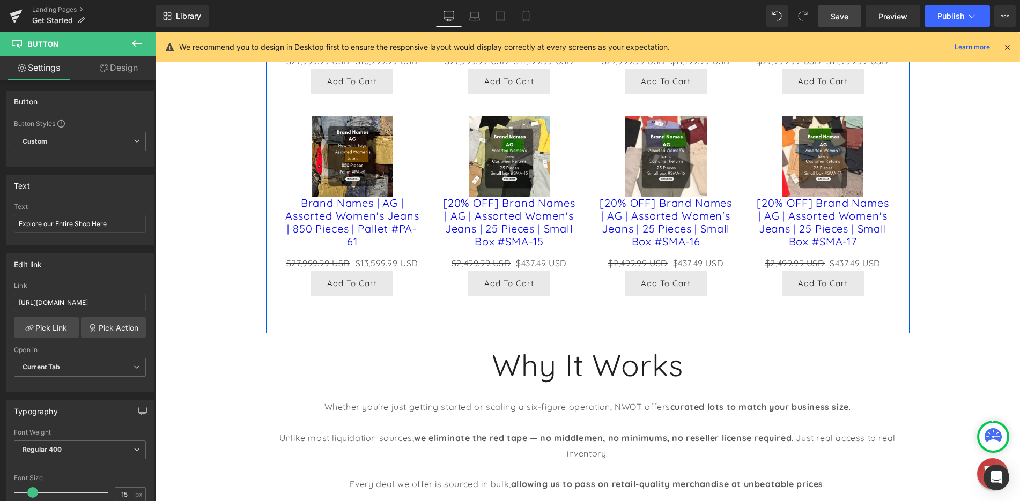
scroll to position [724, 0]
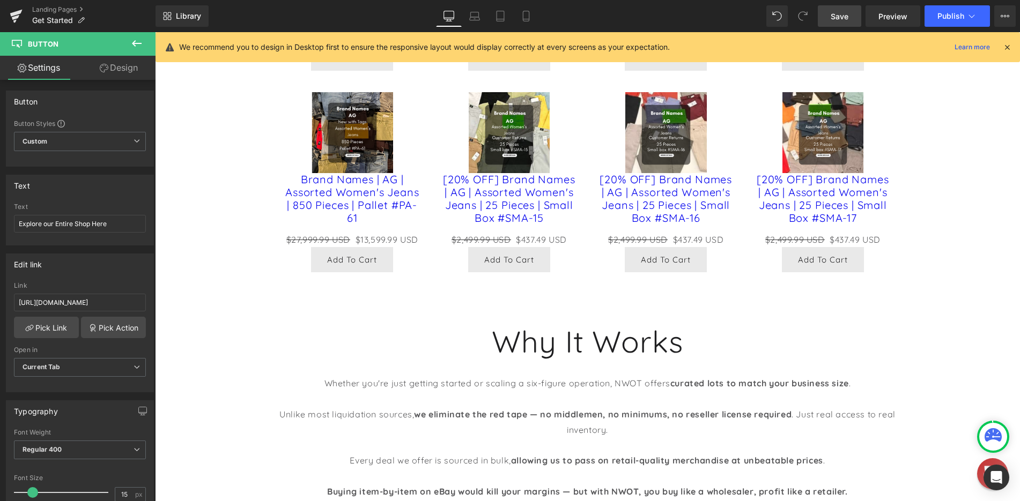
click at [168, 93] on div "Hero Banner 81px NWOT Outlet Heading In the age of AI sales pitches and empty p…" at bounding box center [587, 283] width 865 height 1746
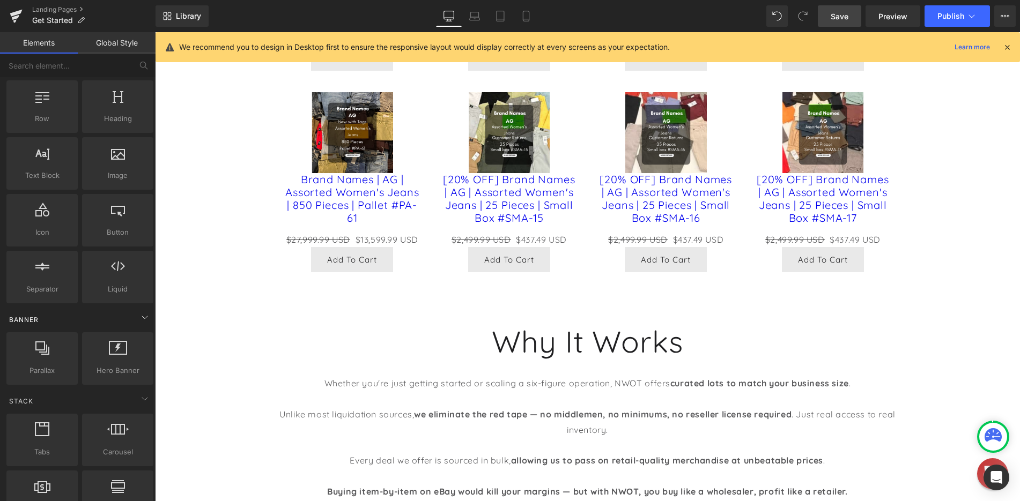
scroll to position [0, 0]
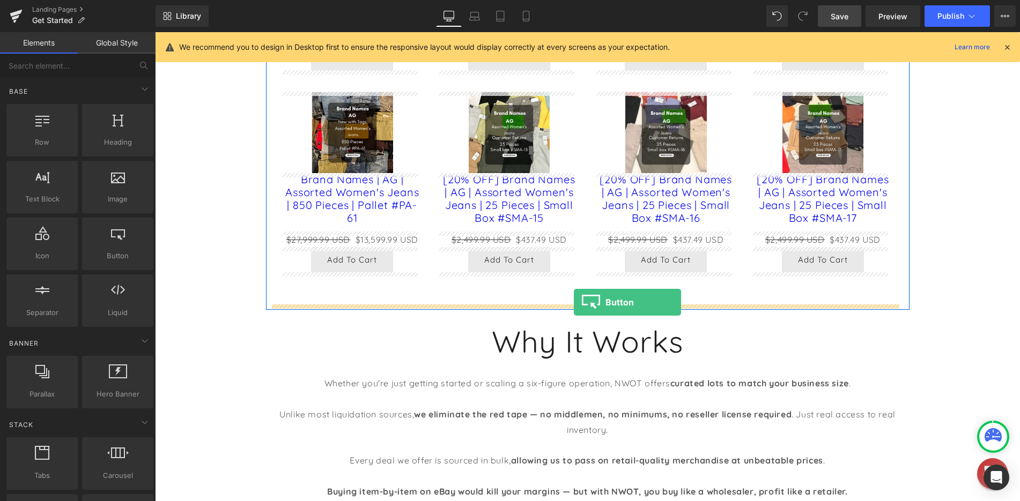
drag, startPoint x: 271, startPoint y: 283, endPoint x: 574, endPoint y: 302, distance: 303.1
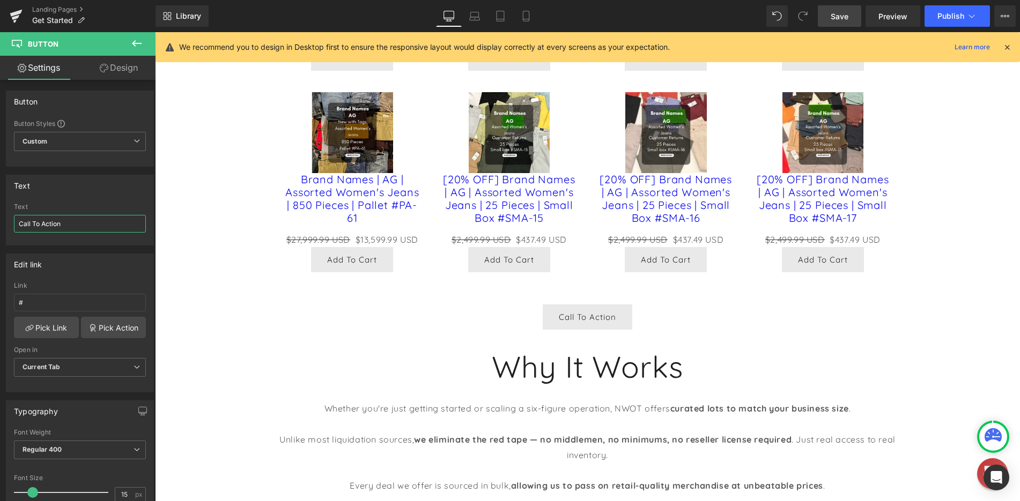
drag, startPoint x: 70, startPoint y: 219, endPoint x: -5, endPoint y: 219, distance: 75.1
click at [0, 219] on html "Button You are previewing how the will restyle your page. You can not edit Elem…" at bounding box center [510, 250] width 1020 height 501
type input "Learn More About the Merchandise"
drag, startPoint x: 66, startPoint y: 302, endPoint x: -2, endPoint y: 297, distance: 67.8
click at [0, 297] on html "Button You are previewing how the will restyle your page. You can not edit Elem…" at bounding box center [510, 250] width 1020 height 501
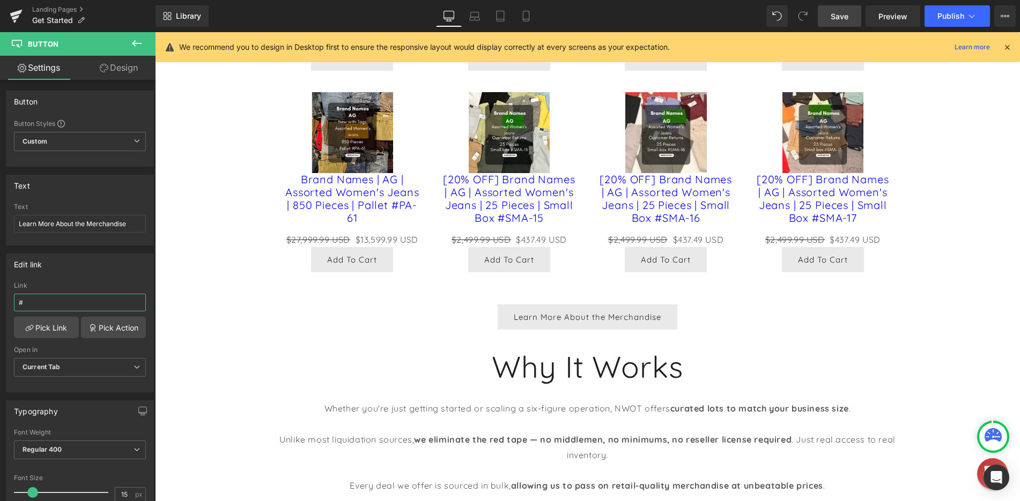
paste input "[URL][DOMAIN_NAME]"
type input "[URL][DOMAIN_NAME]"
click at [201, 278] on div "Hero Banner 81px NWOT Outlet Heading In the age of AI sales pitches and empty p…" at bounding box center [587, 295] width 865 height 1771
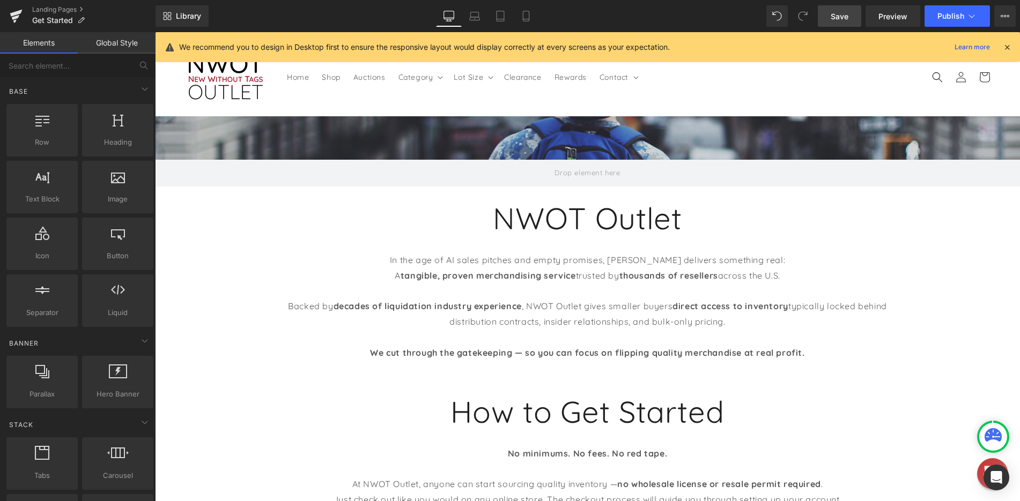
scroll to position [0, 0]
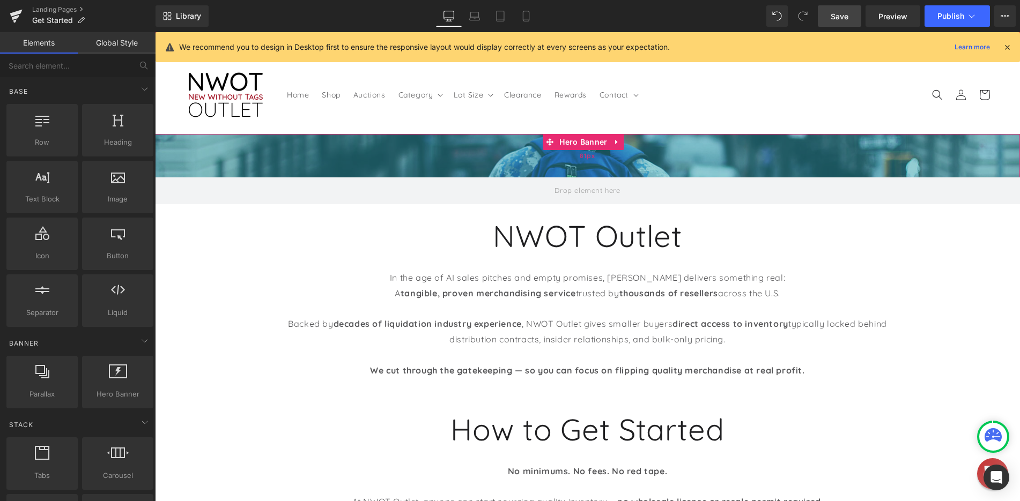
click at [526, 153] on div "81px" at bounding box center [587, 155] width 865 height 43
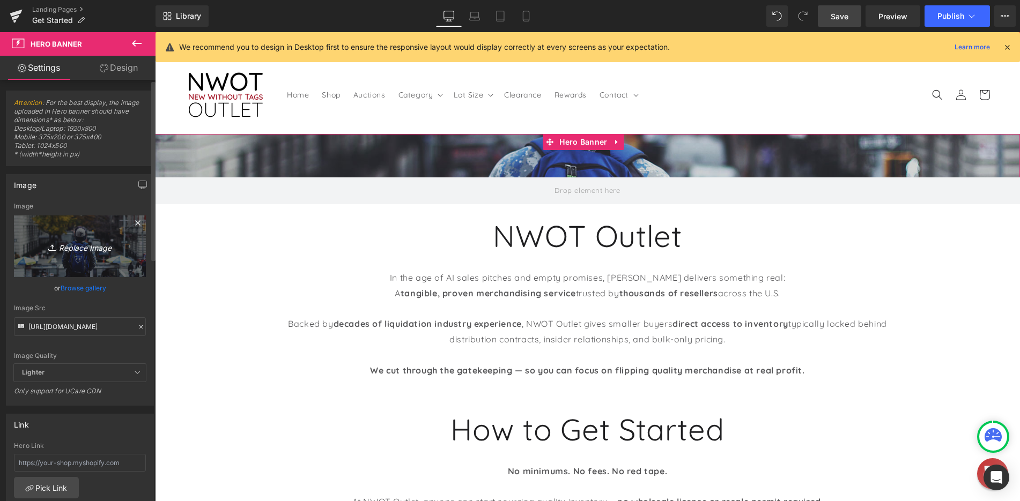
click at [93, 243] on icon "Replace Image" at bounding box center [80, 246] width 86 height 13
type input "C:\fakepath\1e882565-d042-44d8-92b3-5fe01398203333.png"
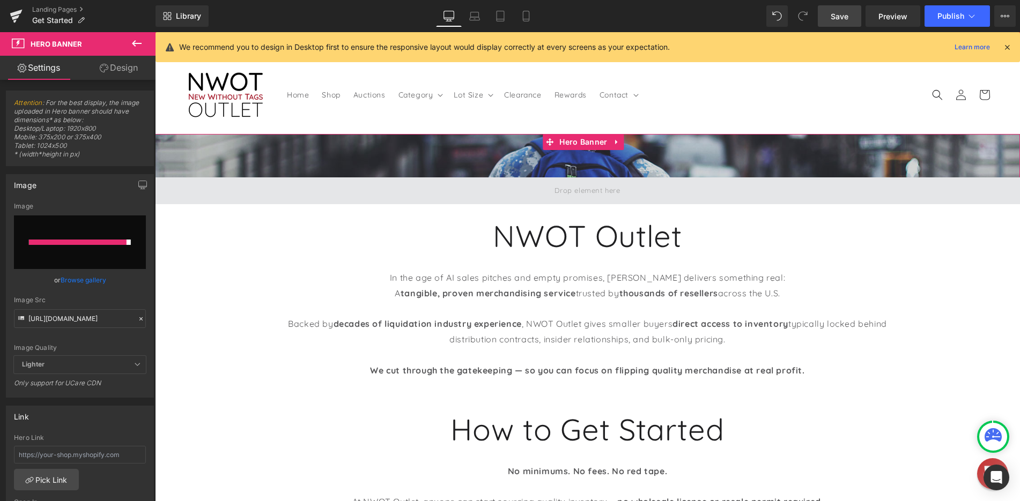
type input "[URL][DOMAIN_NAME]"
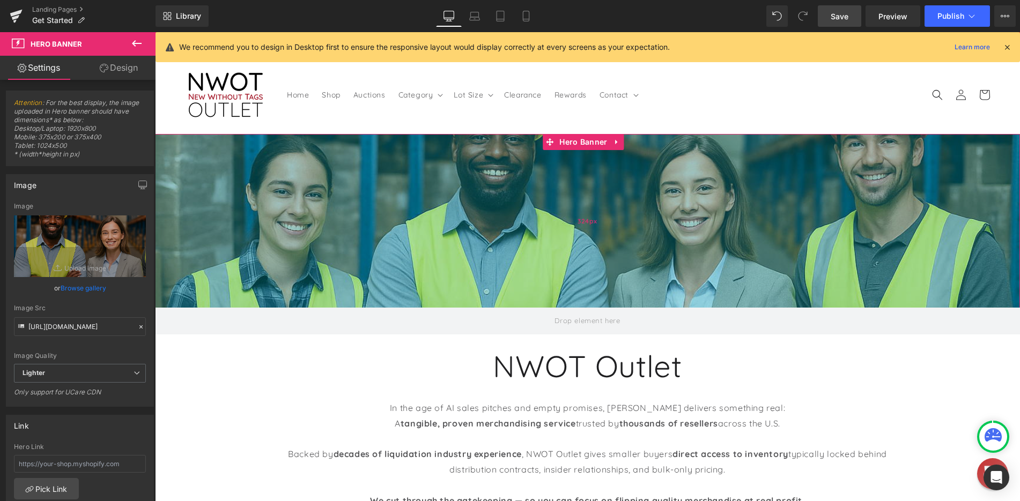
drag, startPoint x: 531, startPoint y: 175, endPoint x: 534, endPoint y: 306, distance: 130.3
click at [534, 306] on div "324px" at bounding box center [587, 221] width 865 height 174
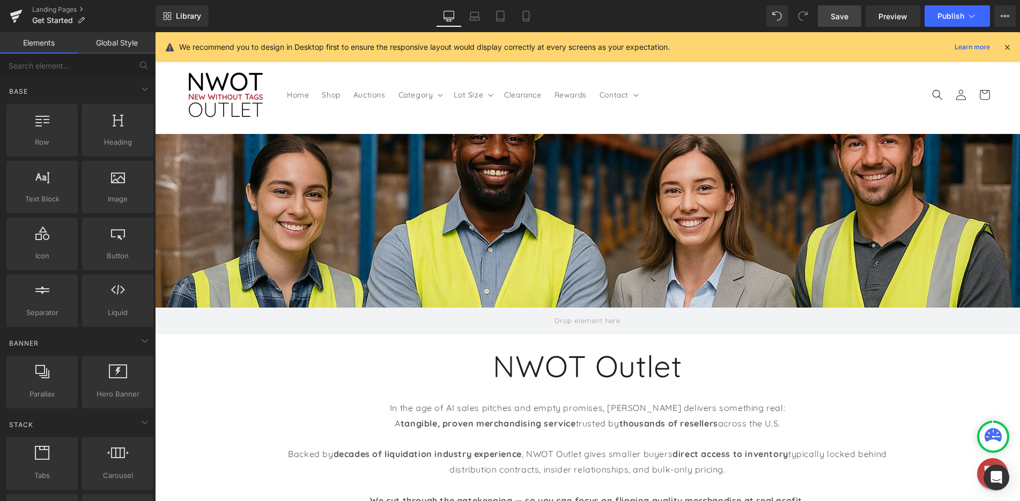
click at [716, 94] on header "Home Shop Auctions Category Category Clothing Shoes" at bounding box center [588, 94] width 858 height 79
click at [844, 16] on span "Save" at bounding box center [840, 16] width 18 height 11
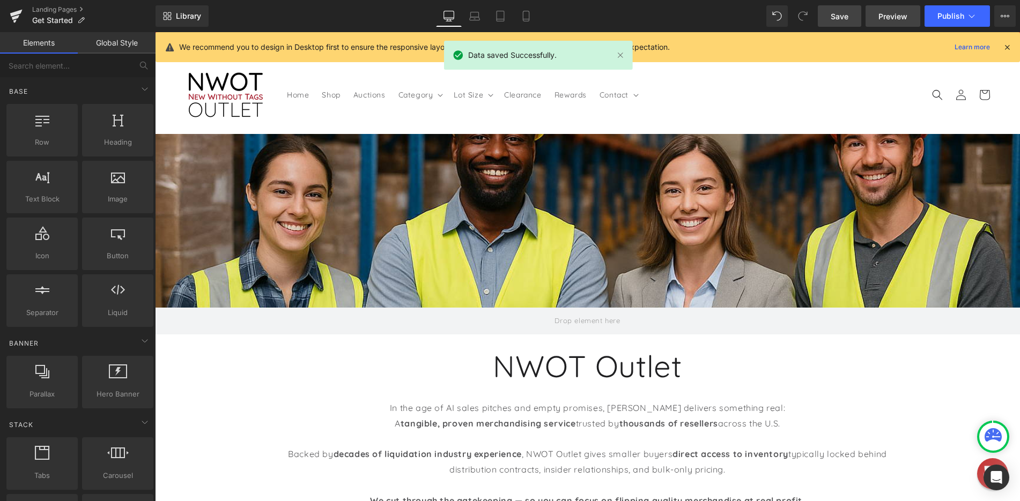
click at [884, 16] on span "Preview" at bounding box center [892, 16] width 29 height 11
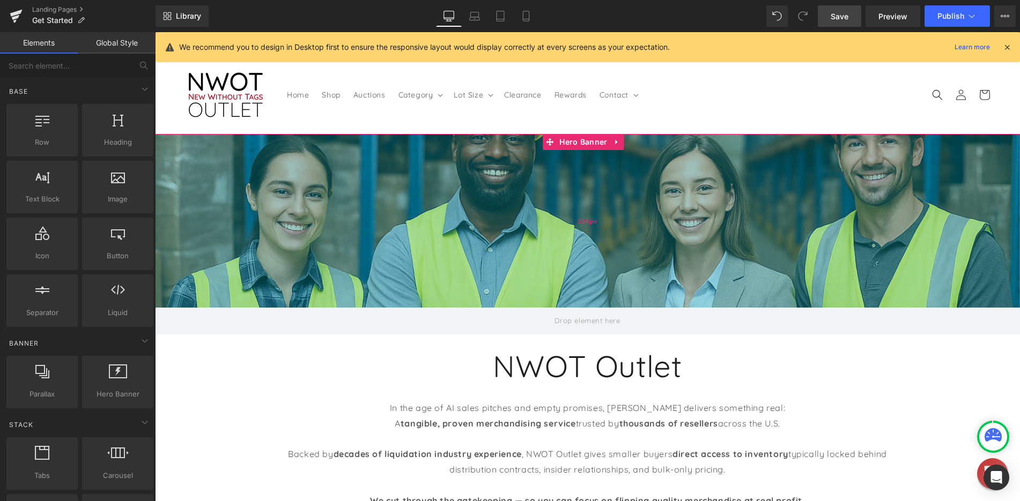
click at [452, 205] on div "324px" at bounding box center [587, 221] width 865 height 174
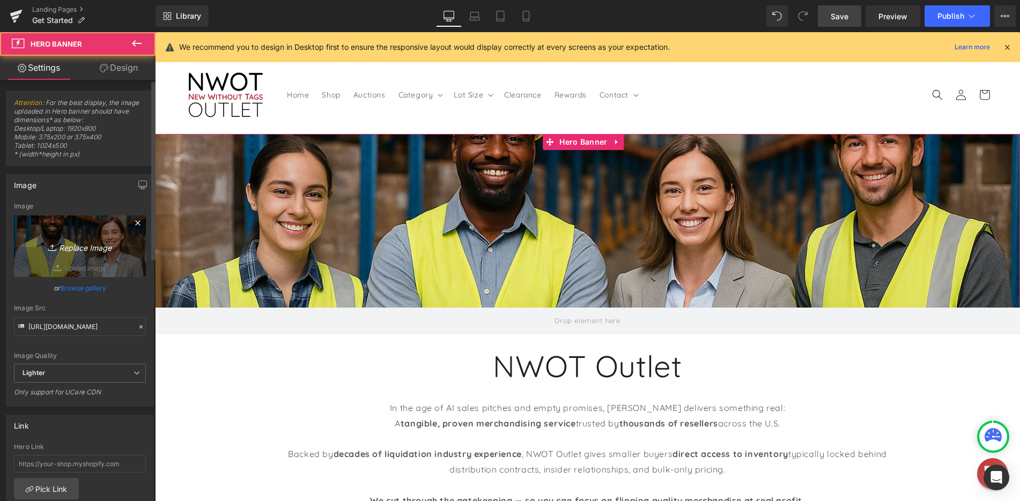
click at [75, 253] on icon "Replace Image" at bounding box center [80, 246] width 86 height 13
click at [66, 243] on icon "Replace Image" at bounding box center [80, 246] width 86 height 13
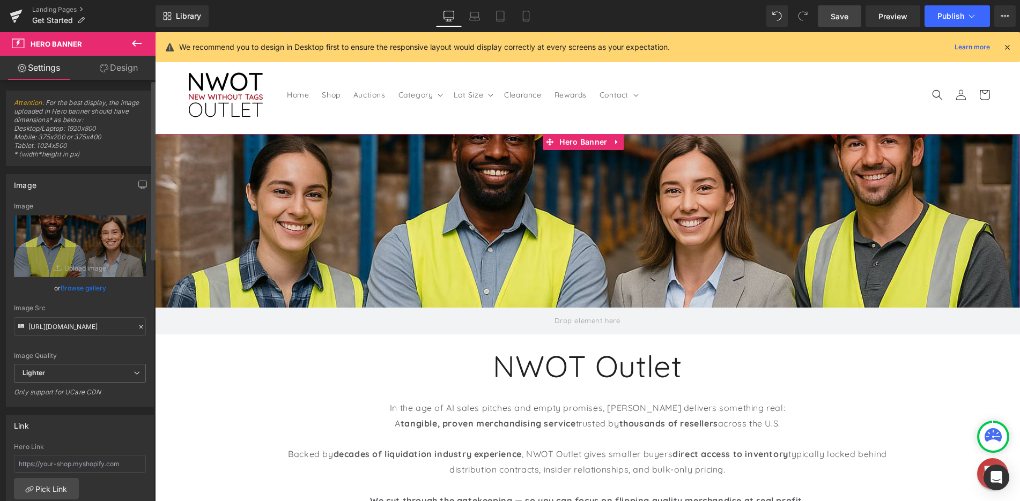
click at [90, 289] on link "Browse gallery" at bounding box center [84, 288] width 46 height 19
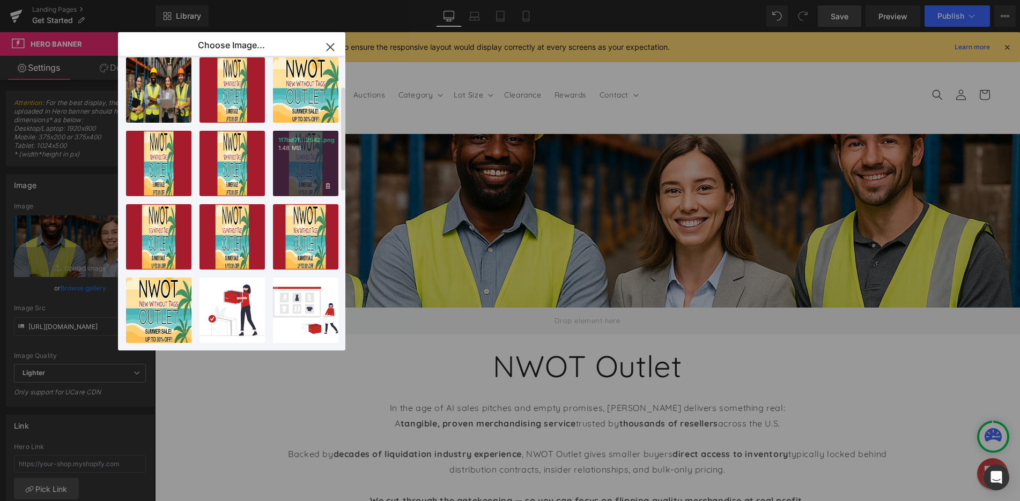
scroll to position [268, 0]
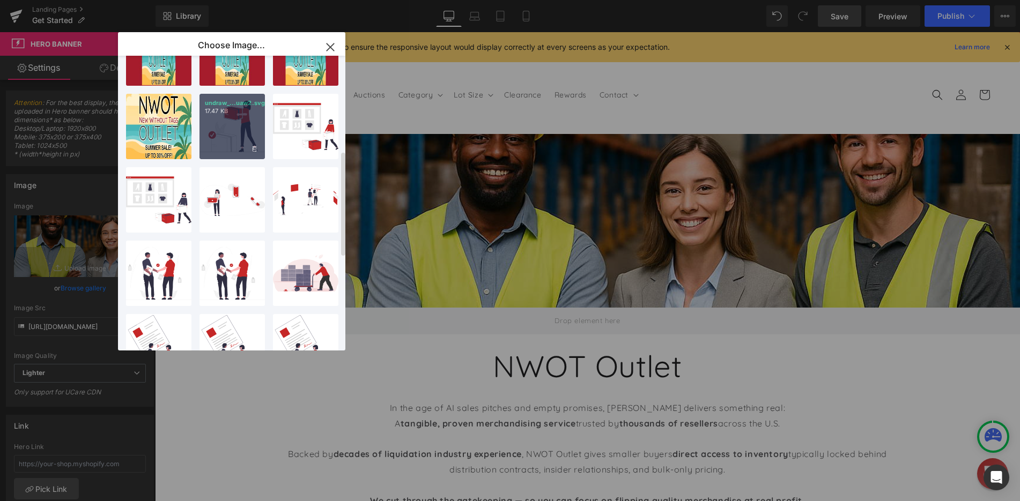
click at [216, 143] on div "undraw_...uaw2.svg 17.47 KB" at bounding box center [231, 126] width 65 height 65
type input "[URL][DOMAIN_NAME]"
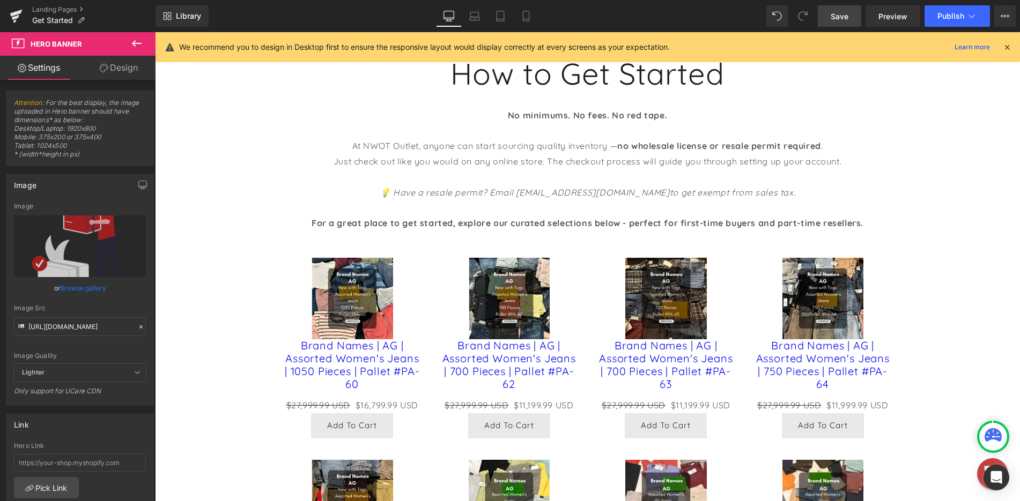
scroll to position [429, 0]
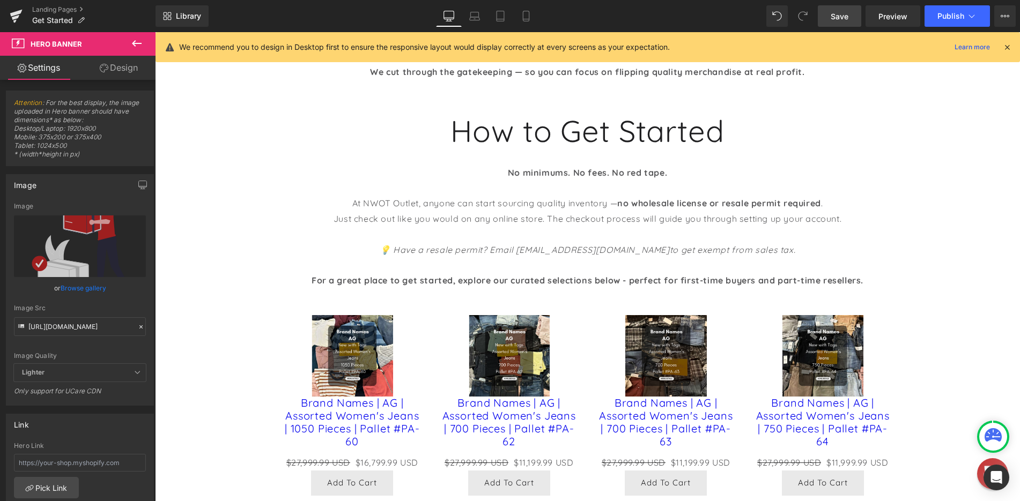
click at [575, 343] on div "Sale Off (P) Image Brand Names | AG | Assorted Women's Jeans | 700 Pieces | Pal…" at bounding box center [509, 406] width 157 height 202
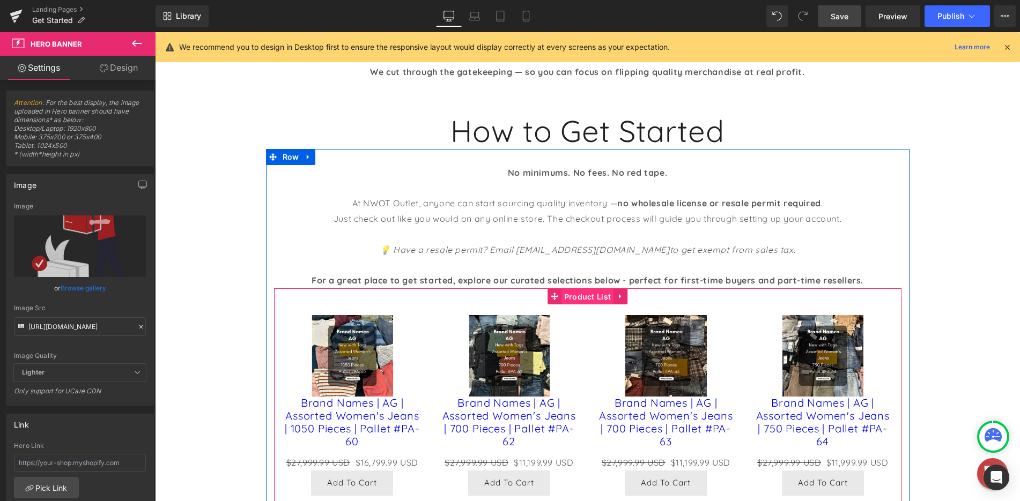
click at [573, 295] on div "Sale Off (P) Image Brand Names | AG | Assorted Women's Jeans | 1050 Pieces | Pa…" at bounding box center [587, 509] width 627 height 441
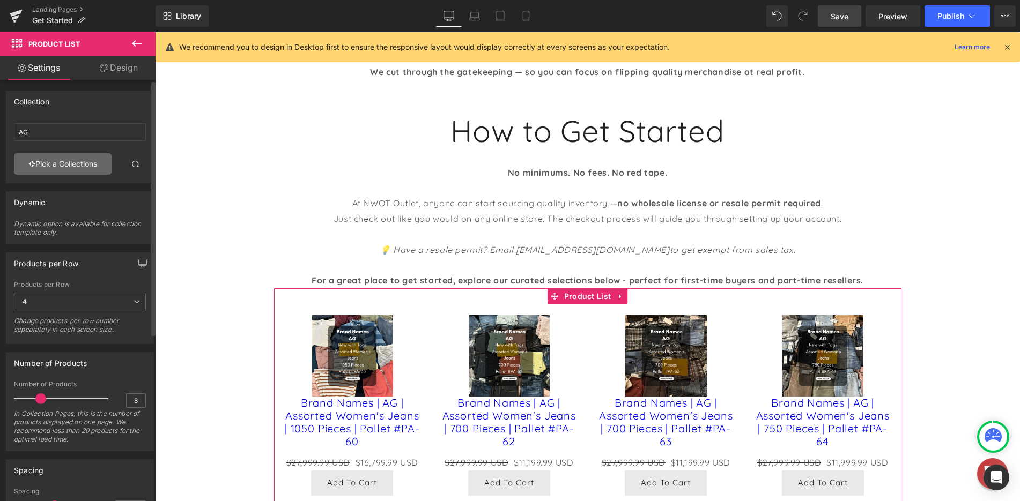
click at [82, 170] on link "Pick a Collections" at bounding box center [63, 163] width 98 height 21
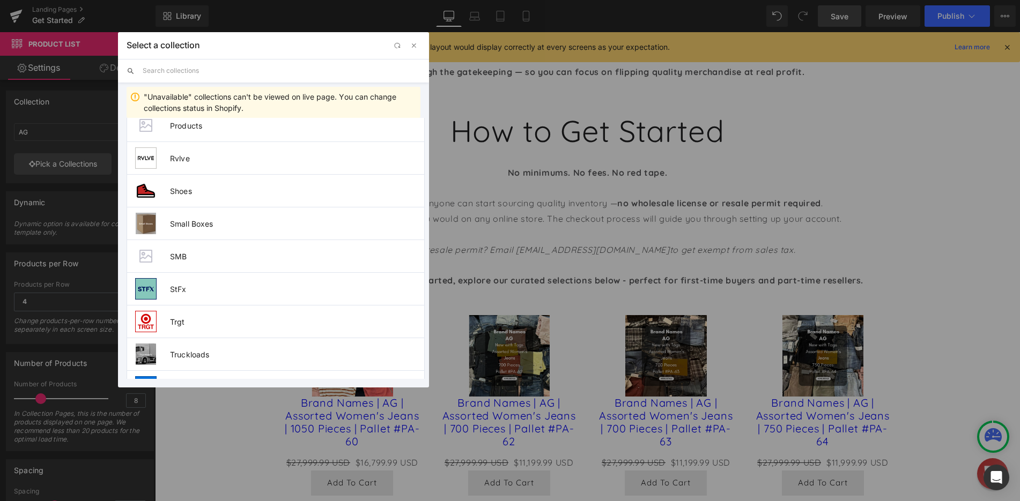
scroll to position [1022, 0]
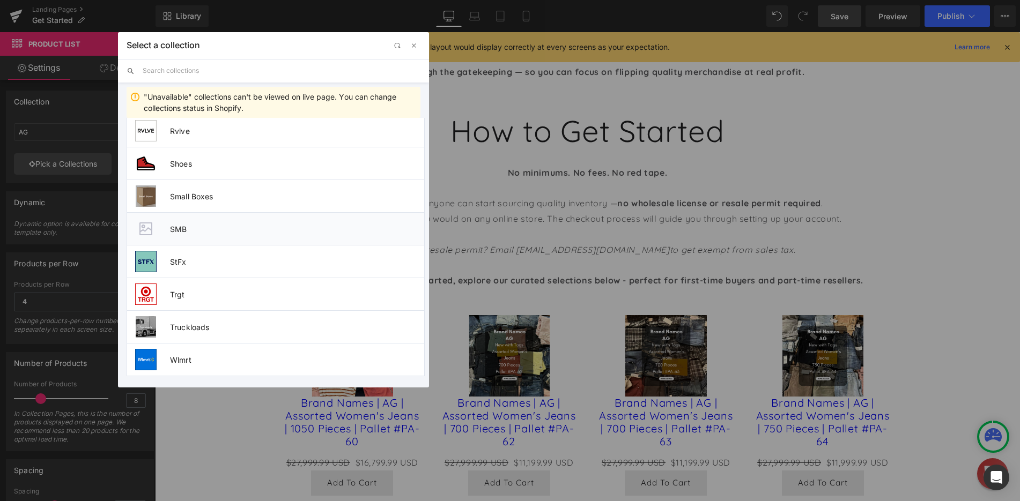
click at [209, 228] on span "SMB" at bounding box center [297, 229] width 254 height 9
type input "SMB"
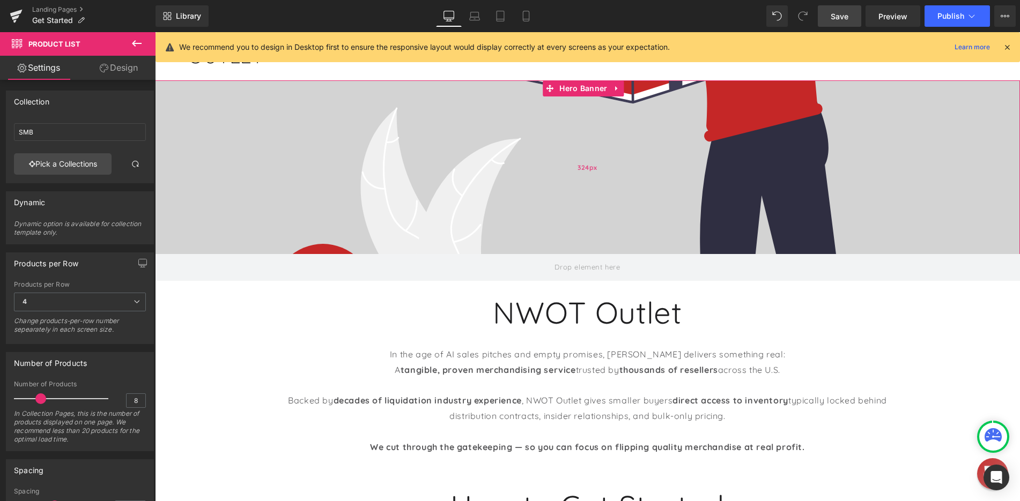
scroll to position [0, 0]
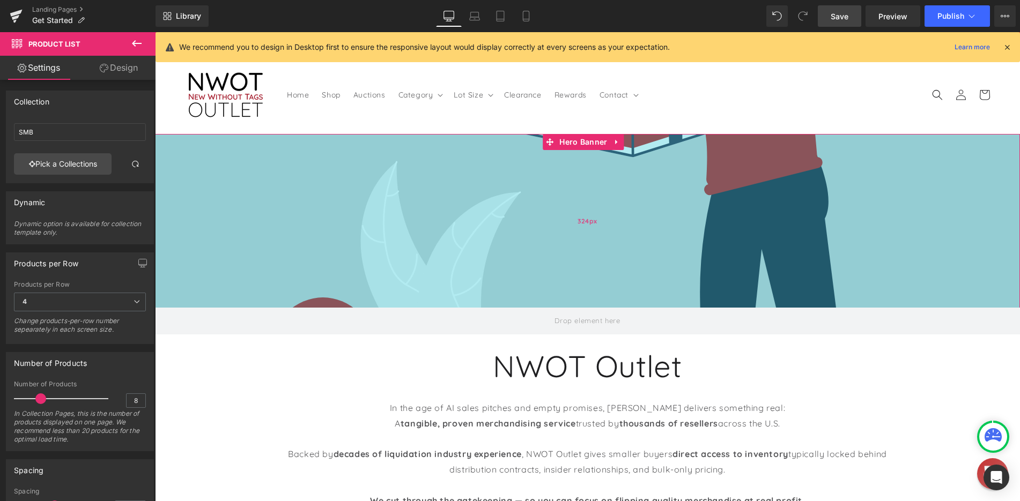
click at [582, 221] on span "324px" at bounding box center [588, 222] width 20 height 12
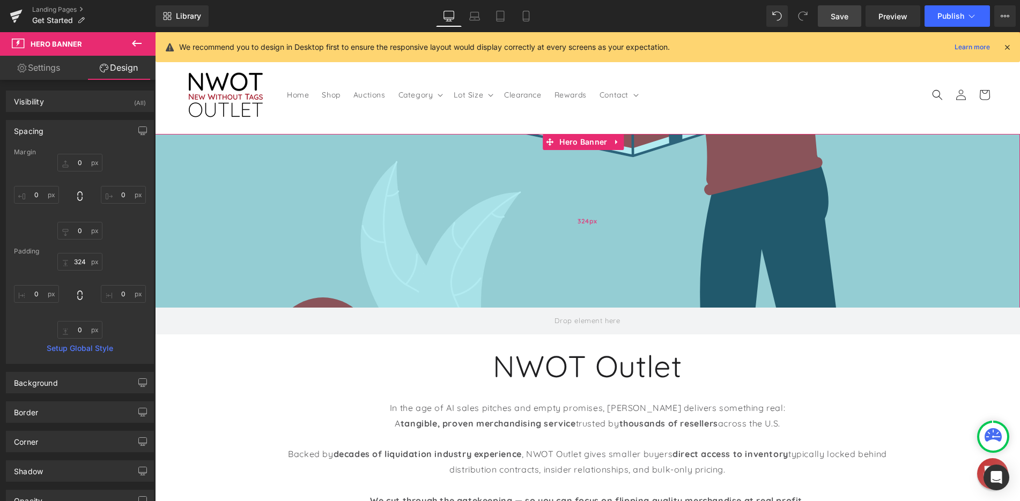
click at [310, 197] on div "324px" at bounding box center [587, 221] width 865 height 174
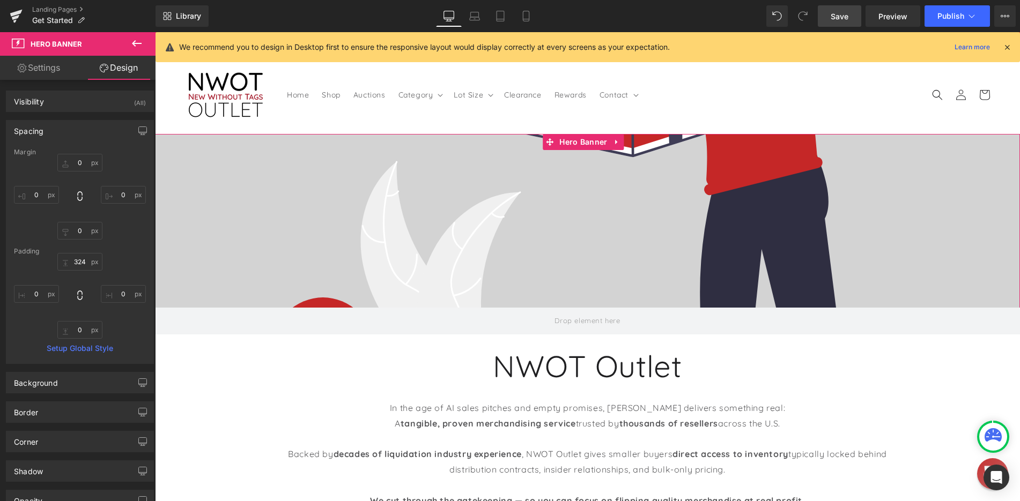
click at [43, 66] on link "Settings" at bounding box center [39, 68] width 78 height 24
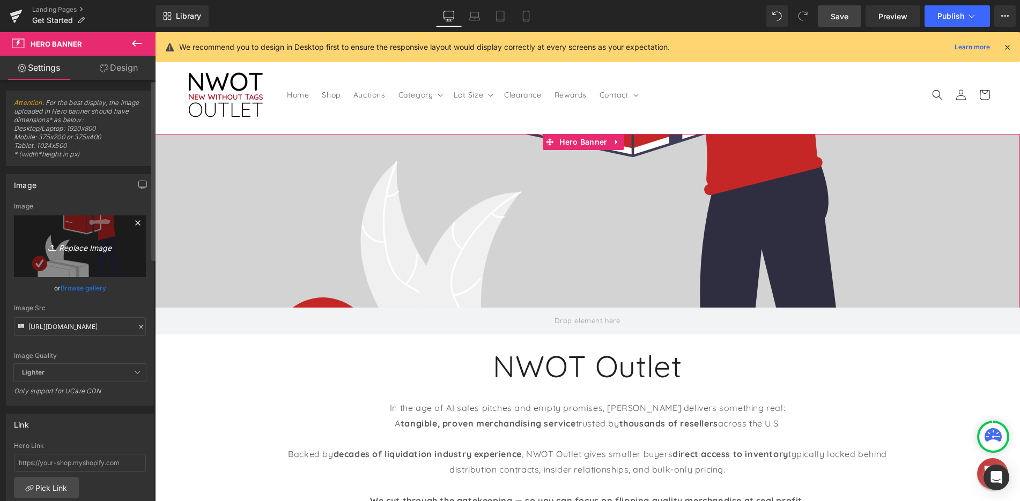
click at [74, 240] on icon "Replace Image" at bounding box center [80, 246] width 86 height 13
type input "C:\fakepath\352add61-7d8c-4207-826d-86c0ba4b9a47.png"
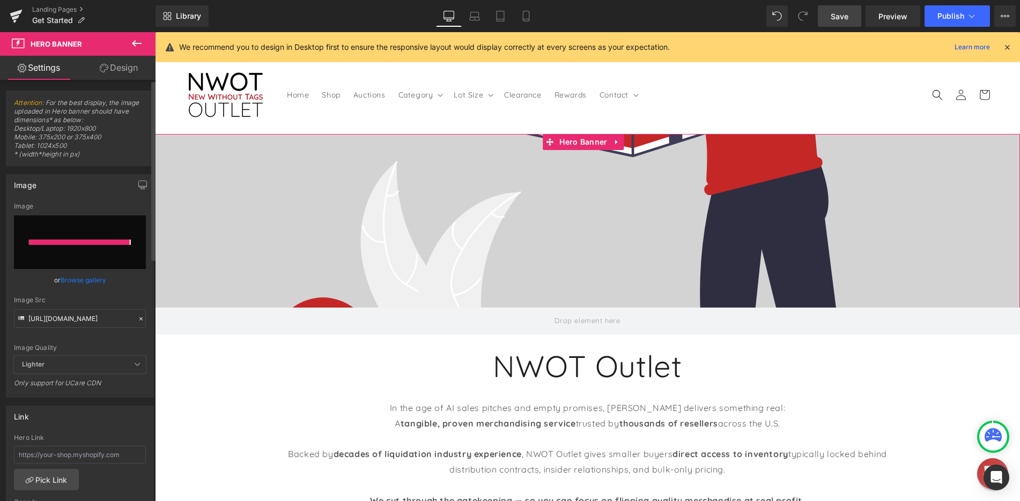
type input "[URL][DOMAIN_NAME]"
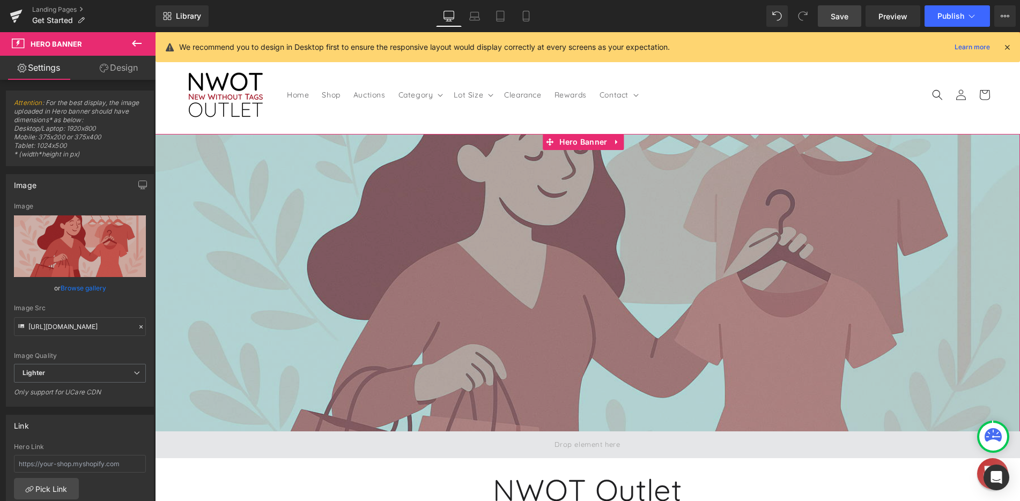
drag, startPoint x: 477, startPoint y: 307, endPoint x: 461, endPoint y: 431, distance: 124.8
click at [461, 431] on div "555px" at bounding box center [587, 283] width 865 height 298
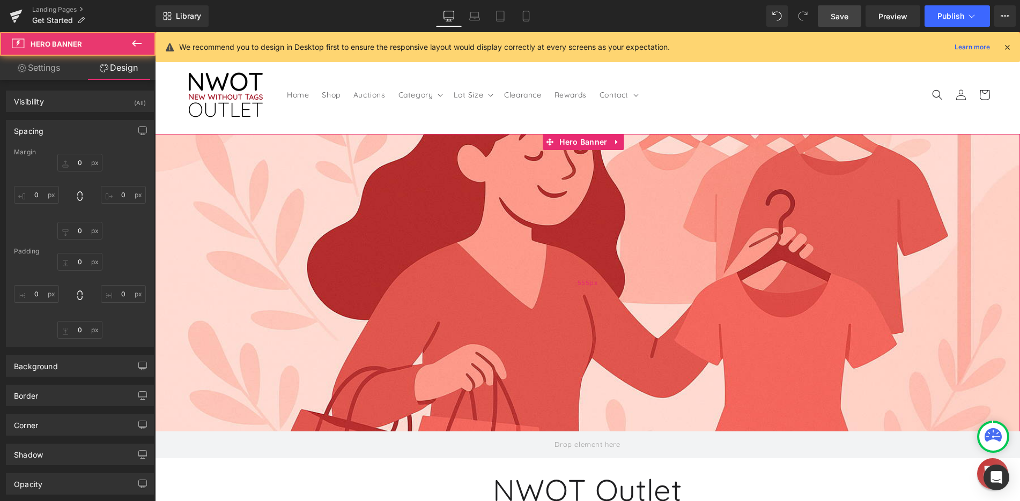
type input "0"
type input "555"
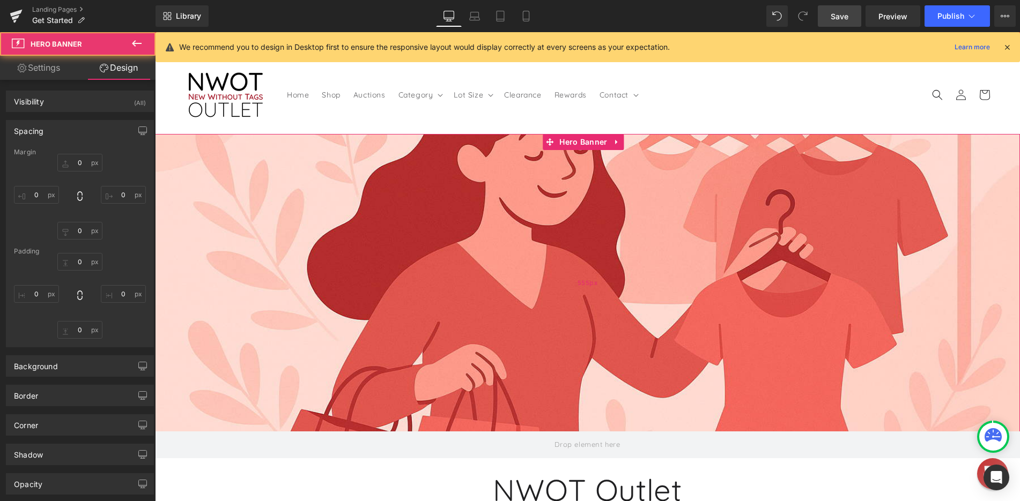
type input "0"
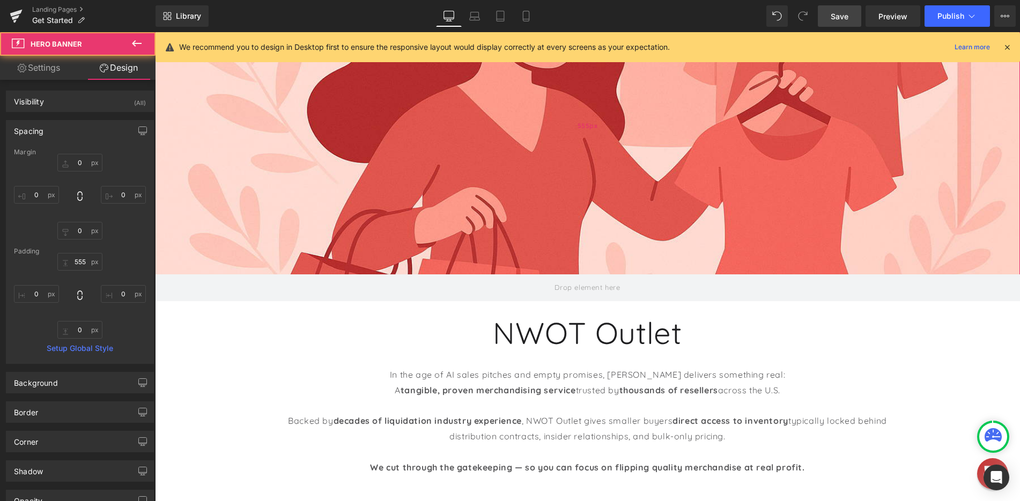
scroll to position [161, 0]
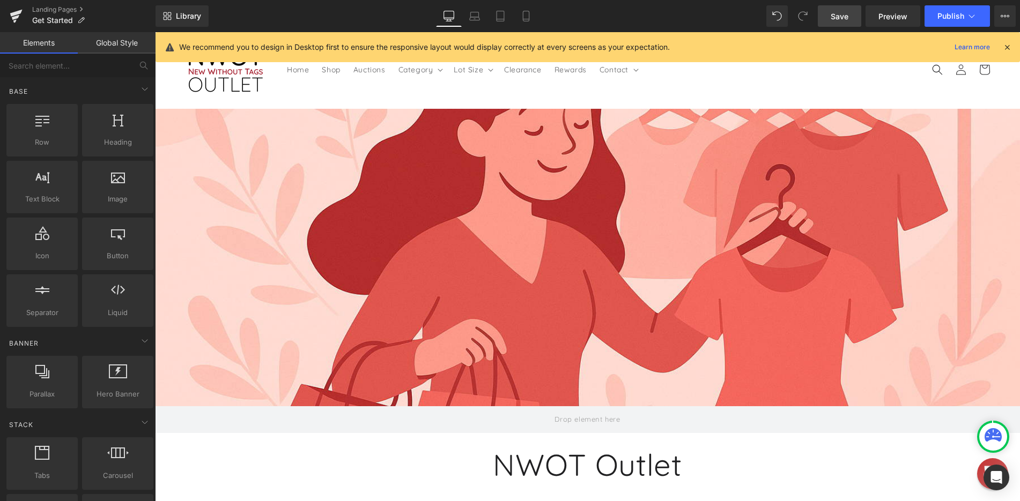
scroll to position [54, 0]
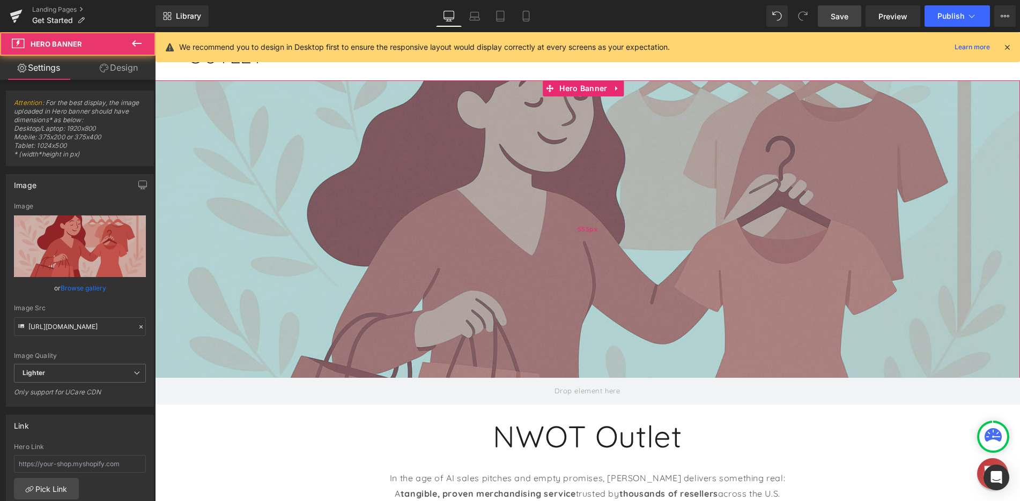
click at [539, 156] on div "555px" at bounding box center [587, 229] width 865 height 298
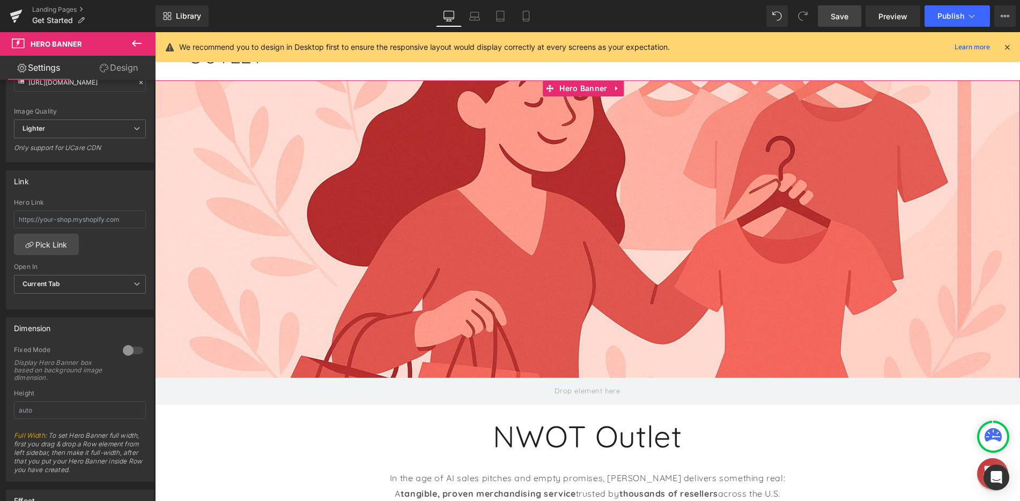
scroll to position [268, 0]
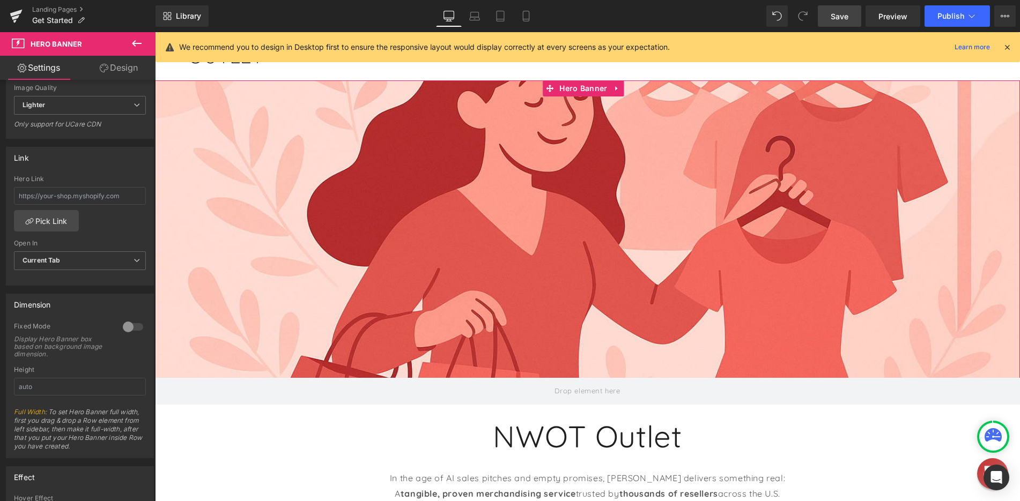
click at [122, 326] on div at bounding box center [133, 327] width 26 height 17
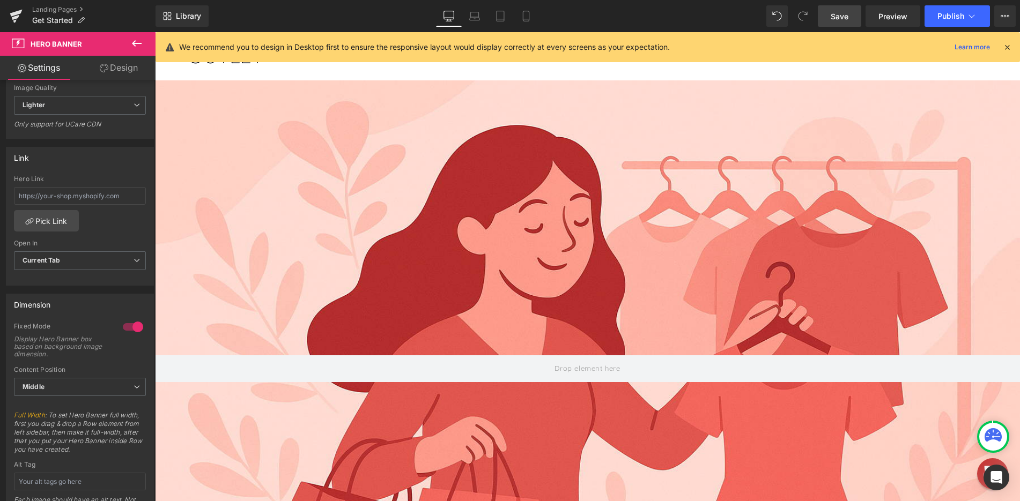
click at [122, 326] on div at bounding box center [133, 327] width 26 height 17
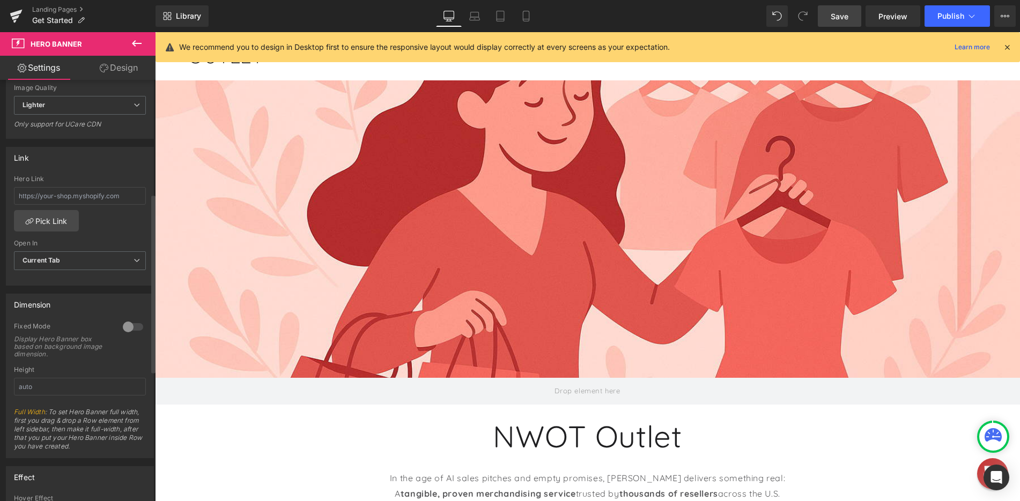
scroll to position [322, 0]
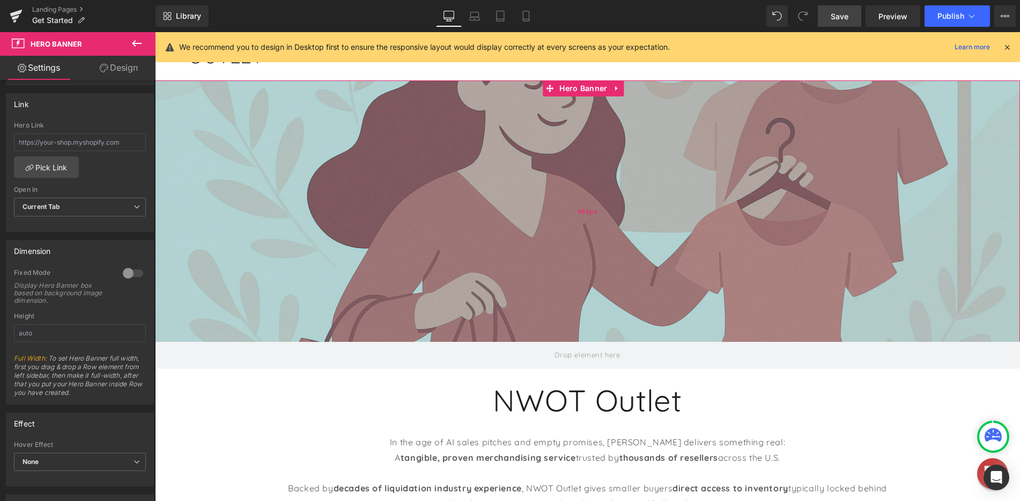
drag, startPoint x: 551, startPoint y: 377, endPoint x: 554, endPoint y: 341, distance: 36.1
click at [554, 341] on div "488px" at bounding box center [587, 211] width 865 height 262
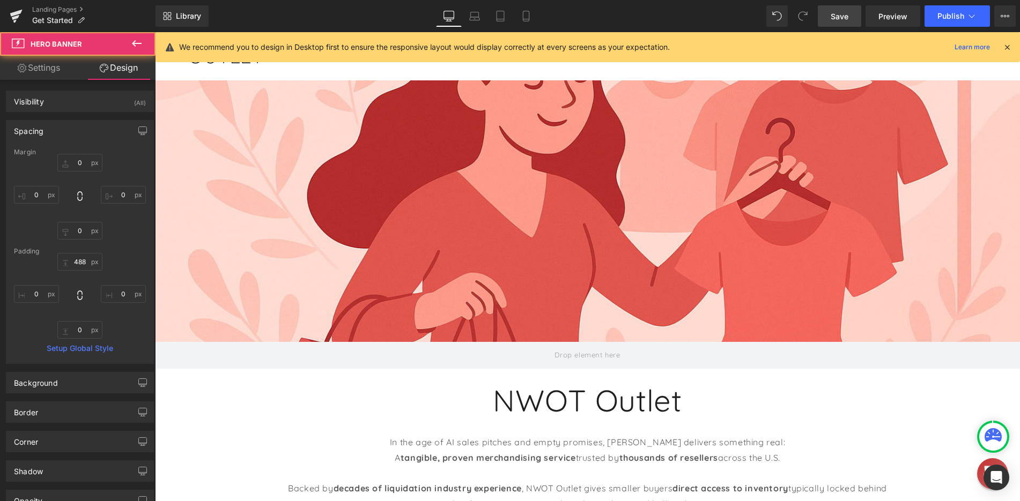
click at [328, 395] on h1 "NWOT Outlet" at bounding box center [587, 400] width 865 height 36
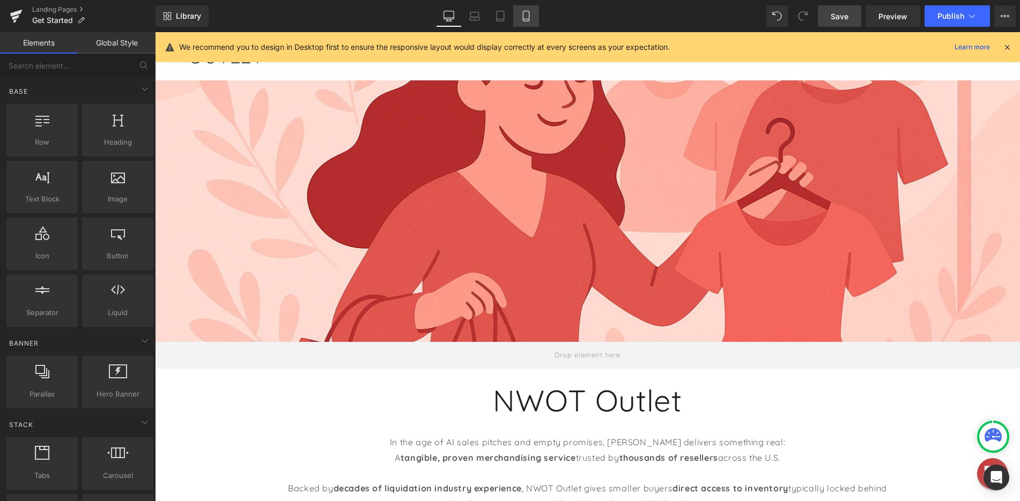
click at [532, 16] on link "Mobile" at bounding box center [526, 15] width 26 height 21
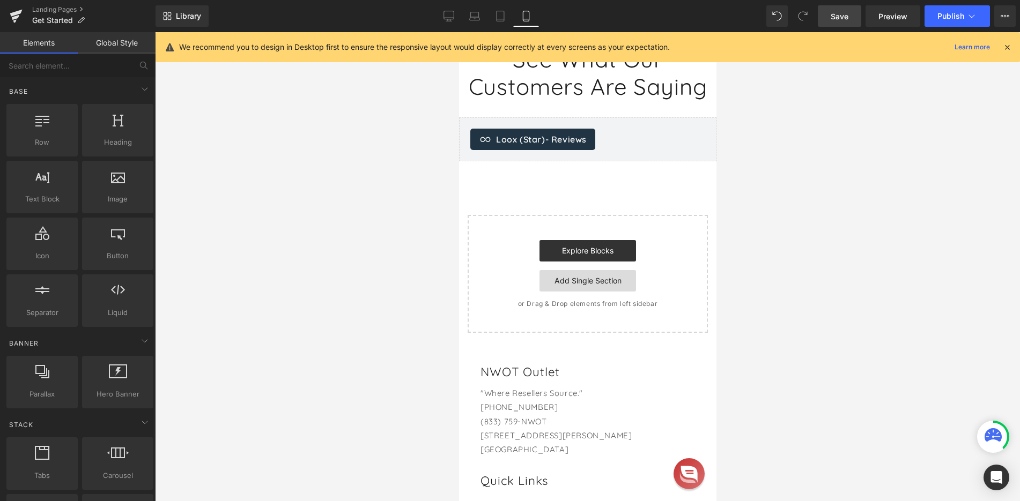
scroll to position [2949, 0]
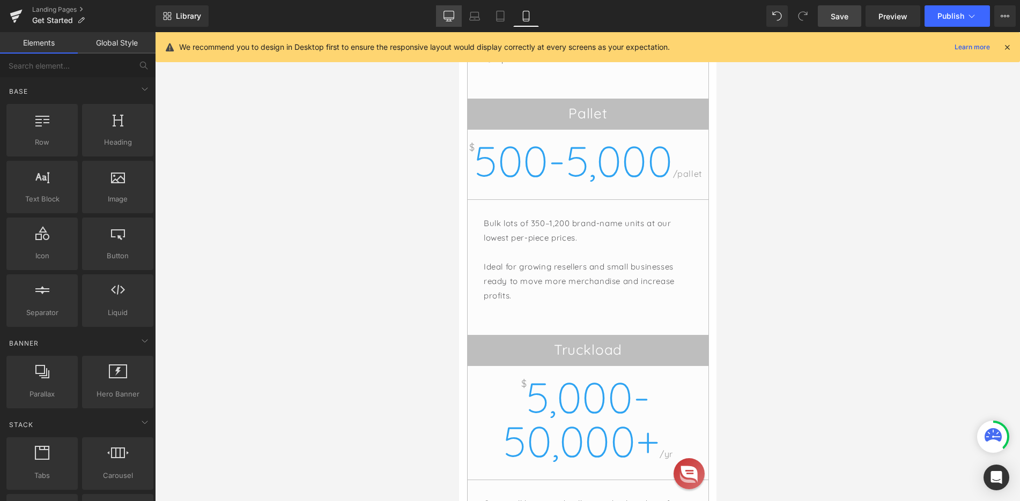
click at [450, 18] on icon at bounding box center [449, 18] width 10 height 0
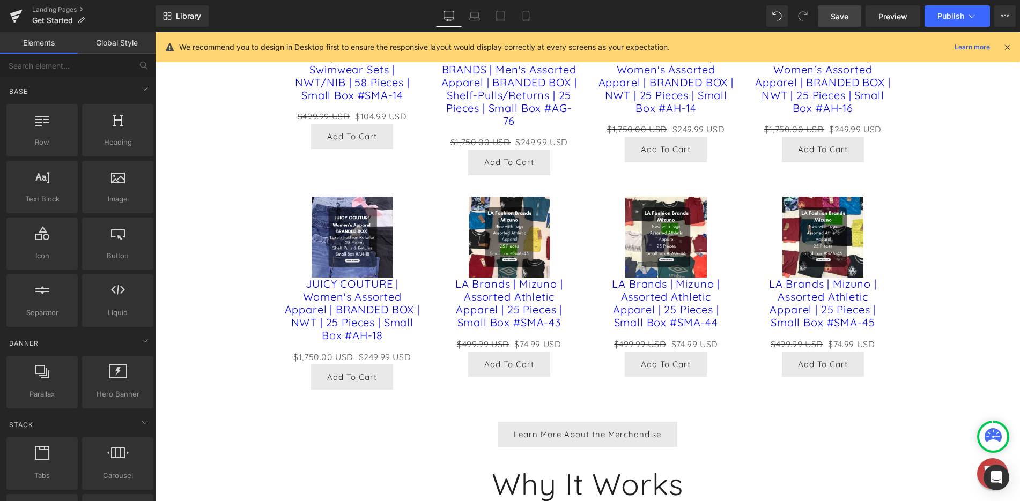
scroll to position [595, 0]
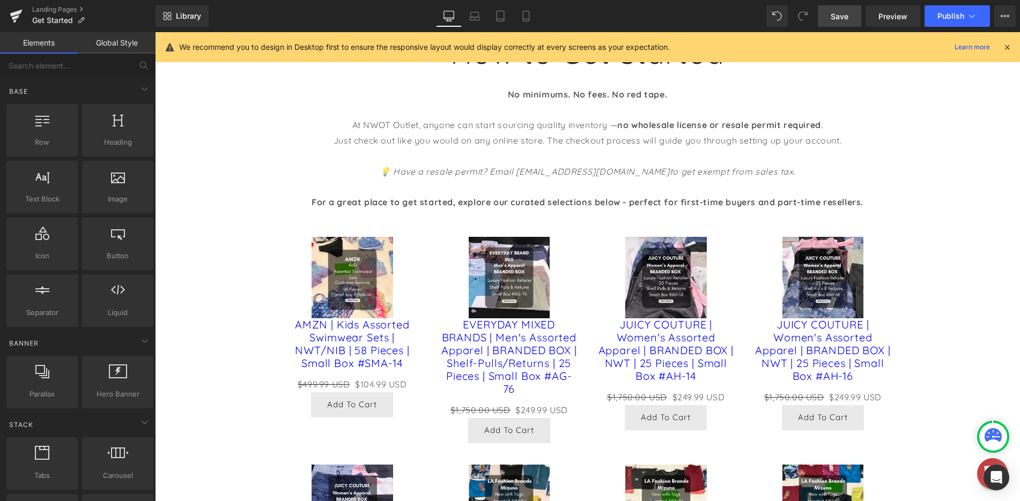
click at [827, 7] on link "Save" at bounding box center [839, 15] width 43 height 21
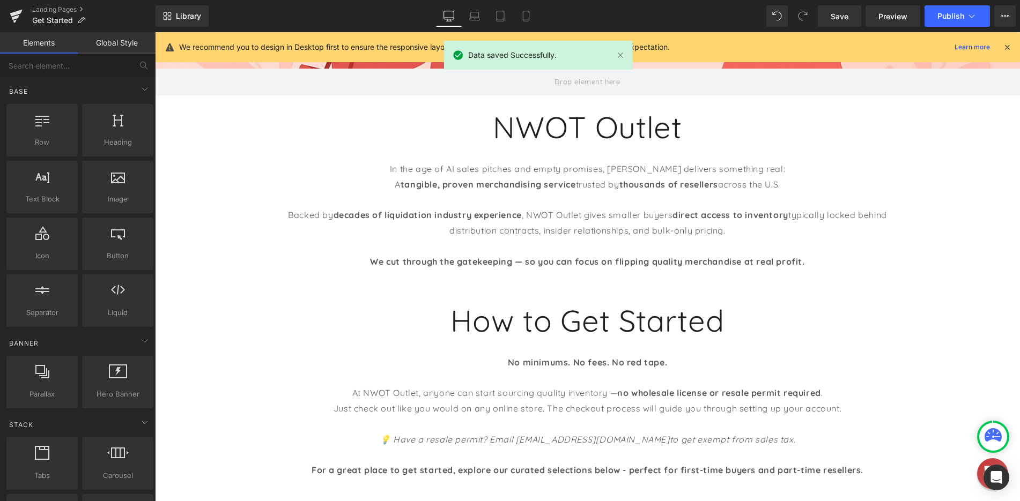
scroll to position [59, 0]
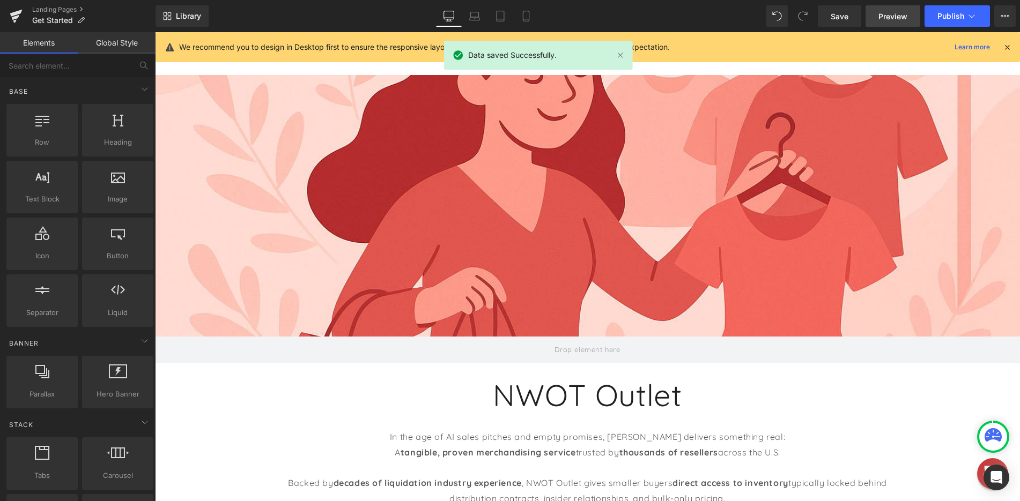
click at [887, 17] on span "Preview" at bounding box center [892, 16] width 29 height 11
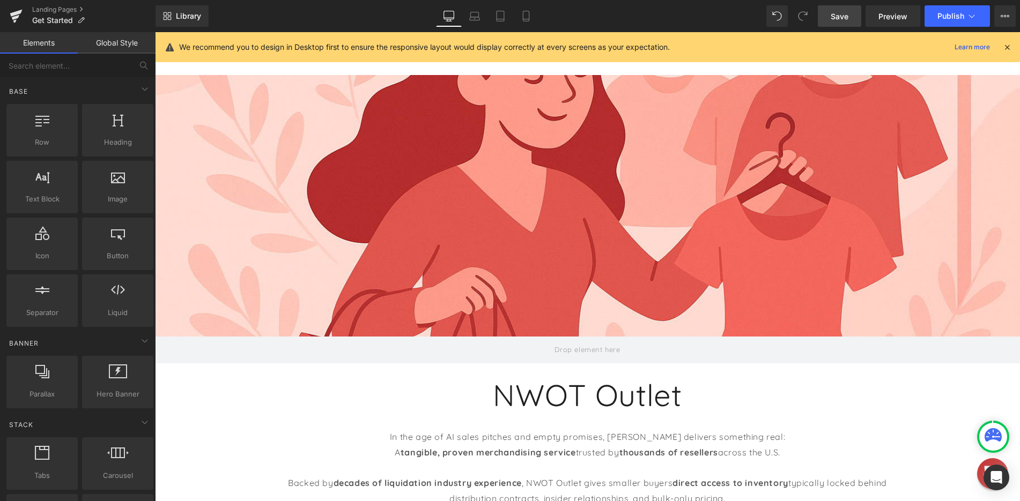
click at [835, 16] on span "Save" at bounding box center [840, 16] width 18 height 11
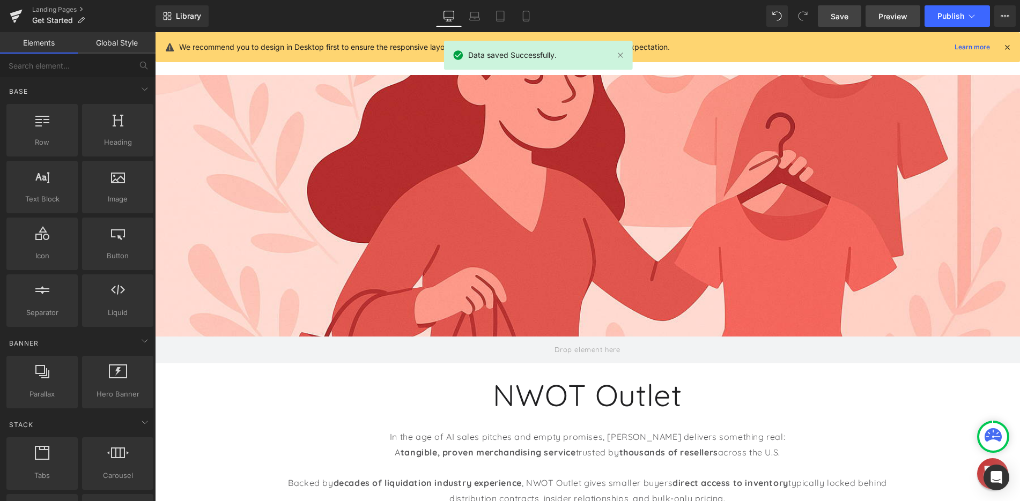
click at [893, 12] on span "Preview" at bounding box center [892, 16] width 29 height 11
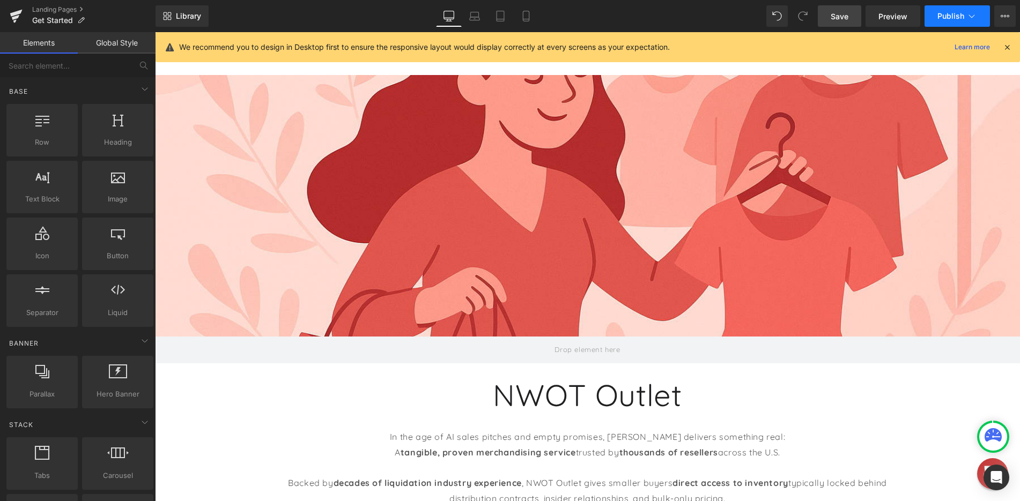
click at [956, 12] on span "Publish" at bounding box center [950, 16] width 27 height 9
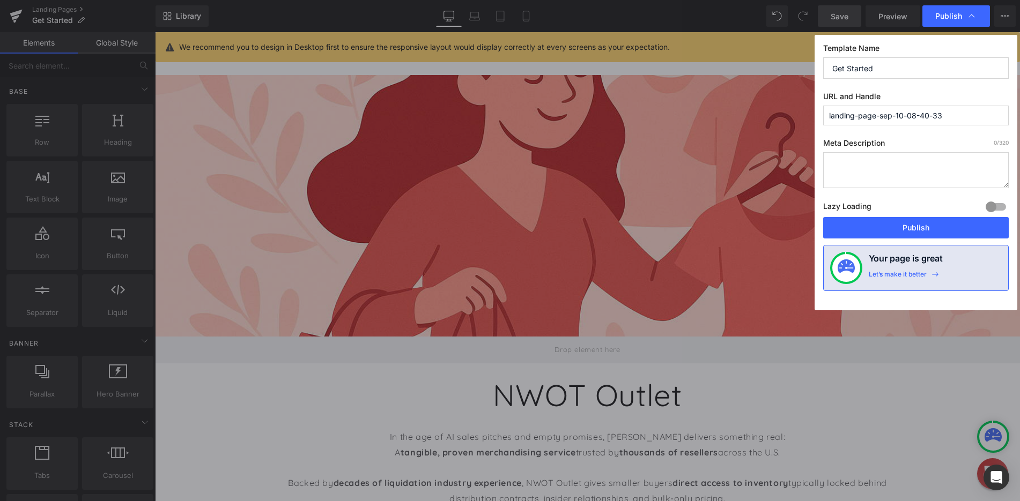
drag, startPoint x: 953, startPoint y: 116, endPoint x: 805, endPoint y: 117, distance: 148.5
click at [805, 117] on div "Publish Template Name Get Started URL and Handle landing-page-sep-10-08-40-33 M…" at bounding box center [510, 250] width 1020 height 501
click at [871, 163] on textarea at bounding box center [916, 170] width 186 height 36
click at [845, 115] on input "get-started" at bounding box center [916, 116] width 186 height 20
click at [885, 115] on input "getstarted" at bounding box center [916, 116] width 186 height 20
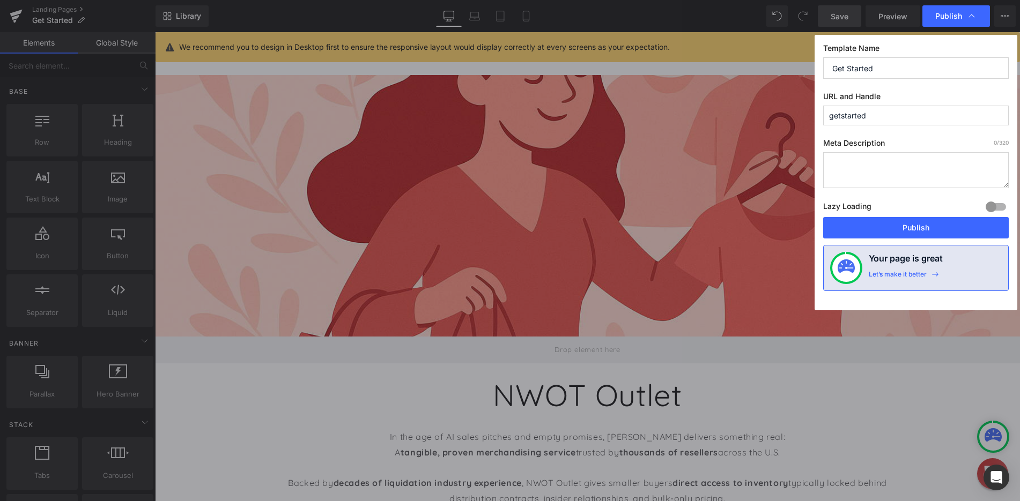
type input "getstarted"
click at [874, 159] on textarea at bounding box center [916, 170] width 186 height 36
click at [904, 228] on button "Publish" at bounding box center [916, 227] width 186 height 21
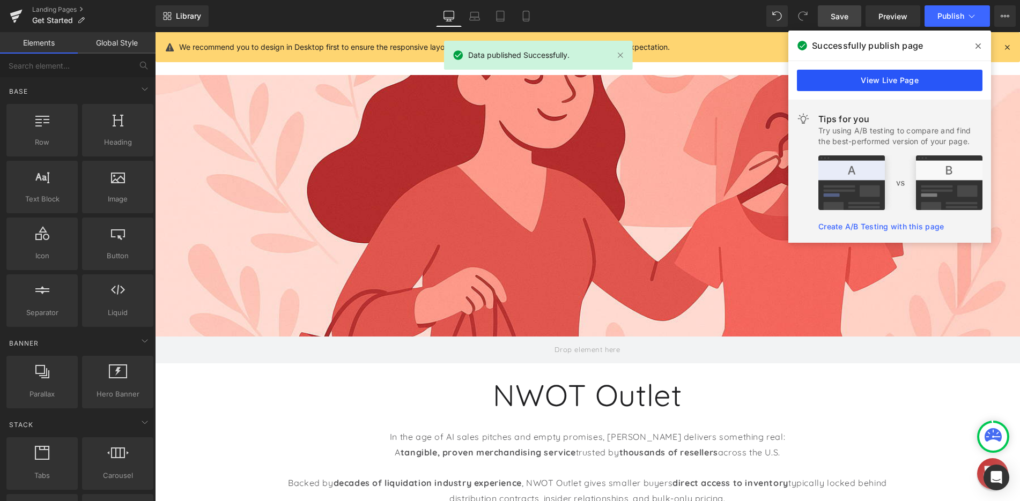
click at [862, 83] on link "View Live Page" at bounding box center [890, 80] width 186 height 21
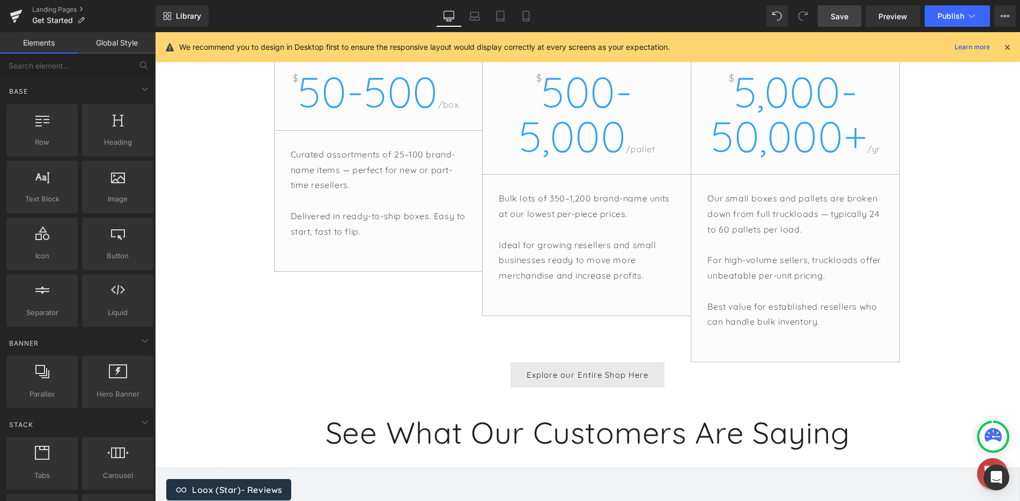
scroll to position [1400, 0]
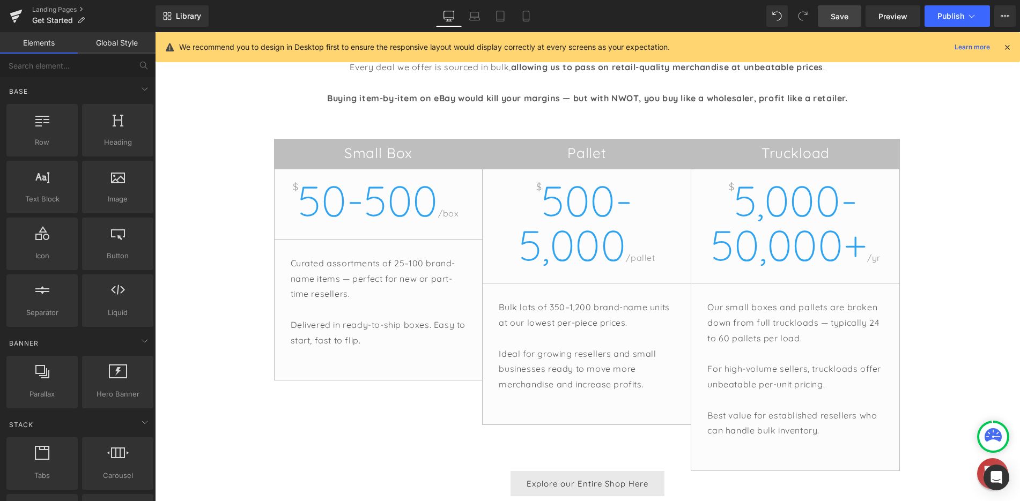
click at [882, 265] on div "$ 5,000-50,000+ /yr" at bounding box center [795, 231] width 208 height 105
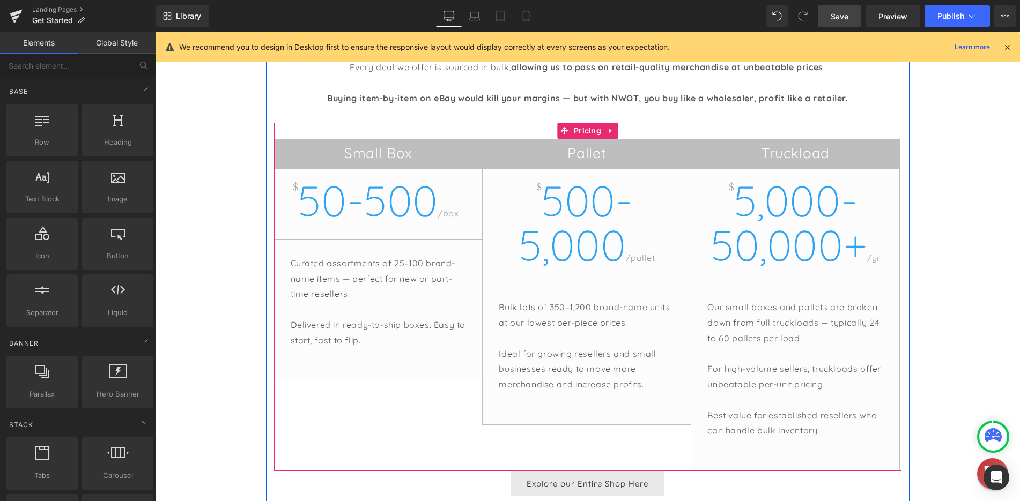
click at [872, 257] on span "/yr" at bounding box center [873, 258] width 13 height 11
click at [574, 131] on div "Small Box $ 50-500 /box Curated assortments of 25–100 brand-name items — perfec…" at bounding box center [587, 297] width 627 height 349
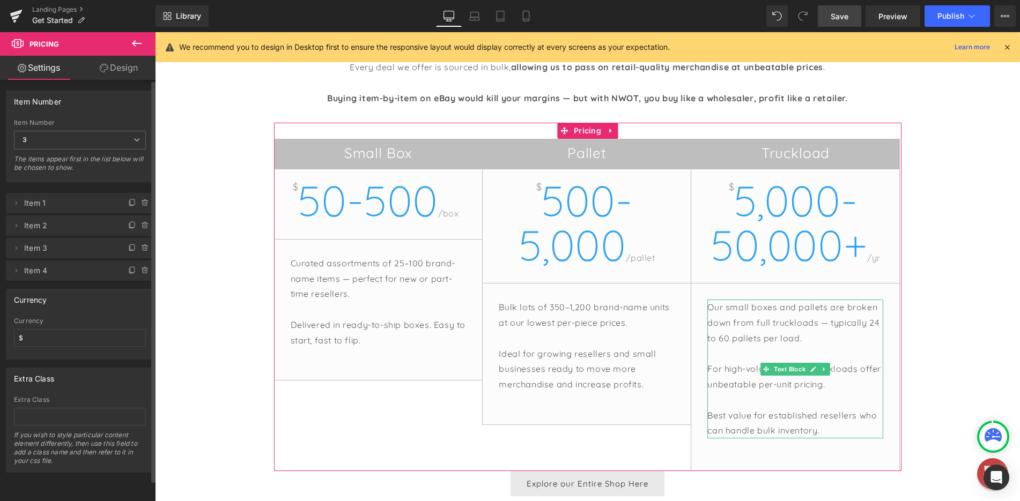
click at [61, 248] on span "Item 3" at bounding box center [69, 248] width 90 height 20
click at [14, 247] on icon at bounding box center [16, 248] width 9 height 9
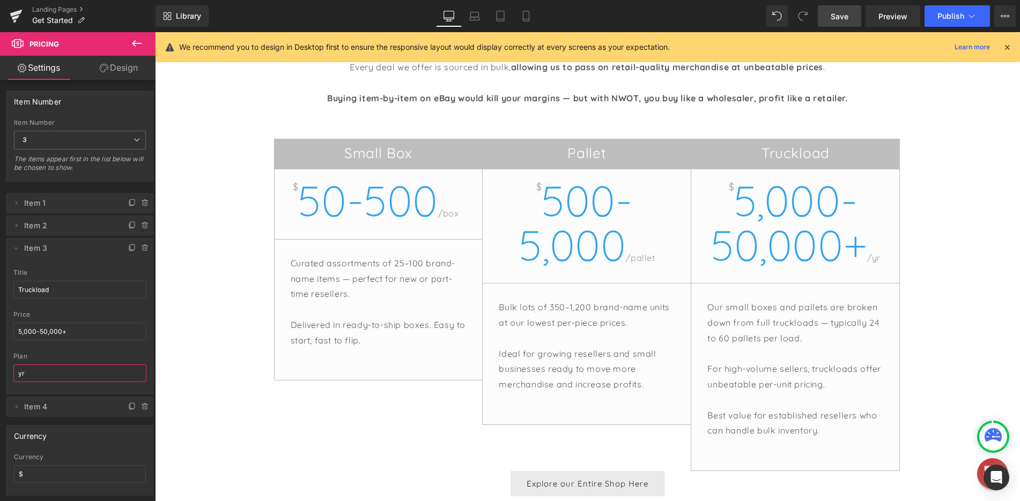
drag, startPoint x: 52, startPoint y: 372, endPoint x: -2, endPoint y: 373, distance: 53.6
click at [0, 373] on html "Pricing You are previewing how the will restyle your page. You can not edit Ele…" at bounding box center [510, 250] width 1020 height 501
type input "truck"
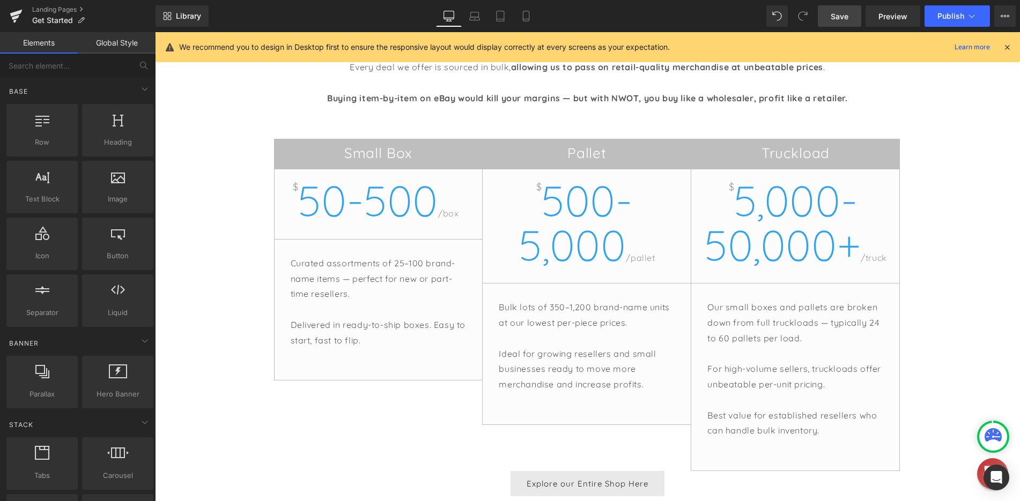
click at [842, 20] on span "Save" at bounding box center [840, 16] width 18 height 11
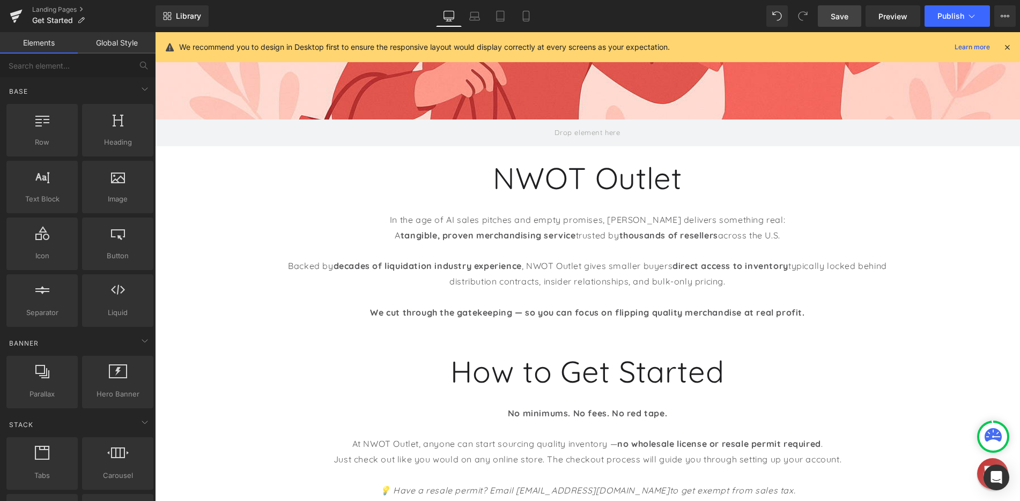
scroll to position [273, 0]
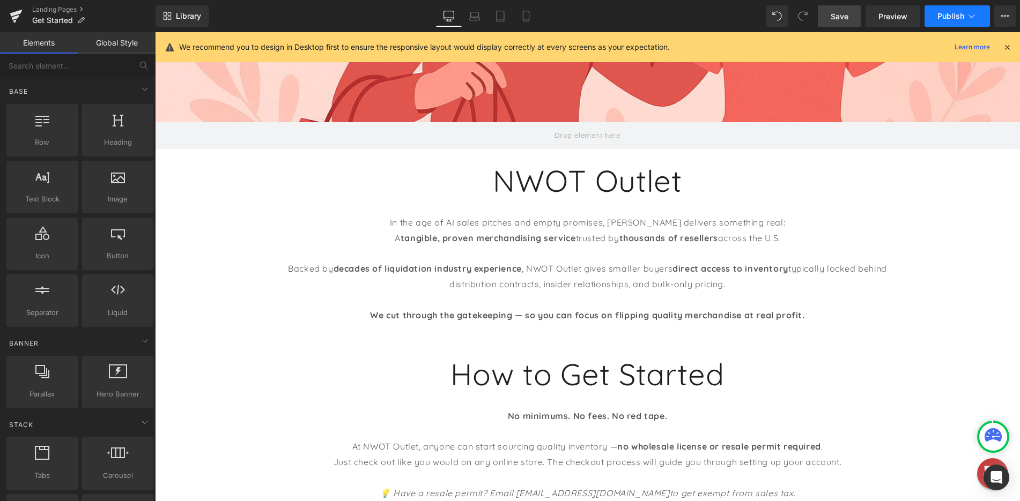
click at [949, 17] on span "Publish" at bounding box center [950, 16] width 27 height 9
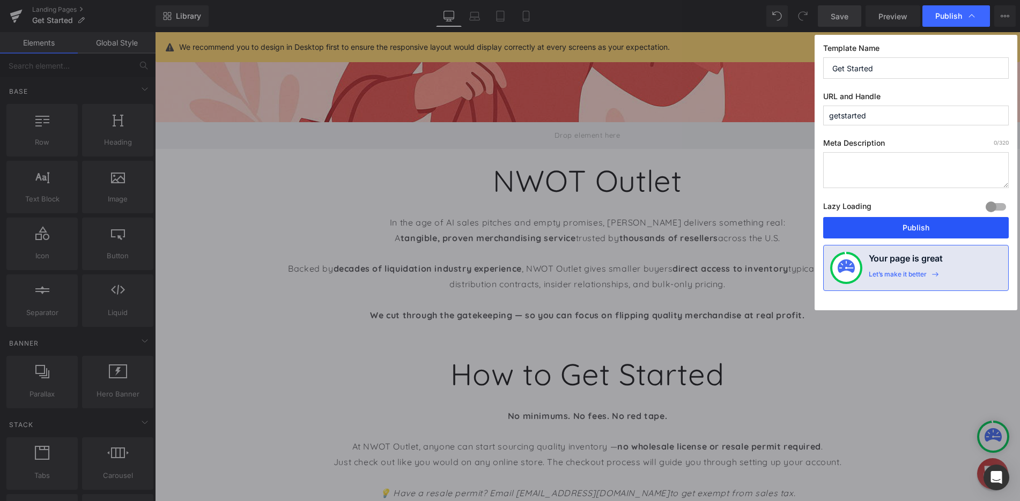
click at [899, 232] on button "Publish" at bounding box center [916, 227] width 186 height 21
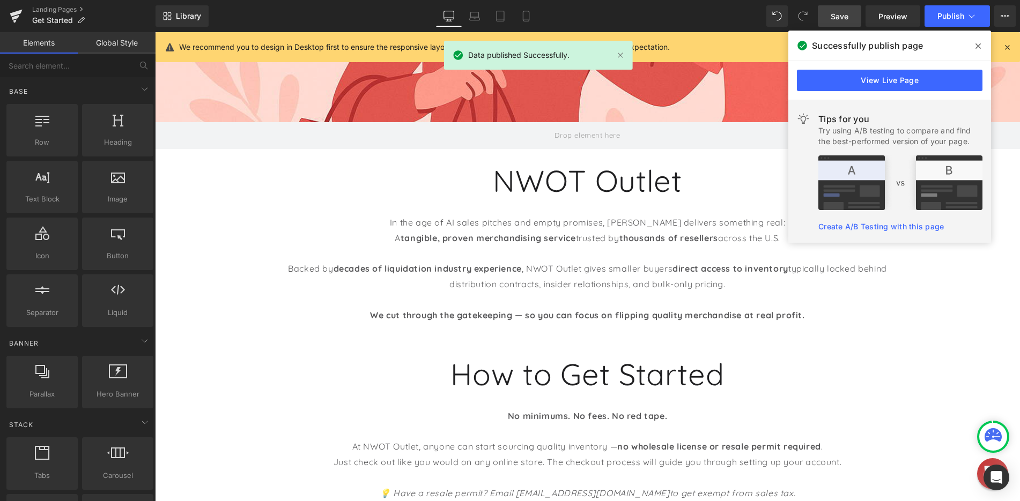
click at [980, 45] on icon at bounding box center [977, 45] width 5 height 5
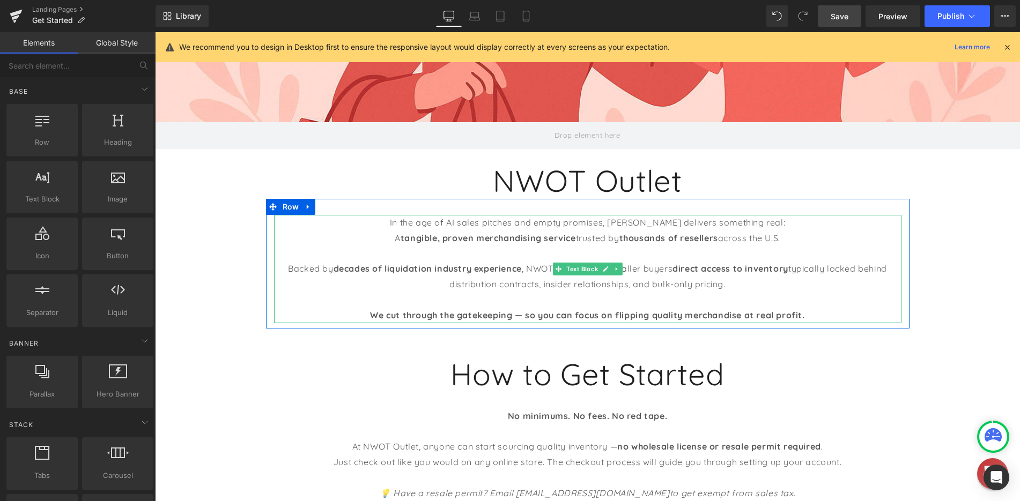
click at [500, 248] on p at bounding box center [587, 254] width 627 height 16
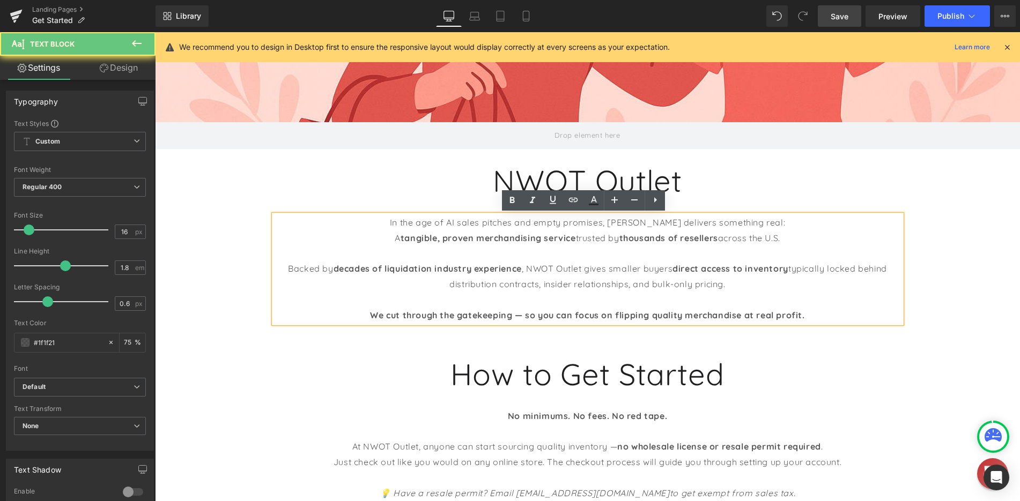
click at [465, 238] on strong "tangible, proven merchandising service" at bounding box center [488, 238] width 175 height 11
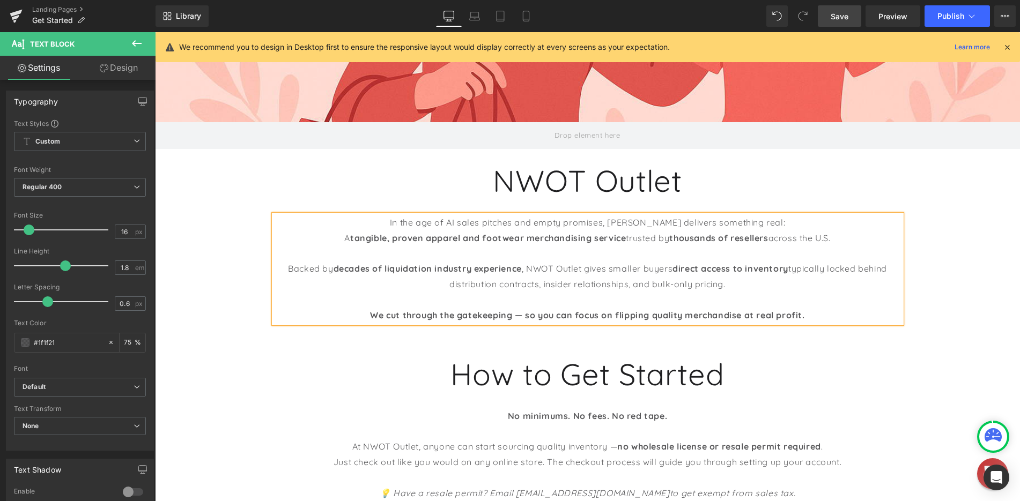
click at [669, 248] on p at bounding box center [587, 254] width 627 height 16
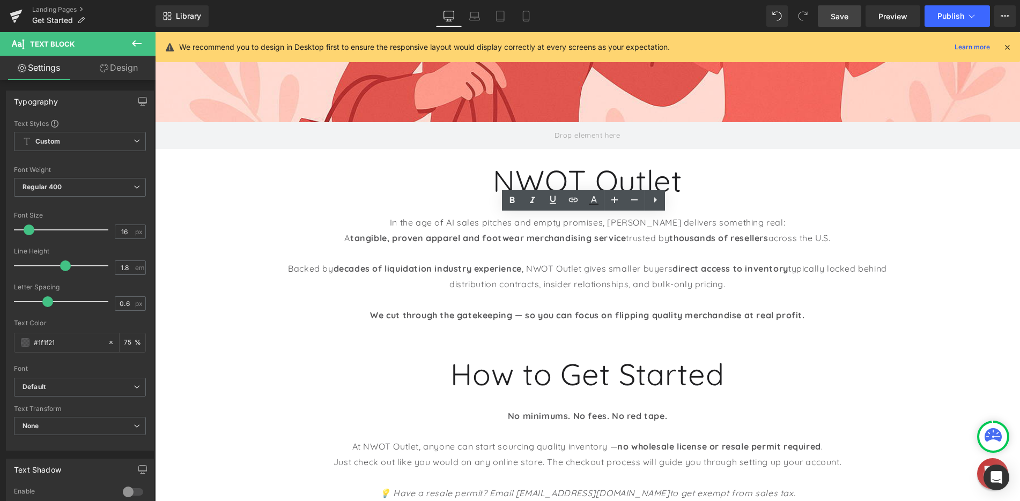
click at [845, 14] on span "Save" at bounding box center [840, 16] width 18 height 11
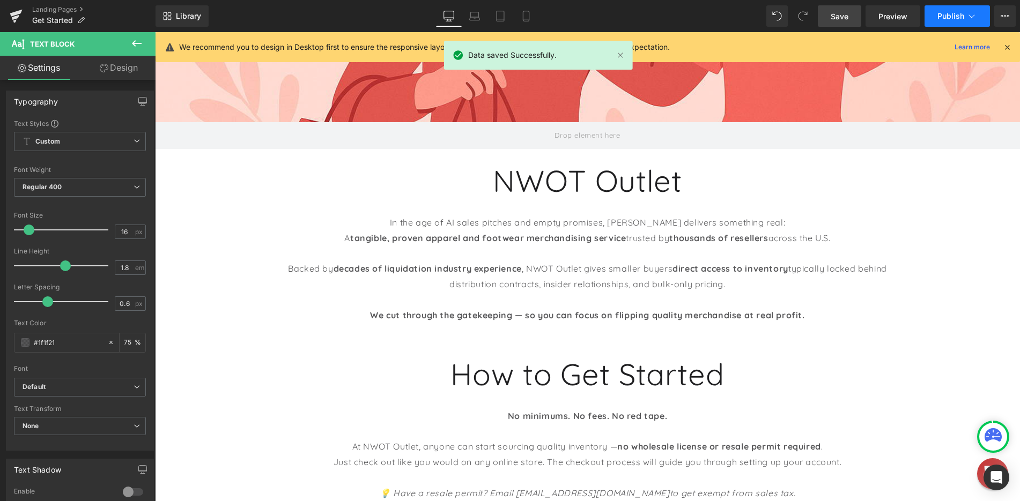
click at [944, 21] on button "Publish" at bounding box center [956, 15] width 65 height 21
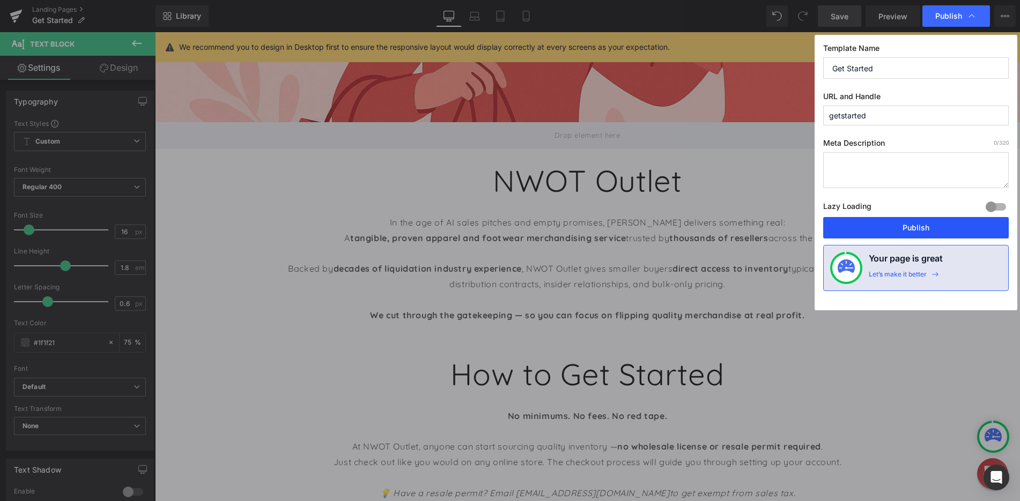
click at [911, 230] on button "Publish" at bounding box center [916, 227] width 186 height 21
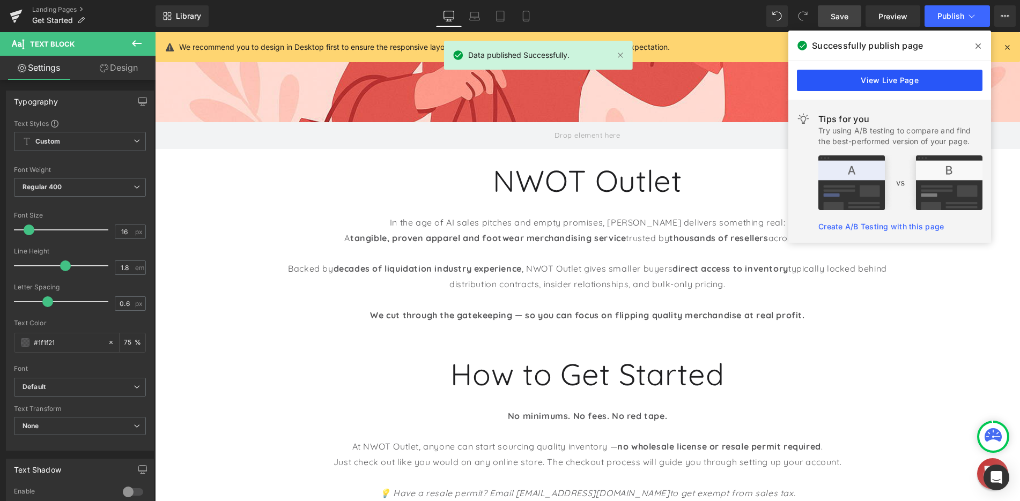
click at [873, 78] on link "View Live Page" at bounding box center [890, 80] width 186 height 21
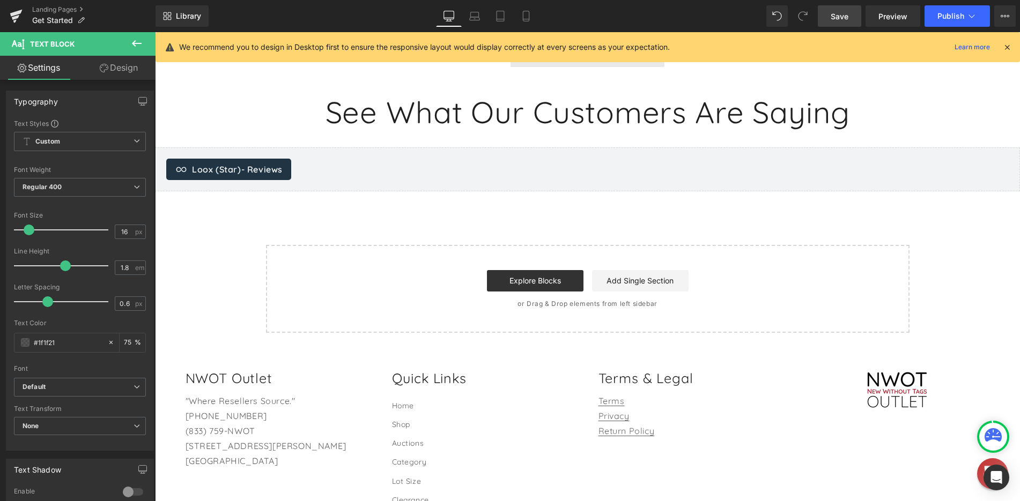
scroll to position [1829, 0]
